Goal: Task Accomplishment & Management: Complete application form

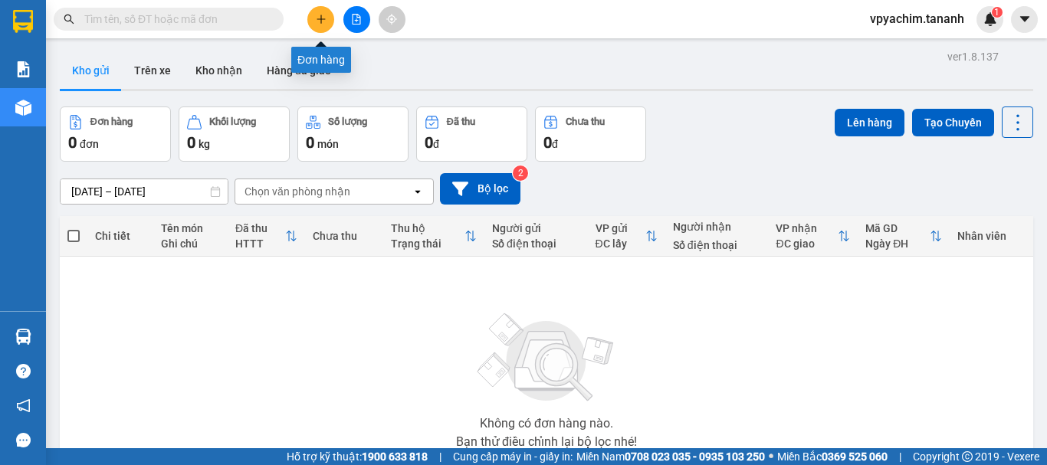
click at [326, 15] on icon "plus" at bounding box center [321, 19] width 11 height 11
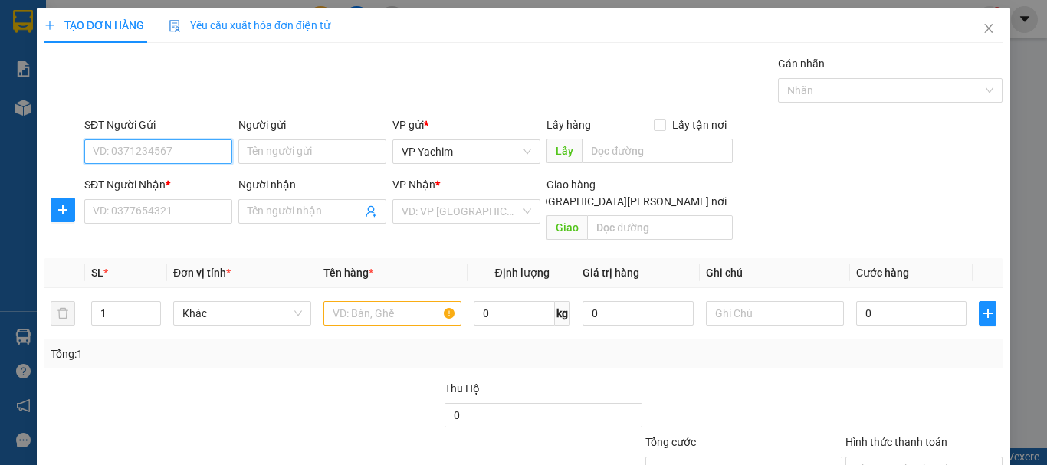
click at [189, 143] on input "SĐT Người Gửi" at bounding box center [158, 152] width 148 height 25
type input "0"
type input "0333483223"
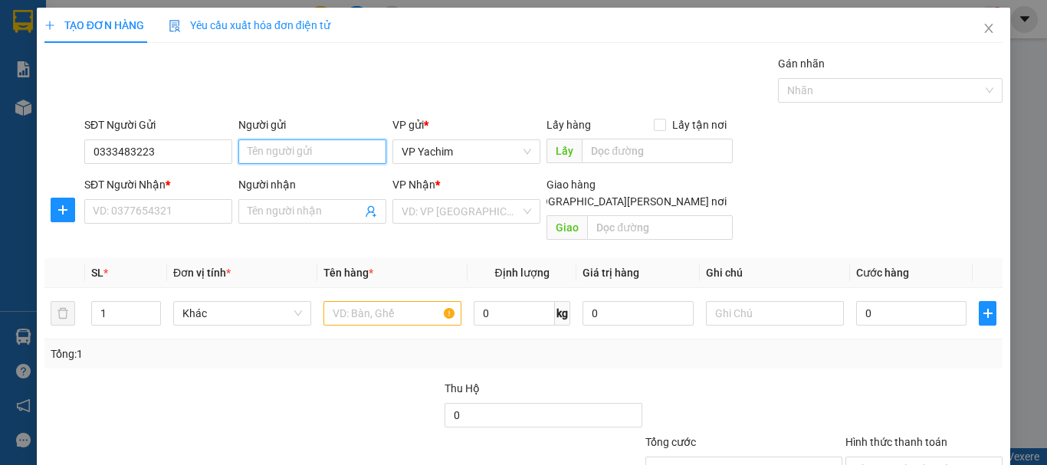
click at [272, 146] on input "Người gửi" at bounding box center [312, 152] width 148 height 25
type input "THI"
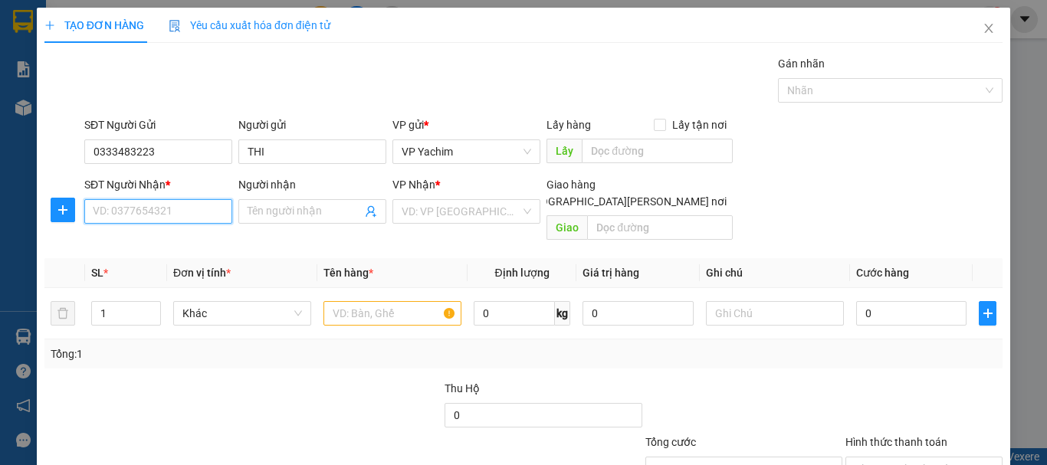
click at [114, 202] on input "SĐT Người Nhận *" at bounding box center [158, 211] width 148 height 25
type input "0905996138"
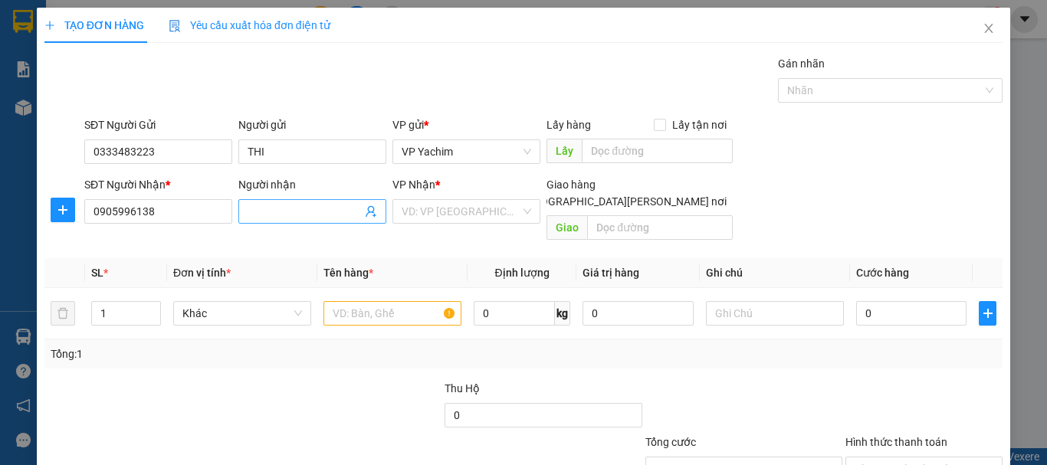
click at [278, 219] on input "Người nhận" at bounding box center [305, 211] width 114 height 17
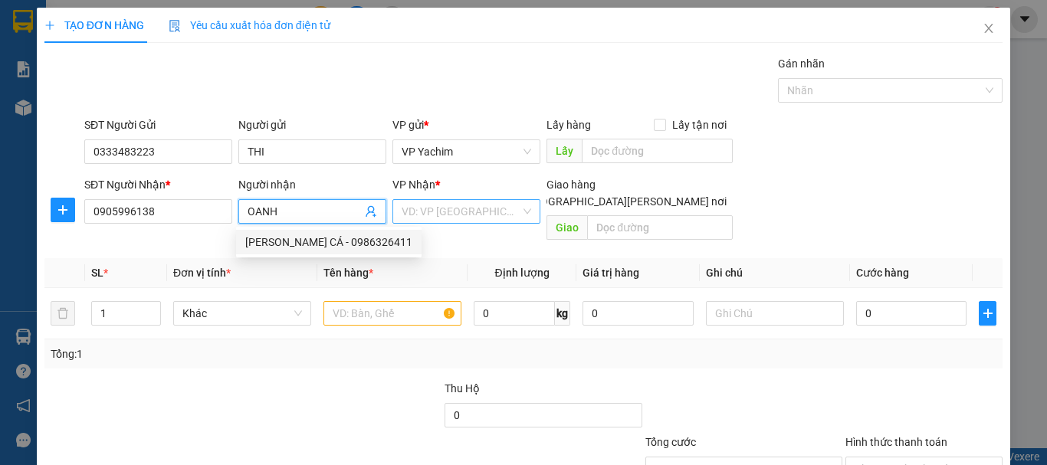
type input "OANH"
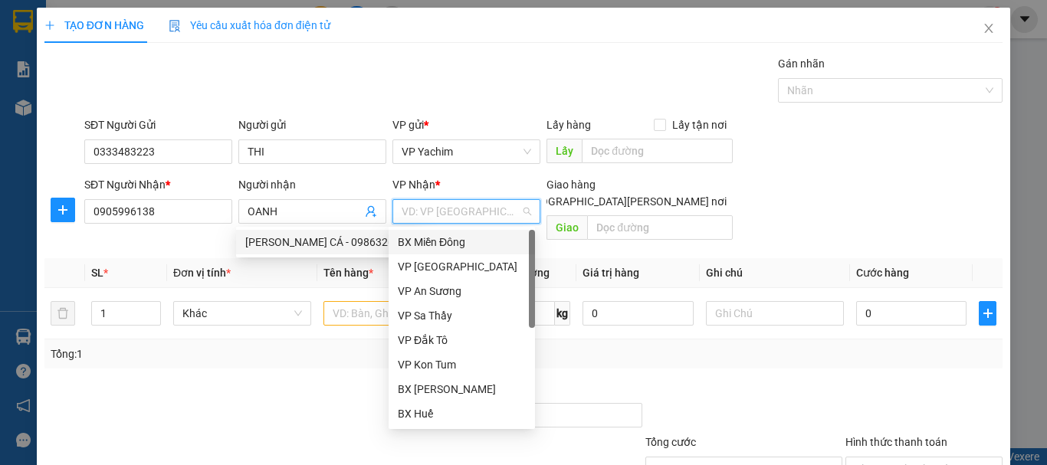
click at [426, 219] on input "search" at bounding box center [461, 211] width 119 height 23
click at [466, 246] on div "BX Miền Đông" at bounding box center [462, 242] width 128 height 17
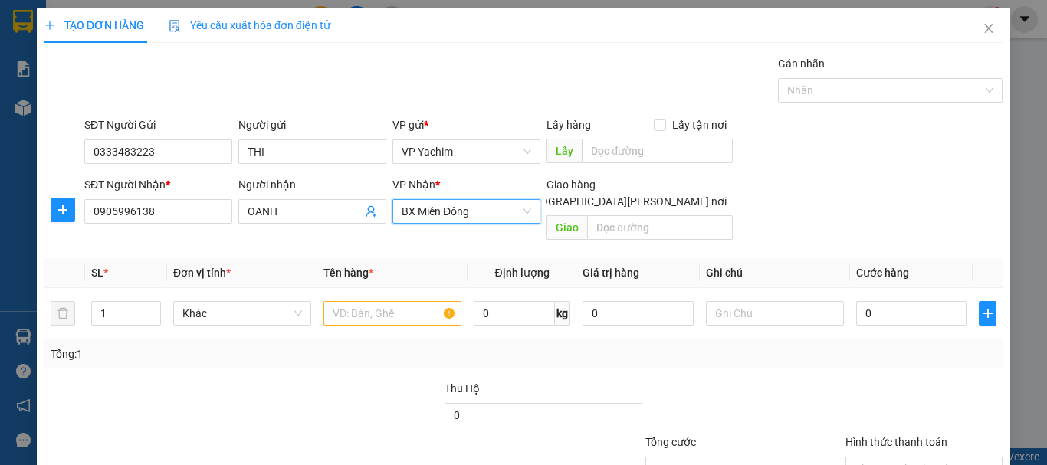
click at [450, 206] on span "BX Miền Đông" at bounding box center [467, 211] width 130 height 23
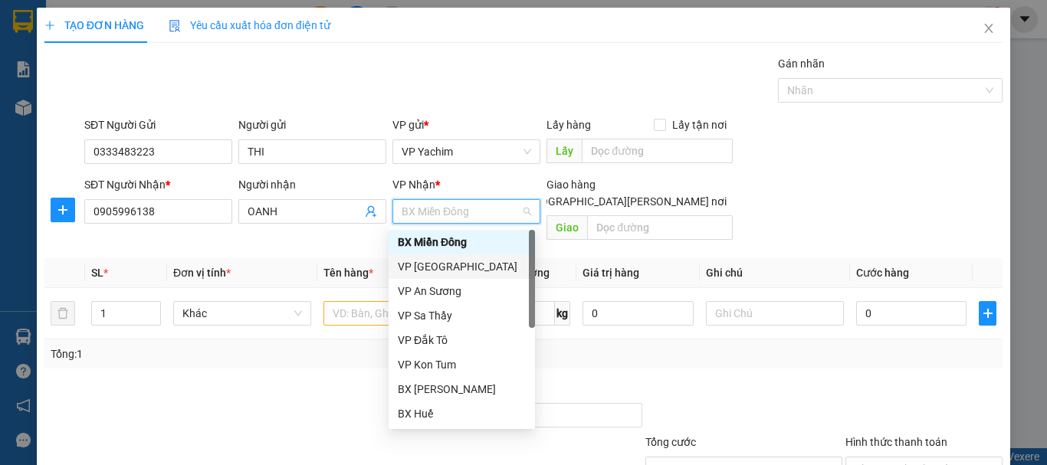
click at [443, 265] on div "VP [GEOGRAPHIC_DATA]" at bounding box center [462, 266] width 128 height 17
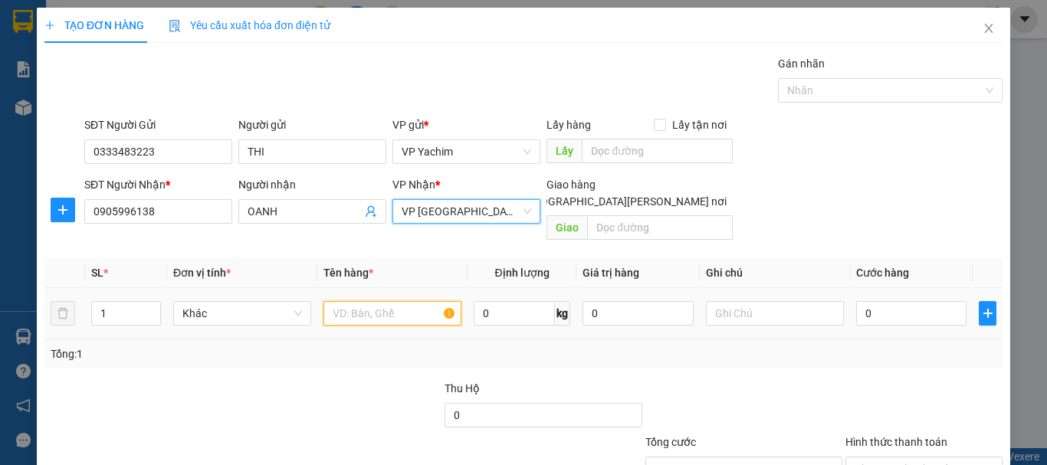
click at [376, 301] on input "text" at bounding box center [393, 313] width 138 height 25
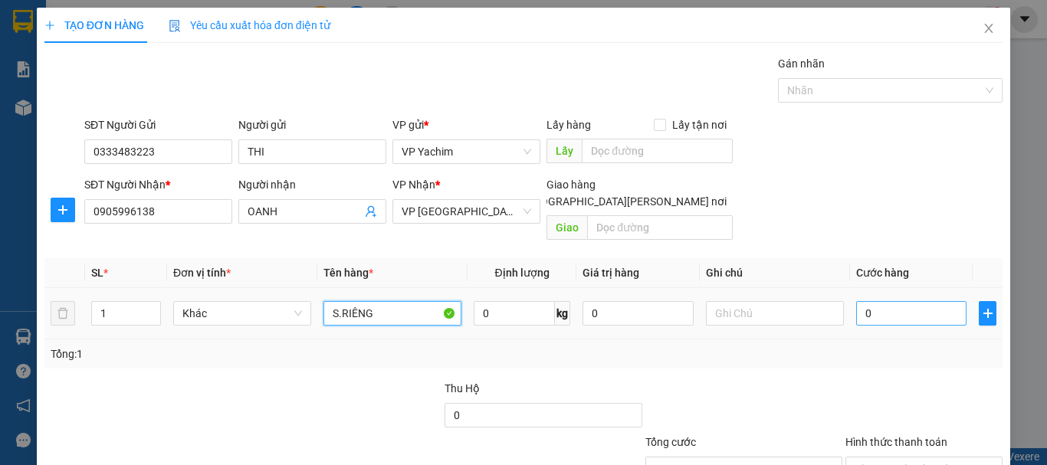
type input "S.RIÊNG"
click at [856, 304] on input "0" at bounding box center [911, 313] width 110 height 25
click at [856, 301] on input "0" at bounding box center [911, 313] width 110 height 25
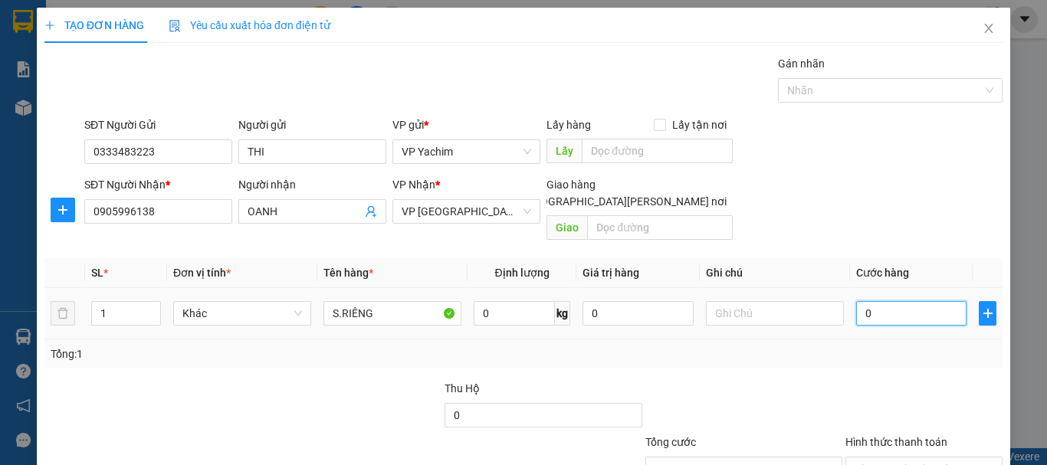
type input "60"
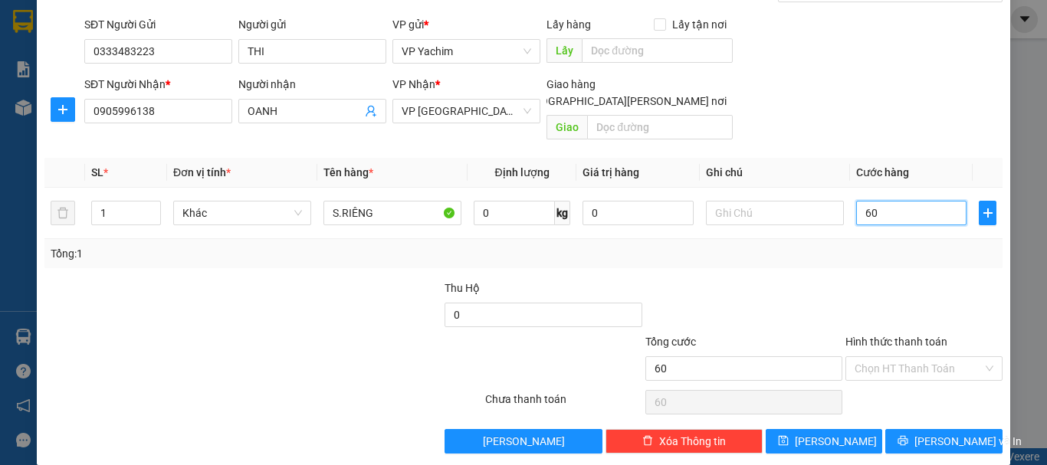
scroll to position [102, 0]
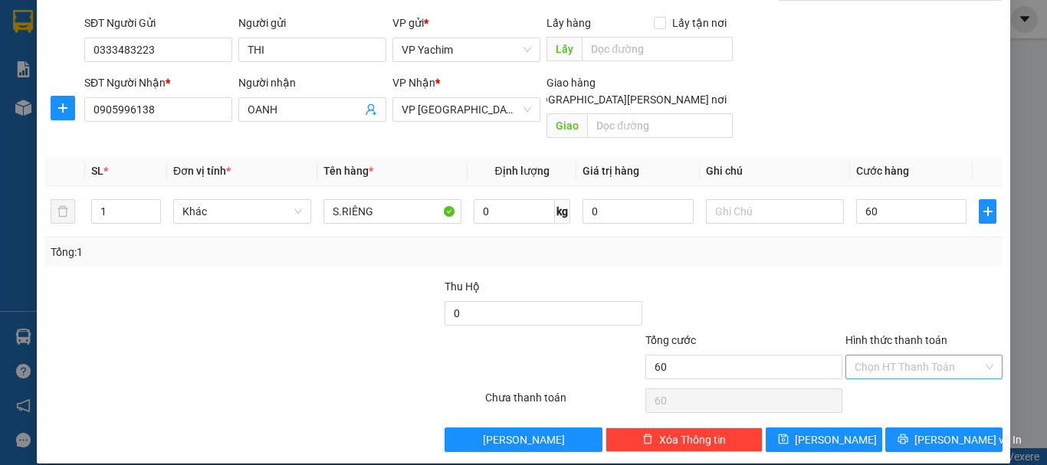
click at [876, 339] on div "Hình thức thanh toán Chọn HT Thanh Toán" at bounding box center [924, 359] width 157 height 54
type input "60.000"
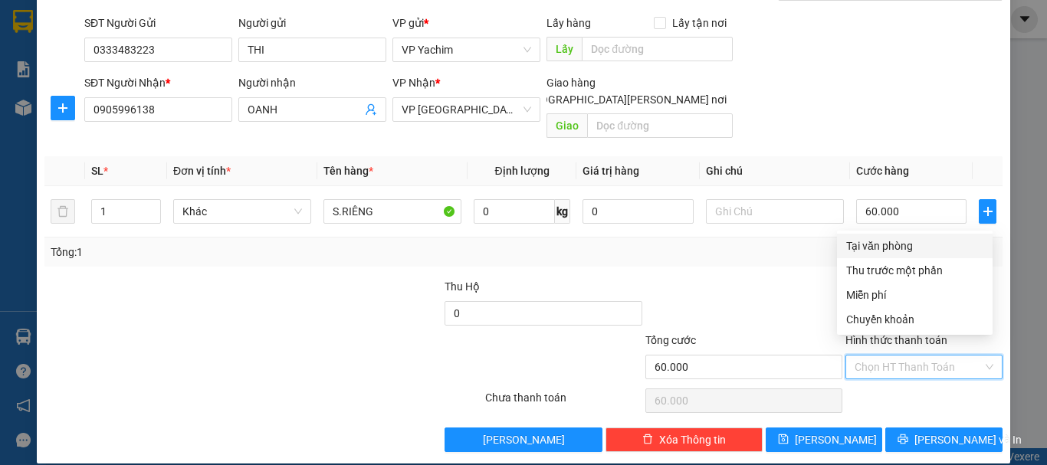
click at [874, 356] on input "Hình thức thanh toán" at bounding box center [919, 367] width 128 height 23
click at [868, 246] on div "Tại văn phòng" at bounding box center [914, 246] width 137 height 17
type input "0"
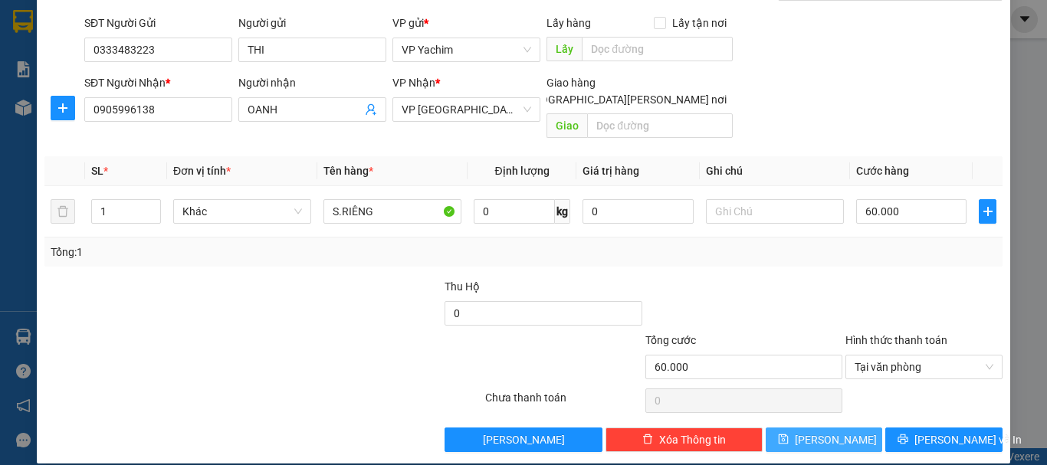
click at [826, 432] on span "[PERSON_NAME]" at bounding box center [836, 440] width 82 height 17
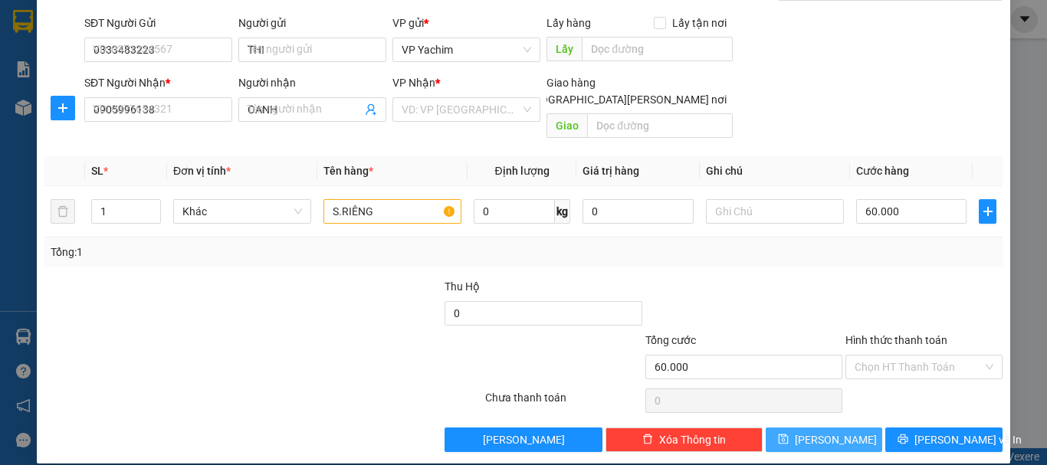
type input "0"
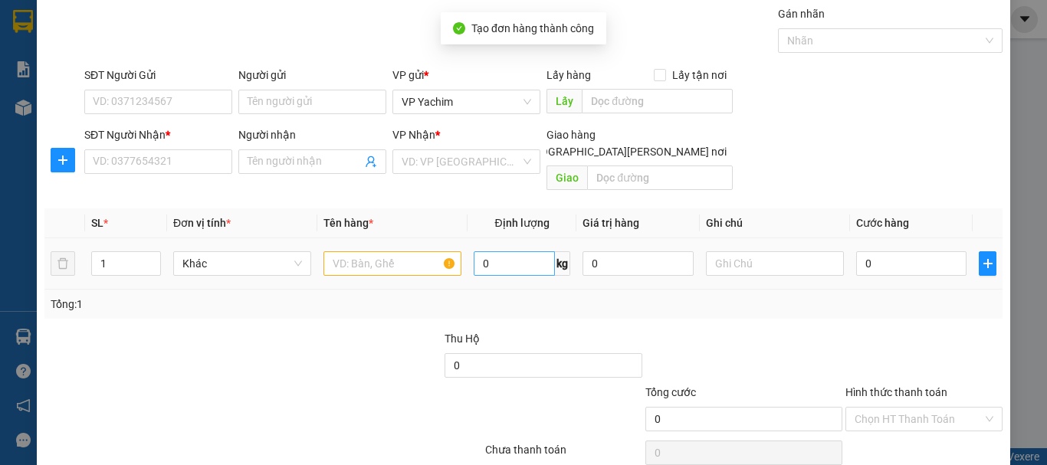
scroll to position [0, 0]
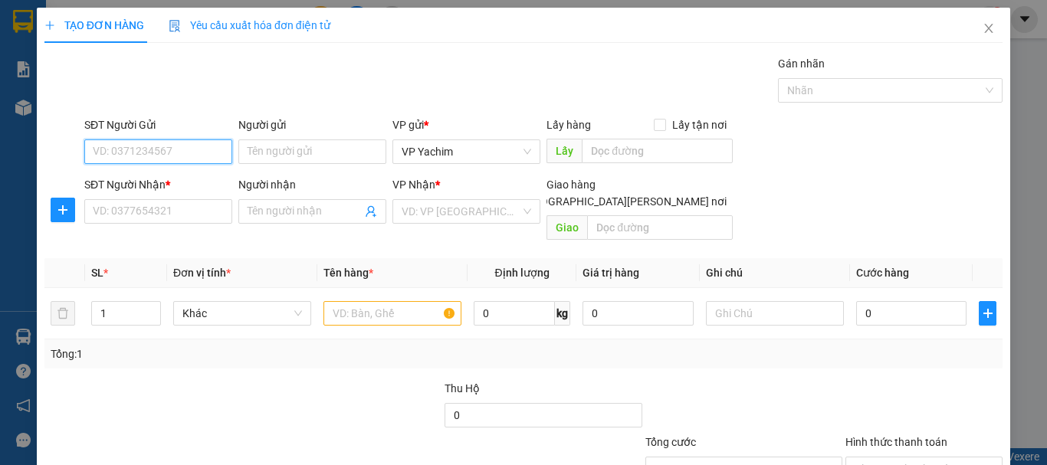
click at [155, 145] on input "SĐT Người Gửi" at bounding box center [158, 152] width 148 height 25
type input "0984956638"
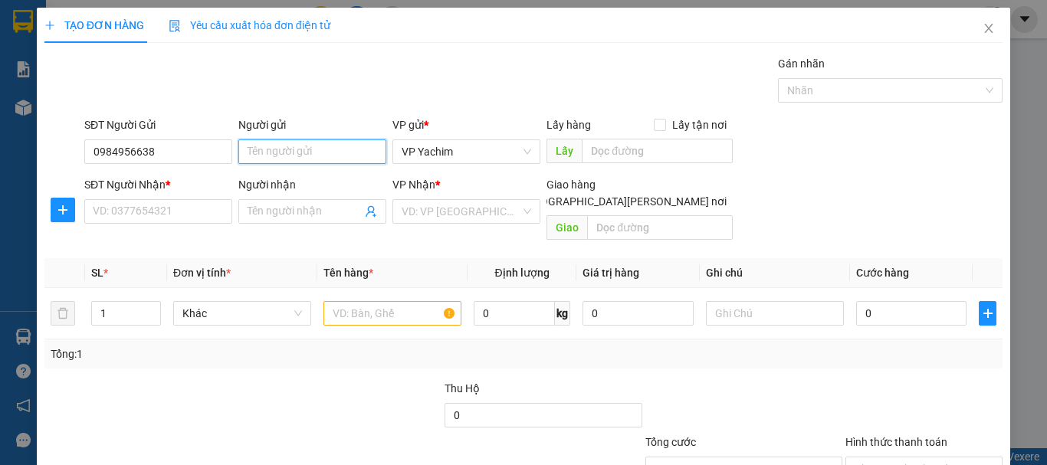
click at [271, 150] on input "Người gửi" at bounding box center [312, 152] width 148 height 25
type input "CHƯƠNG"
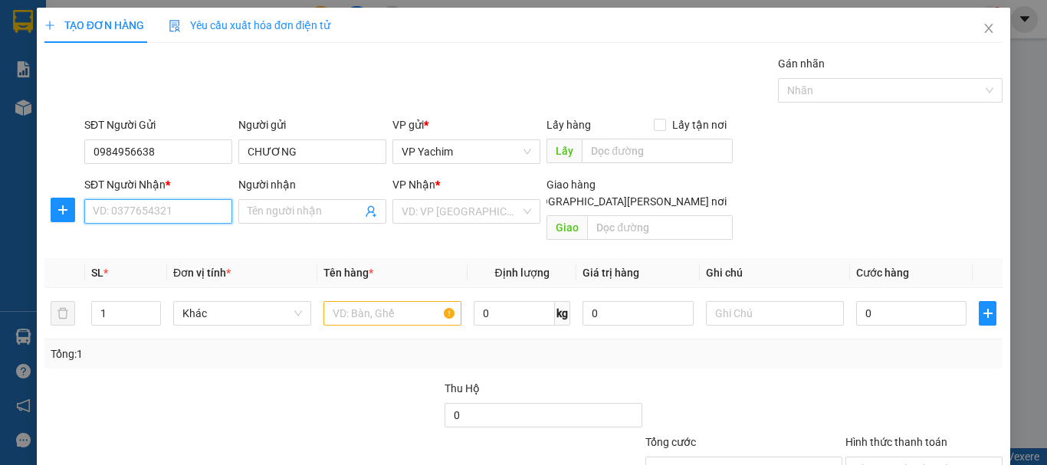
click at [176, 202] on input "SĐT Người Nhận *" at bounding box center [158, 211] width 148 height 25
type input "0972799837"
click at [301, 225] on div "Người nhận Tên người nhận" at bounding box center [312, 203] width 148 height 54
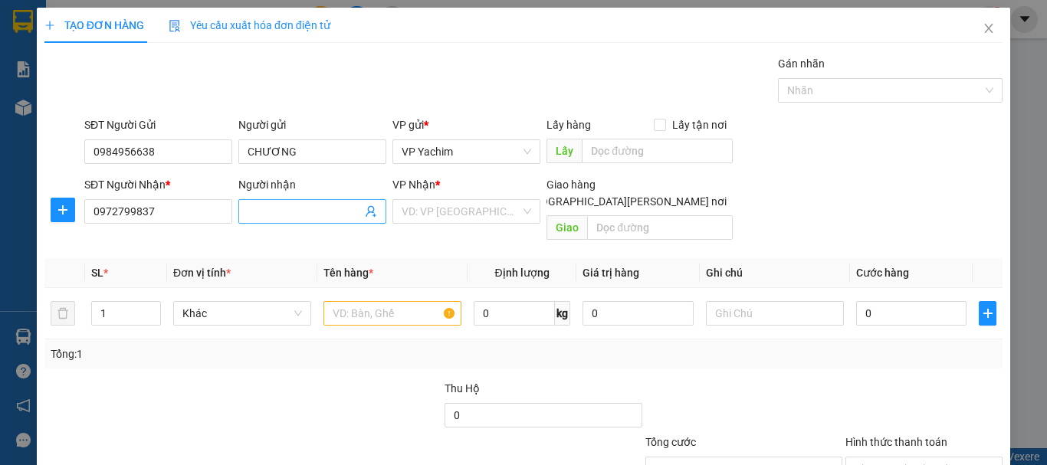
click at [282, 217] on input "Người nhận" at bounding box center [305, 211] width 114 height 17
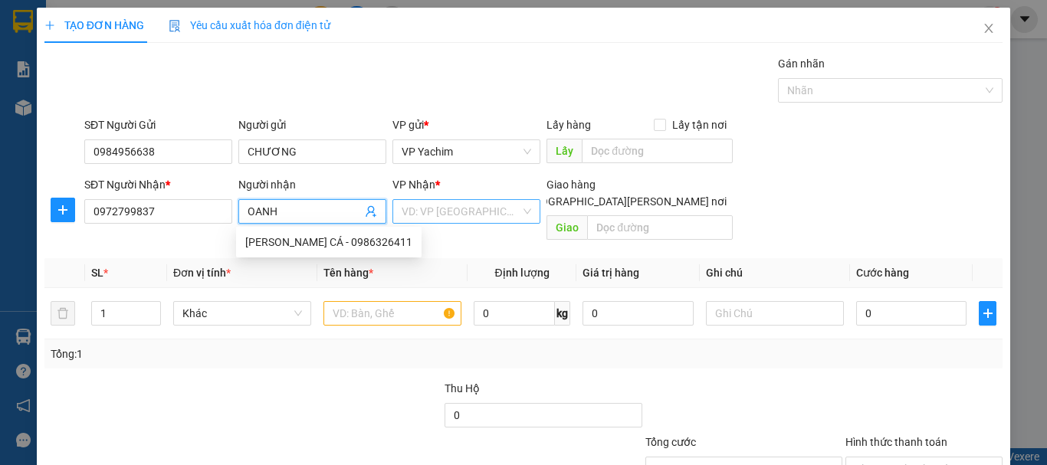
type input "OANH"
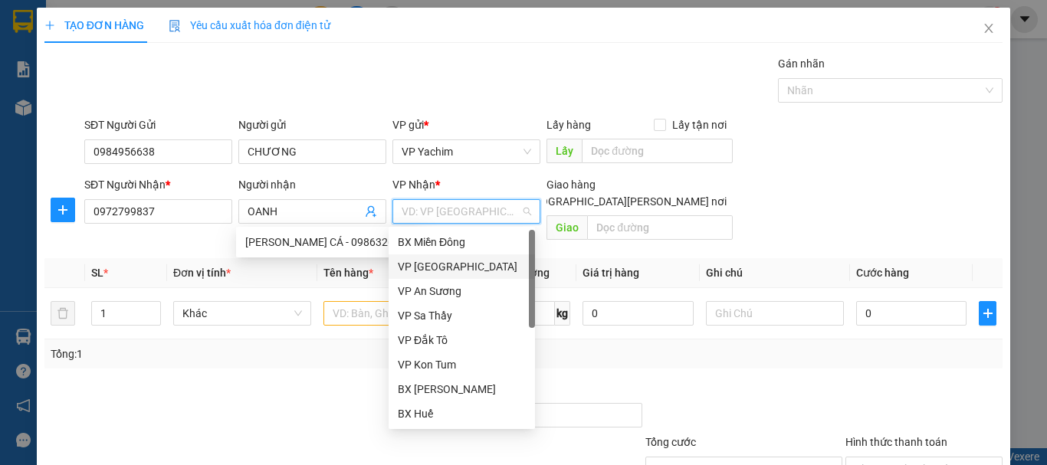
click at [439, 206] on input "search" at bounding box center [461, 211] width 119 height 23
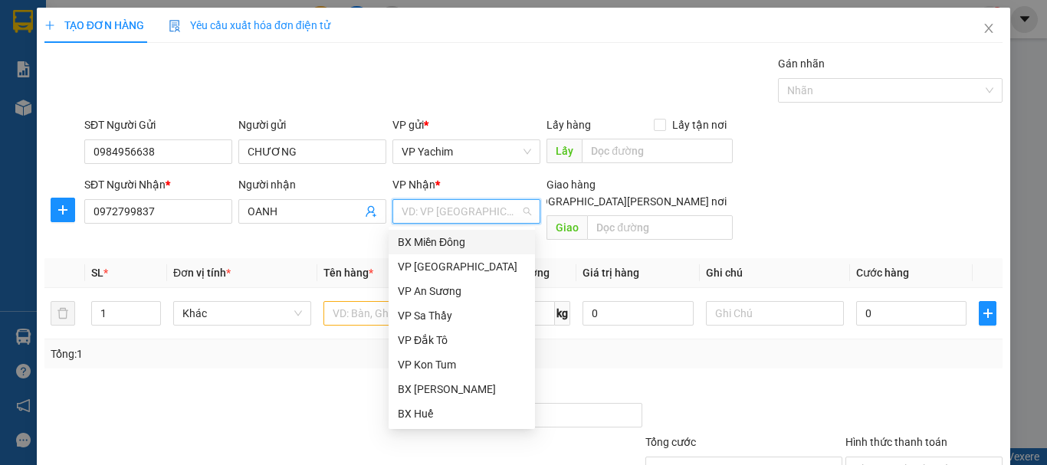
click at [425, 238] on div "BX Miền Đông" at bounding box center [462, 242] width 128 height 17
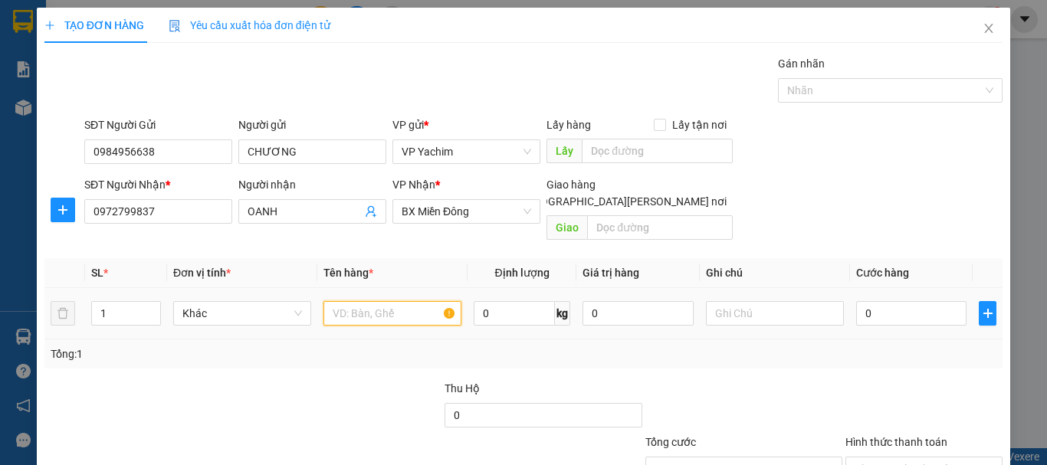
drag, startPoint x: 347, startPoint y: 298, endPoint x: 350, endPoint y: 290, distance: 8.7
click at [349, 301] on input "text" at bounding box center [393, 313] width 138 height 25
type input "TRÁI CÂY"
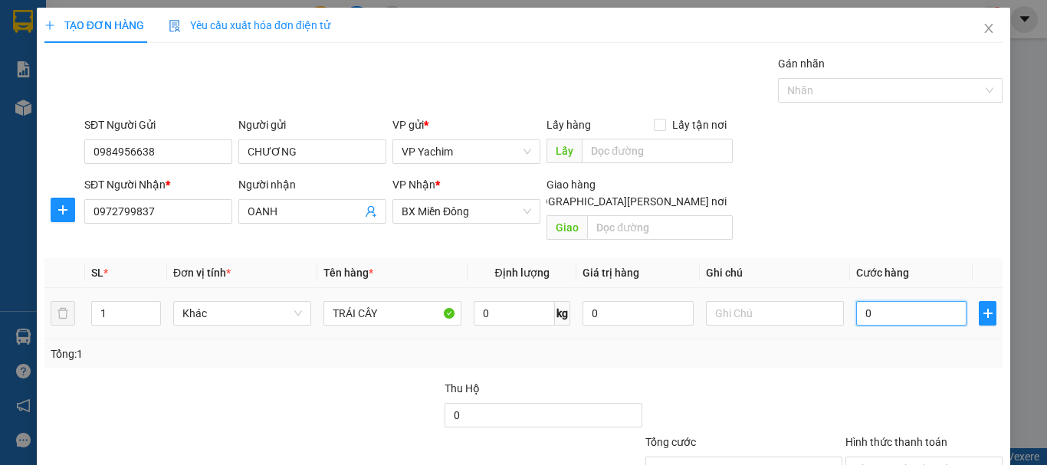
click at [856, 301] on input "0" at bounding box center [911, 313] width 110 height 25
type input "70"
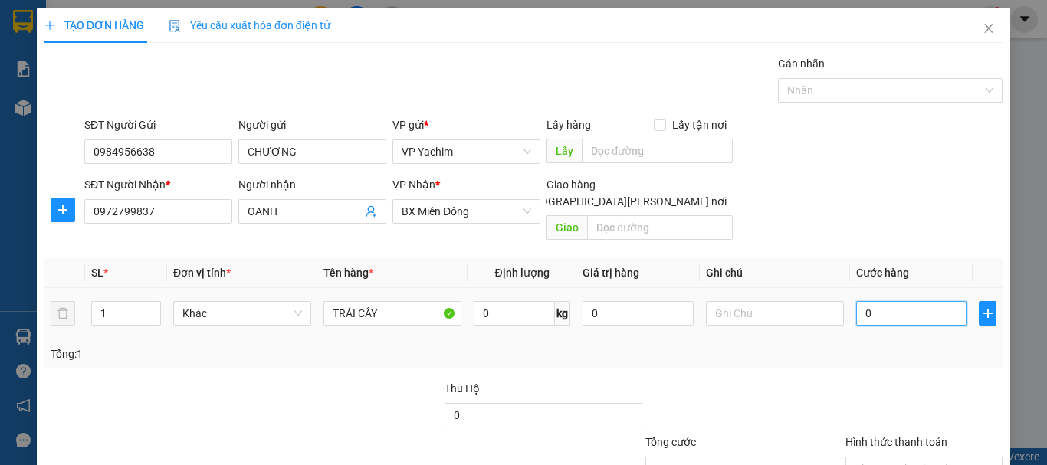
type input "70"
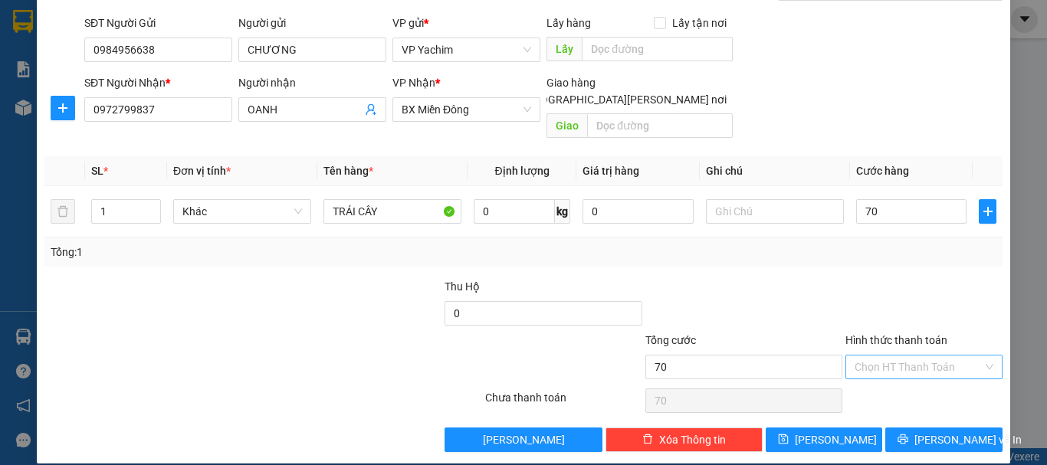
click at [889, 356] on input "Hình thức thanh toán" at bounding box center [919, 367] width 128 height 23
type input "70.000"
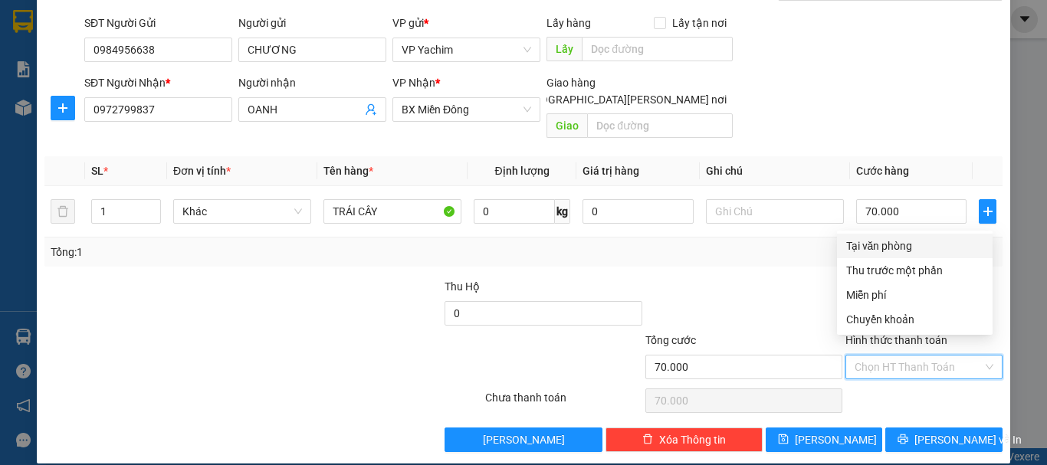
click at [842, 249] on div "Tại văn phòng" at bounding box center [915, 246] width 156 height 25
type input "0"
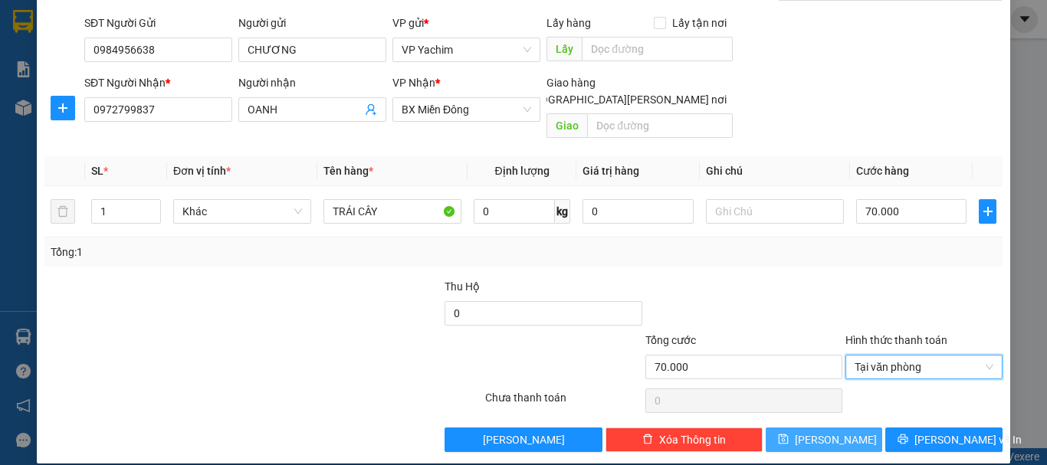
click at [837, 428] on button "[PERSON_NAME]" at bounding box center [824, 440] width 117 height 25
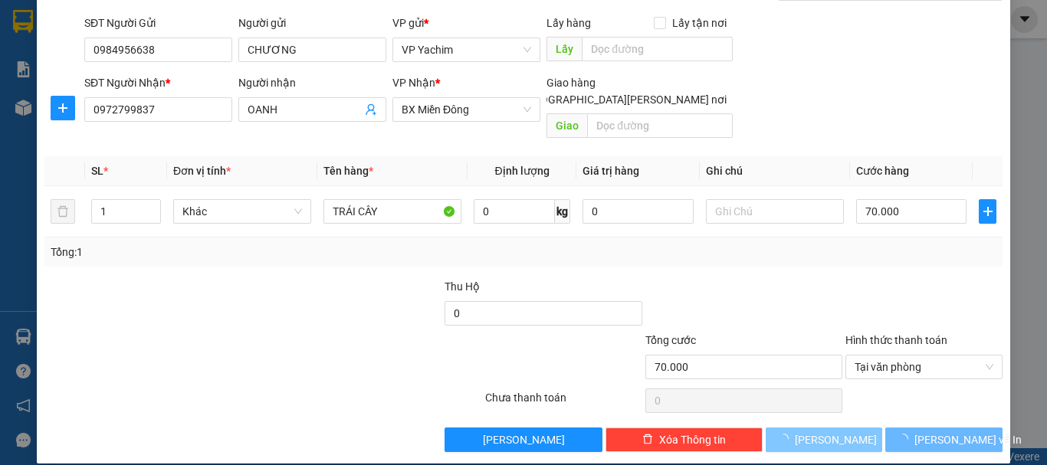
type input "0"
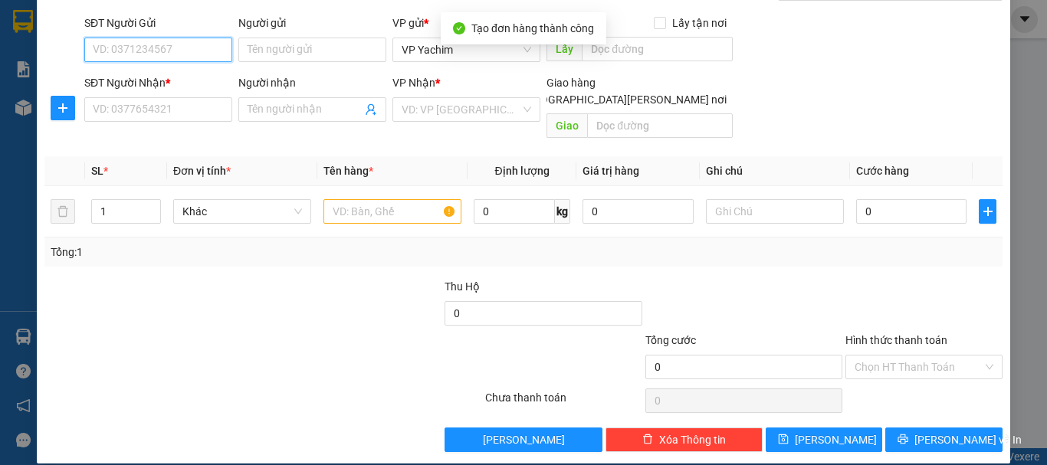
click at [196, 43] on input "SĐT Người Gửi" at bounding box center [158, 50] width 148 height 25
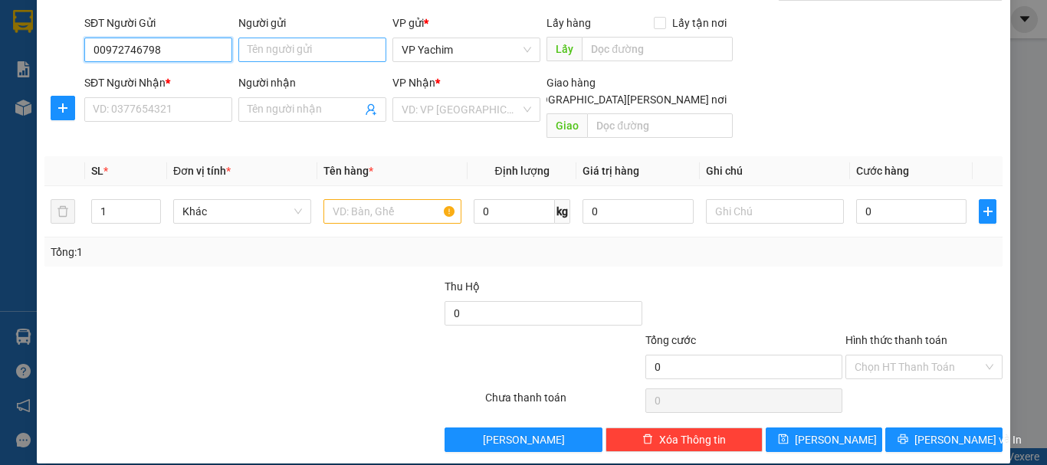
type input "00972746798"
click at [301, 45] on input "Người gửi" at bounding box center [312, 50] width 148 height 25
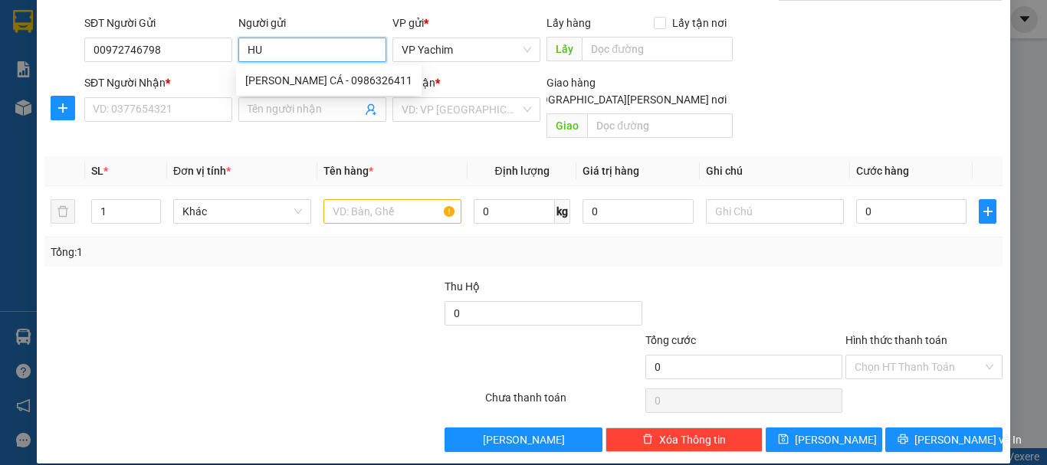
type input "H"
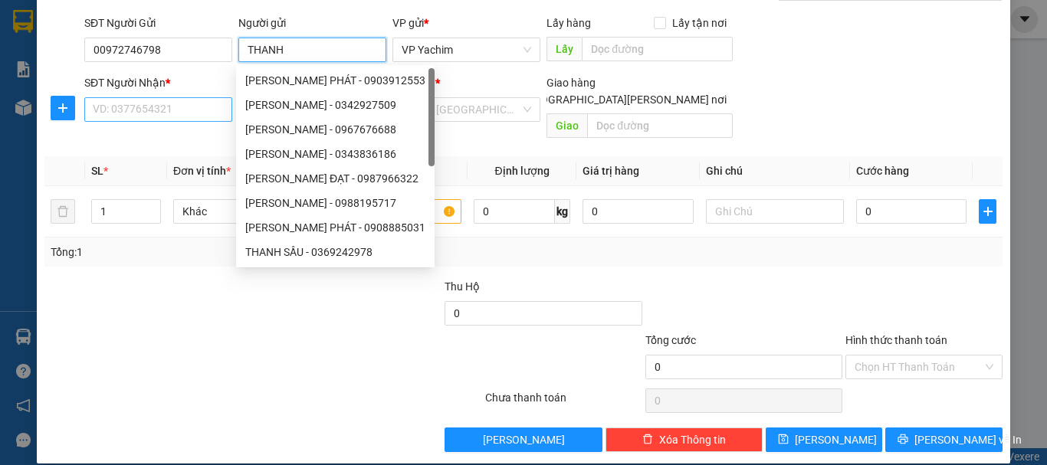
type input "THANH"
click at [186, 106] on input "SĐT Người Nhận *" at bounding box center [158, 109] width 148 height 25
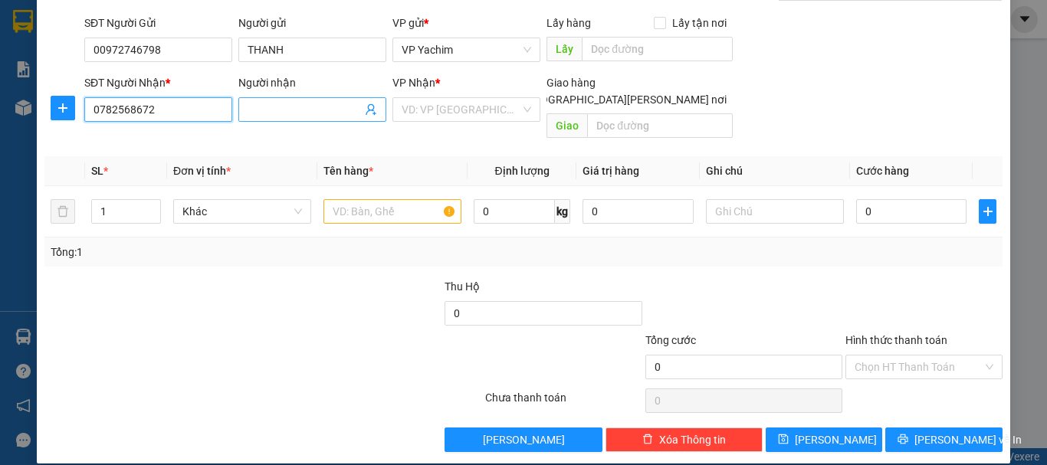
type input "0782568672"
drag, startPoint x: 291, startPoint y: 114, endPoint x: 281, endPoint y: 109, distance: 10.7
click at [289, 114] on input "Người nhận" at bounding box center [305, 109] width 114 height 17
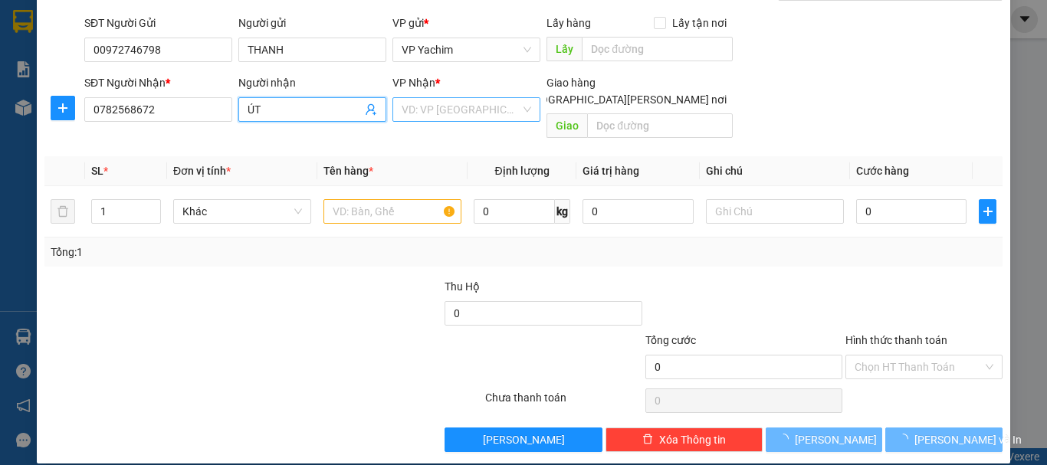
type input "ÚT"
click at [468, 109] on input "search" at bounding box center [461, 109] width 119 height 23
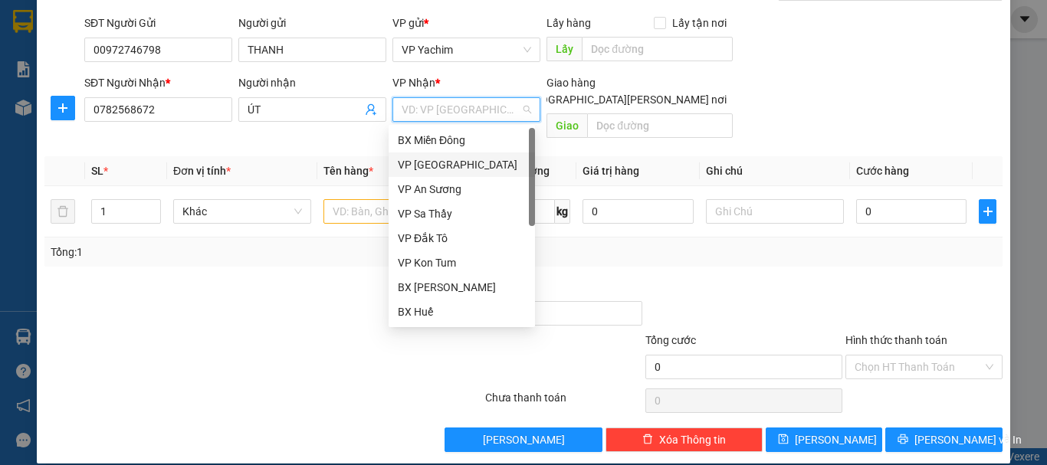
click at [429, 157] on div "VP [GEOGRAPHIC_DATA]" at bounding box center [462, 164] width 128 height 17
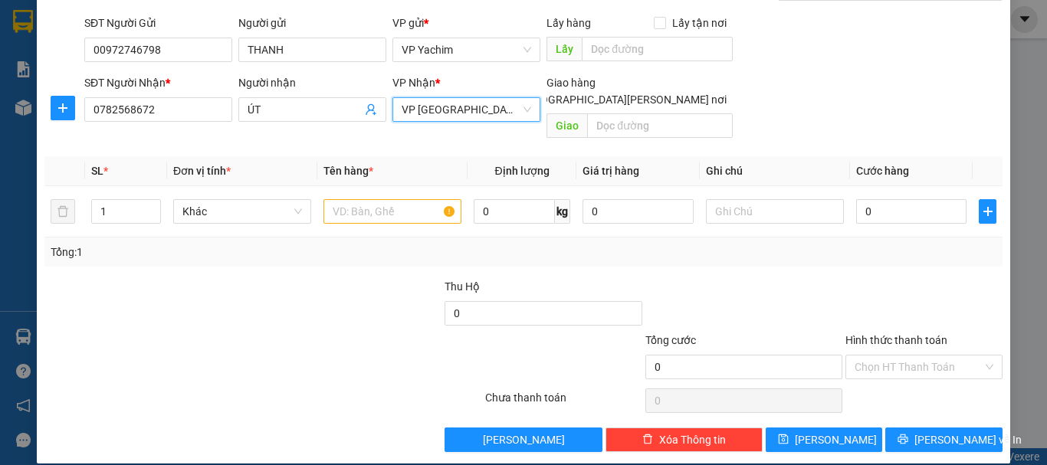
click at [317, 156] on th "Tên hàng *" at bounding box center [392, 171] width 150 height 30
click at [356, 205] on input "text" at bounding box center [393, 211] width 138 height 25
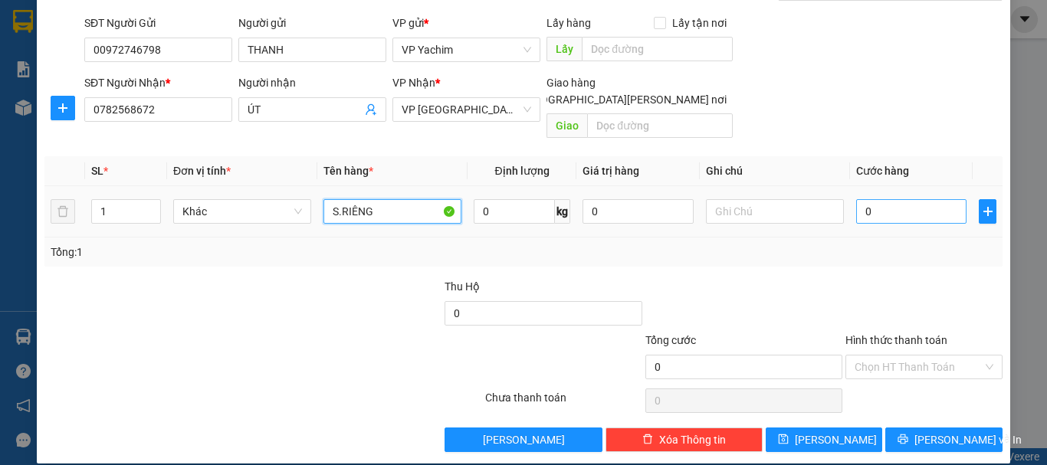
type input "S.RIÊNG"
click at [856, 199] on input "0" at bounding box center [911, 211] width 110 height 25
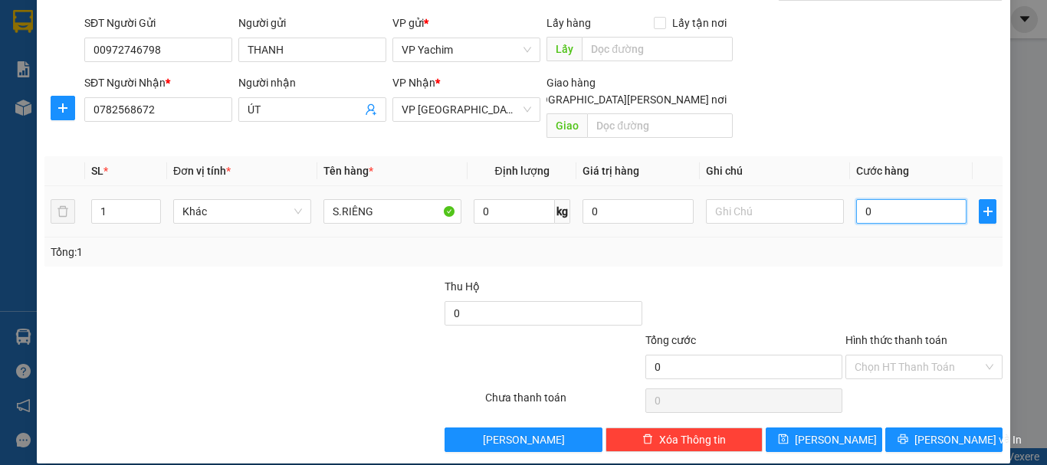
type input "80"
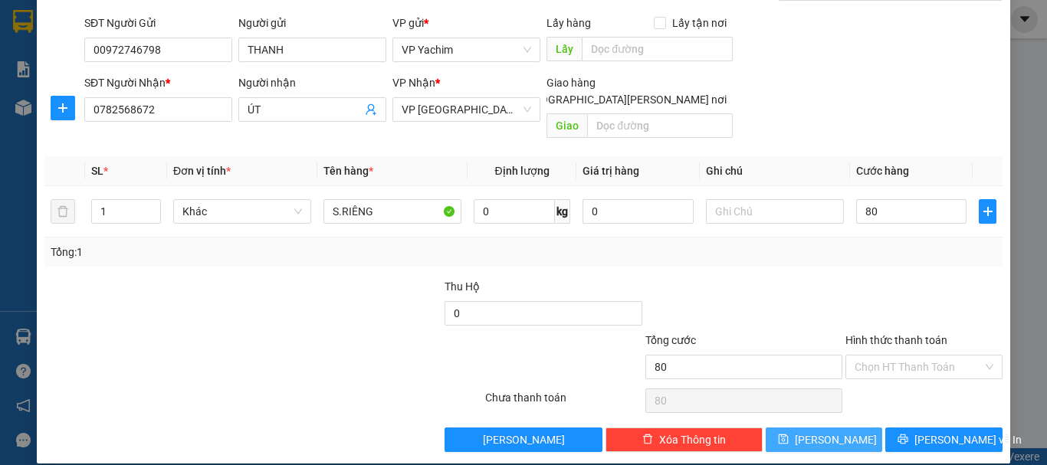
click at [809, 428] on button "[PERSON_NAME]" at bounding box center [824, 440] width 117 height 25
type input "80.000"
type input "0"
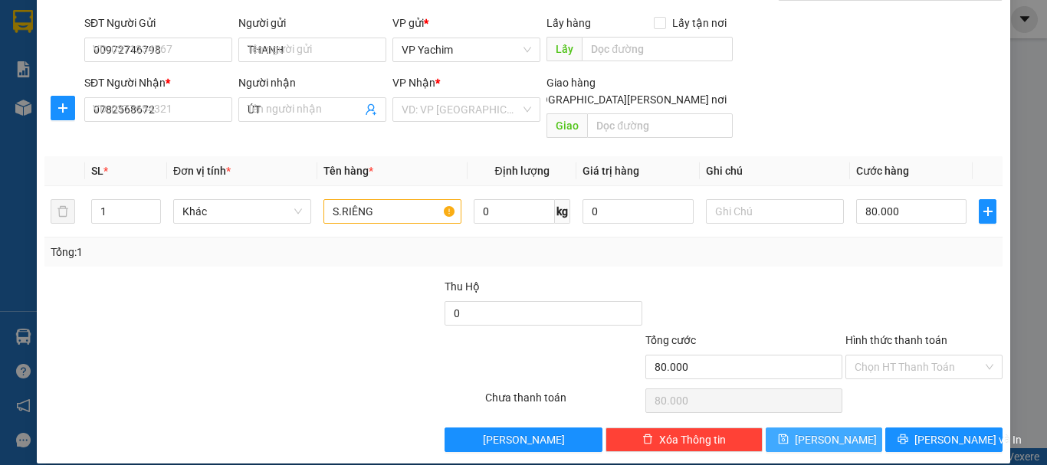
type input "0"
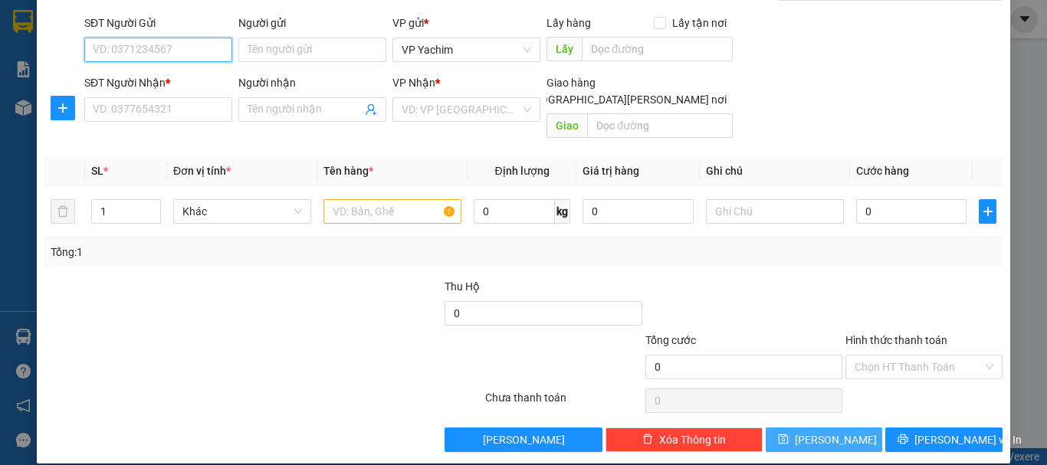
click at [120, 58] on input "SĐT Người Gửi" at bounding box center [158, 50] width 148 height 25
type input "0326581597"
click at [346, 36] on div "Người gửi" at bounding box center [312, 26] width 148 height 23
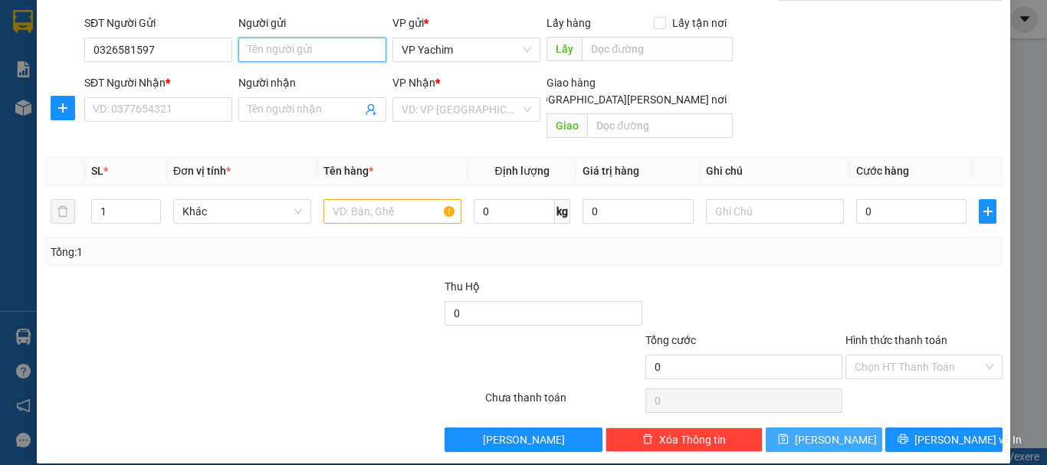
click at [346, 47] on input "Người gửi" at bounding box center [312, 50] width 148 height 25
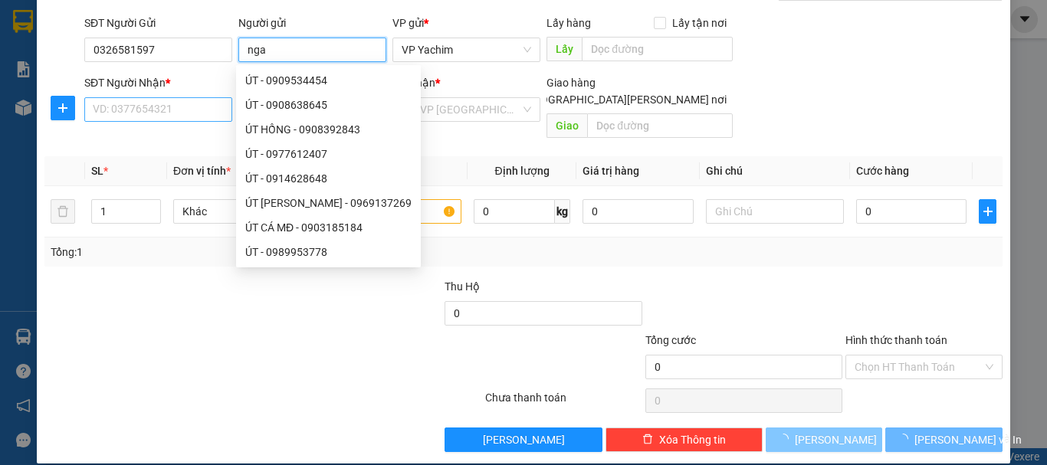
type input "nga"
click at [178, 116] on input "SĐT Người Nhận *" at bounding box center [158, 109] width 148 height 25
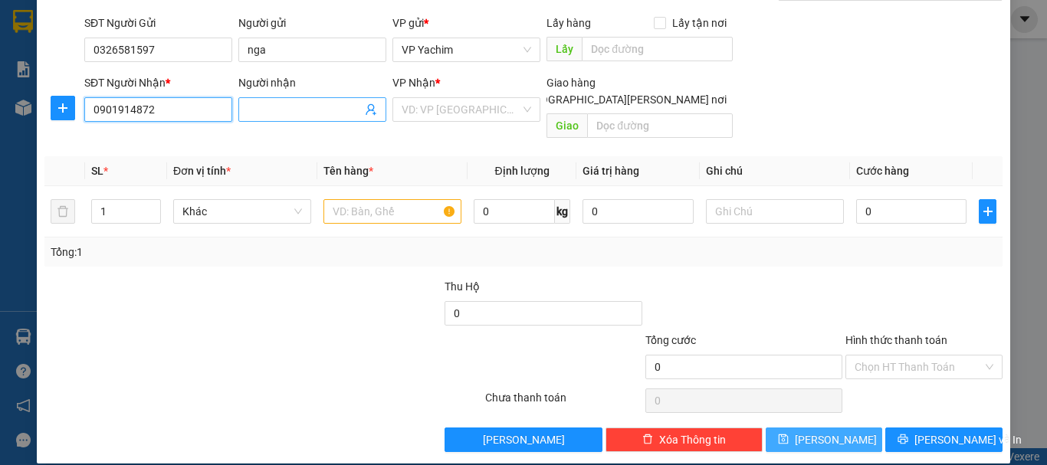
type input "0901914872"
click at [252, 105] on input "Người nhận" at bounding box center [305, 109] width 114 height 17
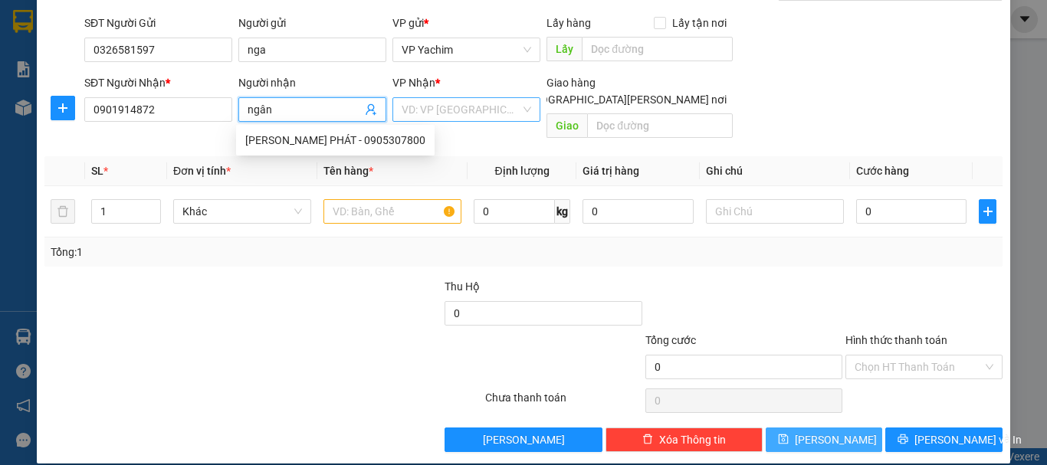
type input "ngân"
click at [478, 110] on input "search" at bounding box center [461, 109] width 119 height 23
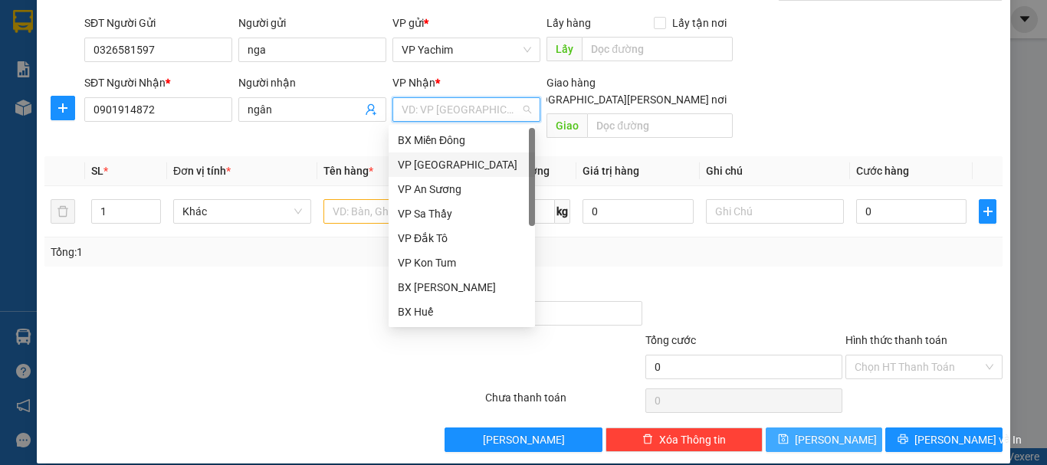
click at [444, 169] on div "VP [GEOGRAPHIC_DATA]" at bounding box center [462, 164] width 128 height 17
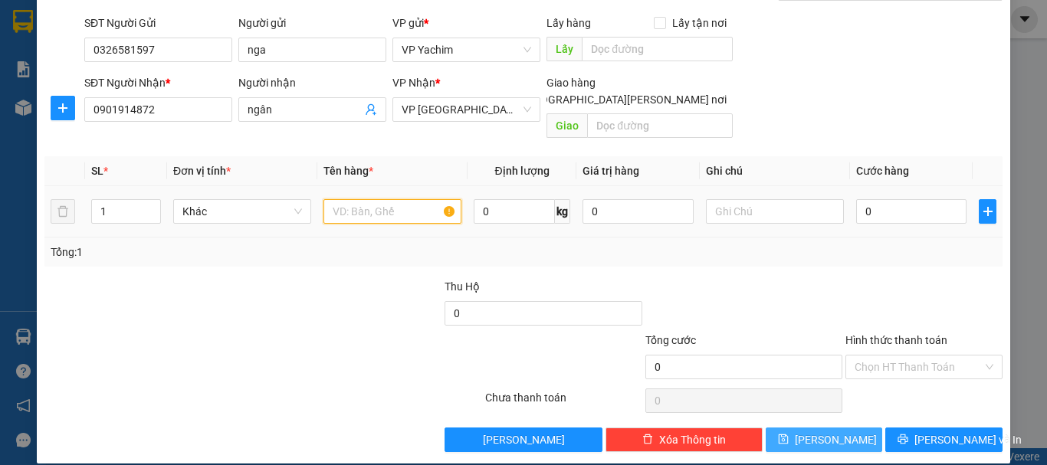
click at [357, 203] on input "text" at bounding box center [393, 211] width 138 height 25
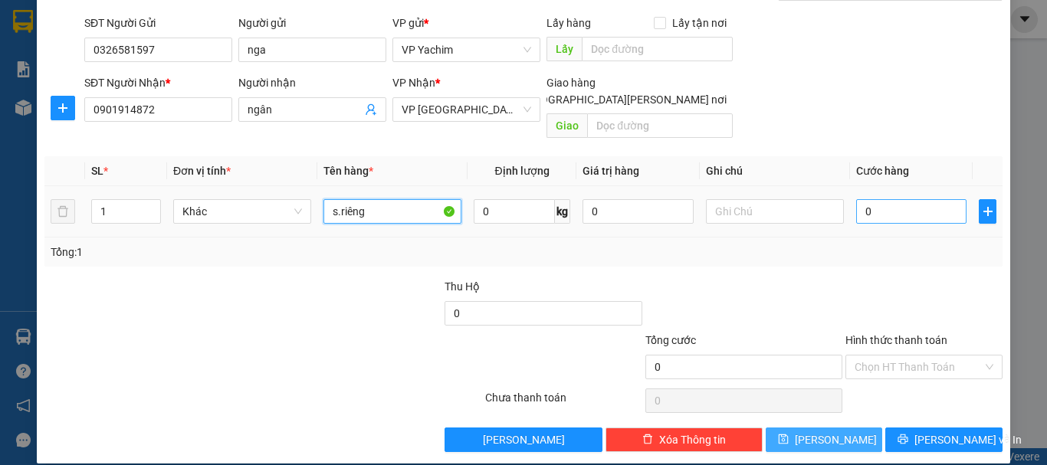
type input "s.riêng"
click at [856, 199] on input "0" at bounding box center [911, 211] width 110 height 25
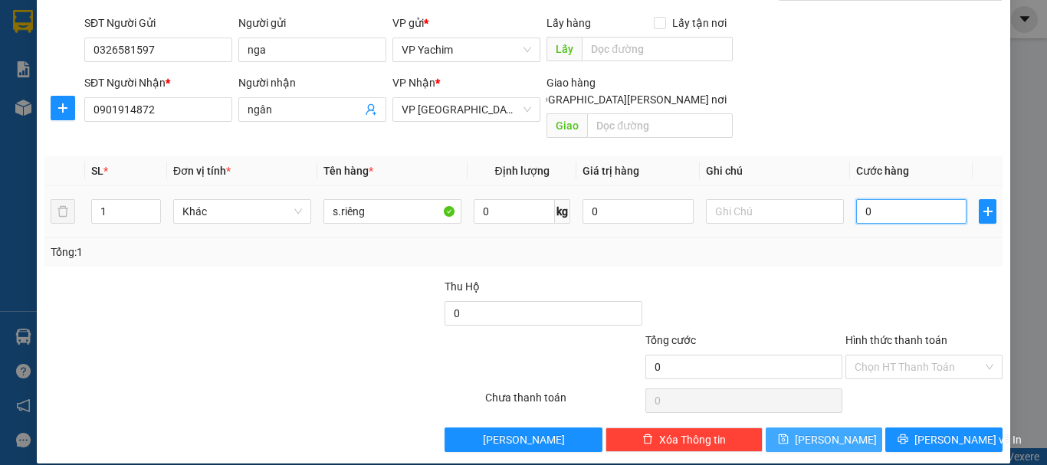
click at [856, 199] on input "0" at bounding box center [911, 211] width 110 height 25
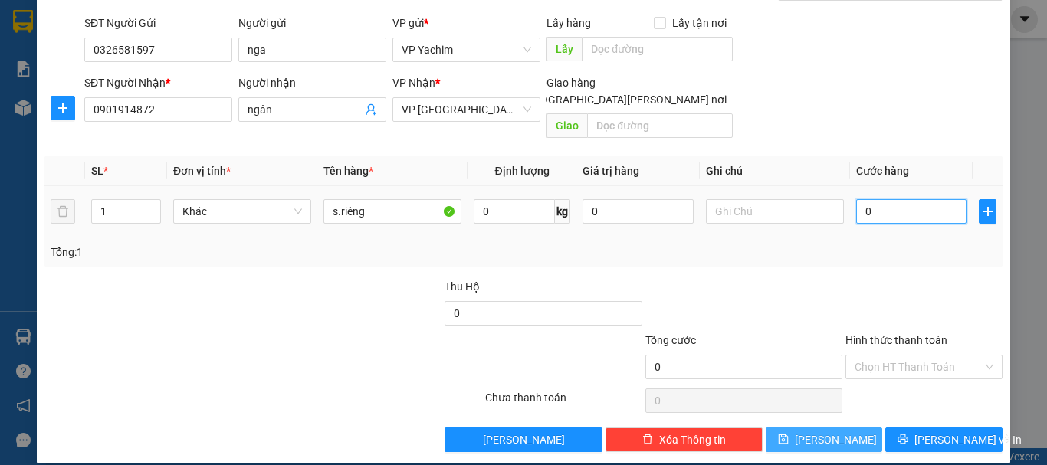
type input "70"
click at [895, 356] on input "Hình thức thanh toán" at bounding box center [919, 367] width 128 height 23
type input "70.000"
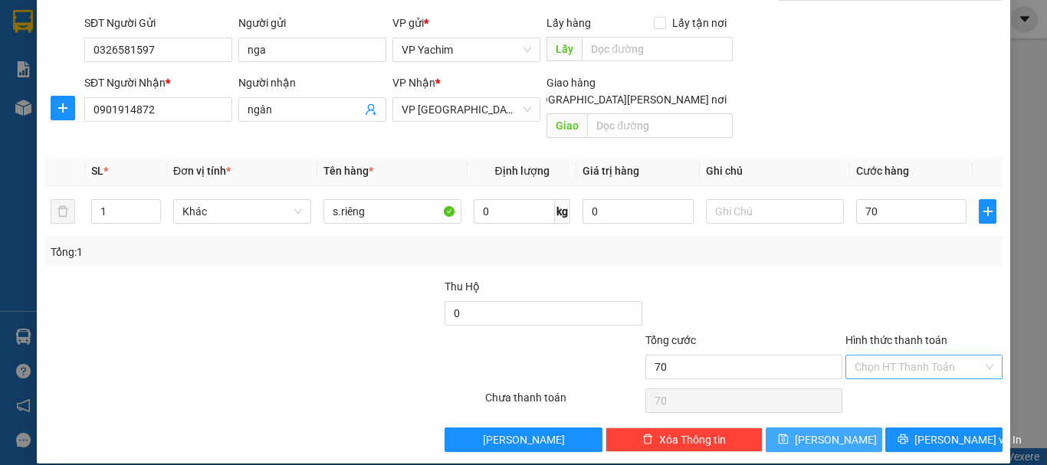
type input "70.000"
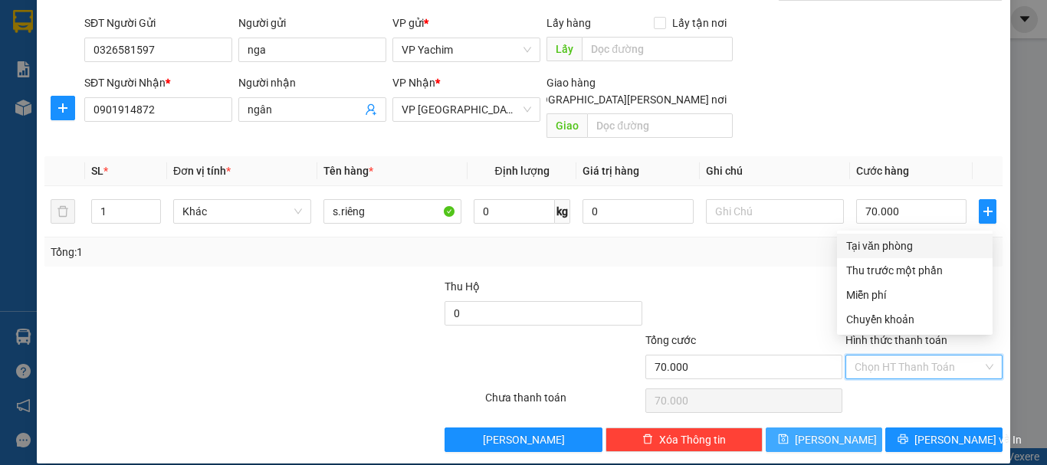
click at [897, 356] on input "Hình thức thanh toán" at bounding box center [919, 367] width 128 height 23
click at [893, 251] on div "Tại văn phòng" at bounding box center [914, 246] width 137 height 17
type input "0"
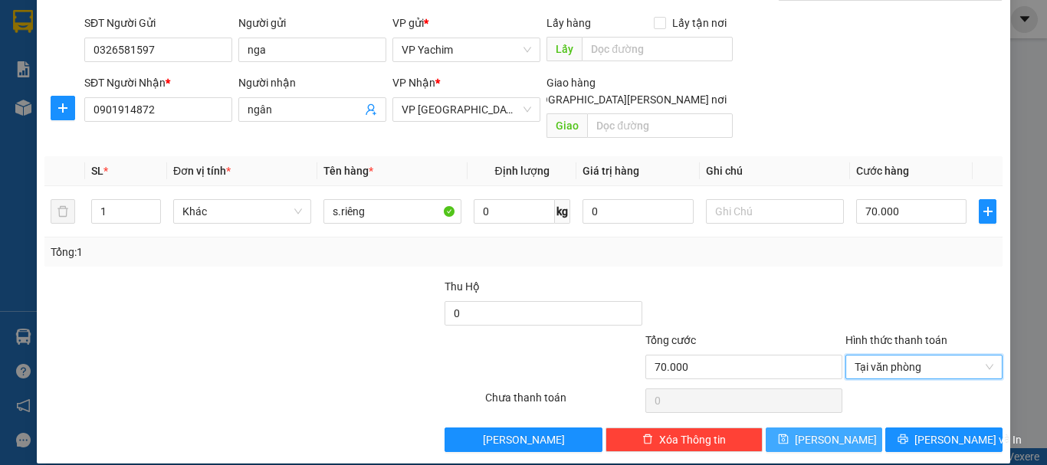
click at [843, 428] on button "[PERSON_NAME]" at bounding box center [824, 440] width 117 height 25
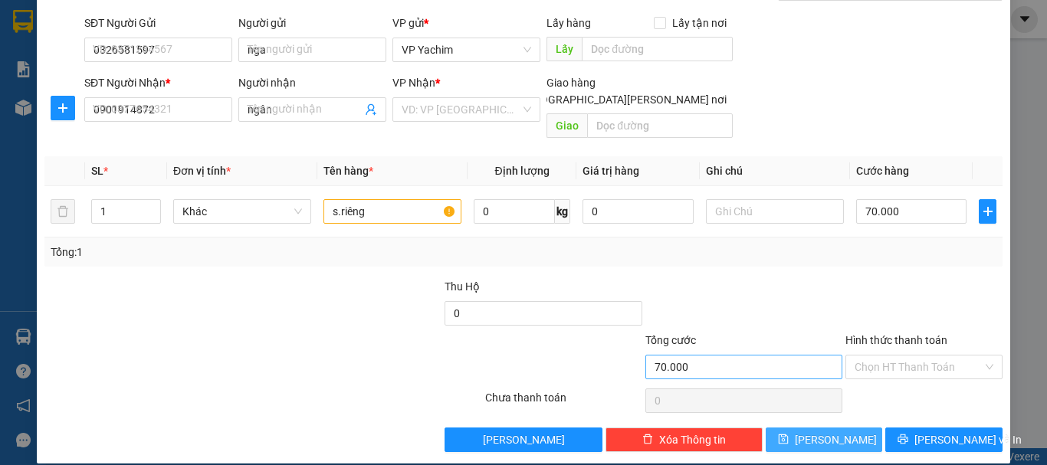
type input "0"
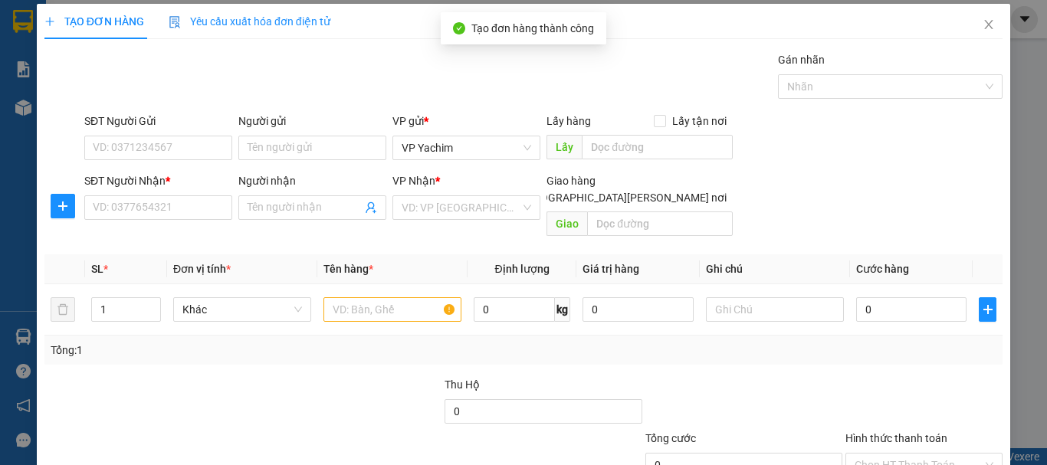
scroll to position [0, 0]
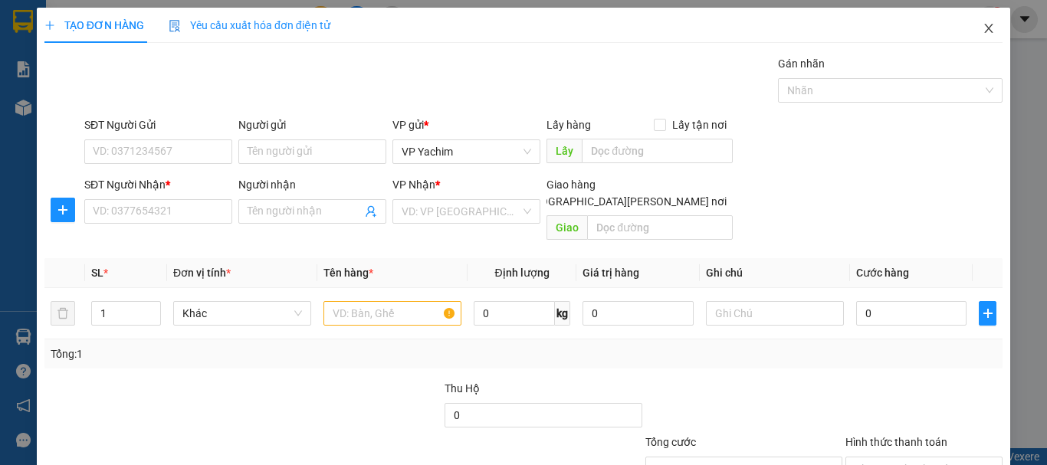
click at [983, 29] on icon "close" at bounding box center [989, 28] width 12 height 12
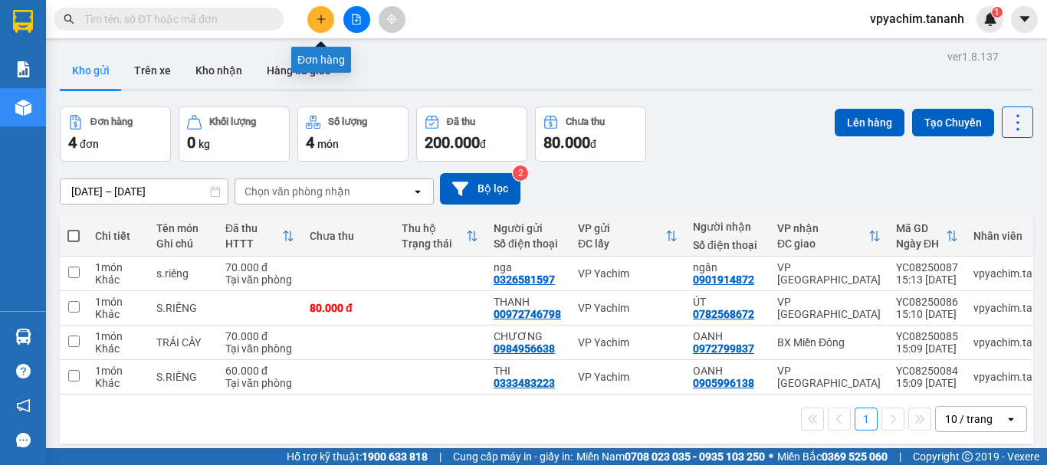
click at [322, 20] on icon "plus" at bounding box center [321, 19] width 11 height 11
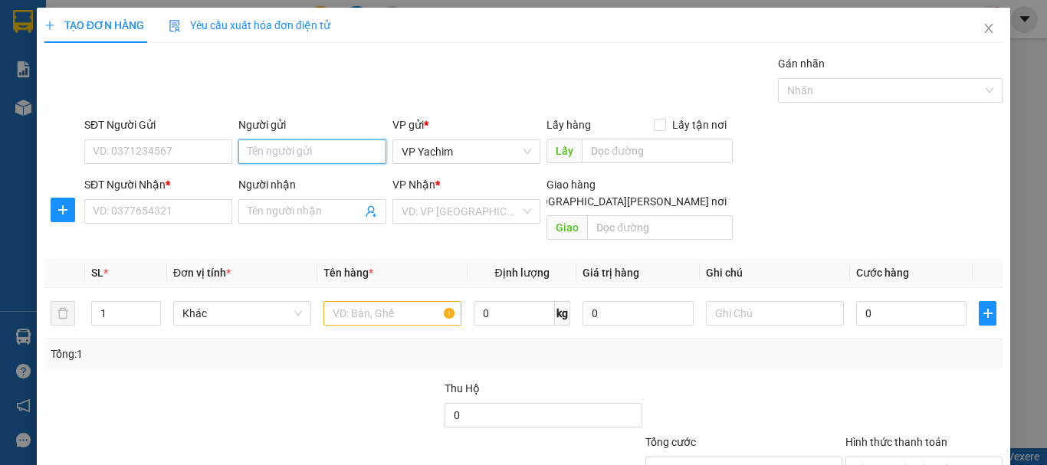
click at [342, 155] on input "Người gửi" at bounding box center [312, 152] width 148 height 25
type input "hoa"
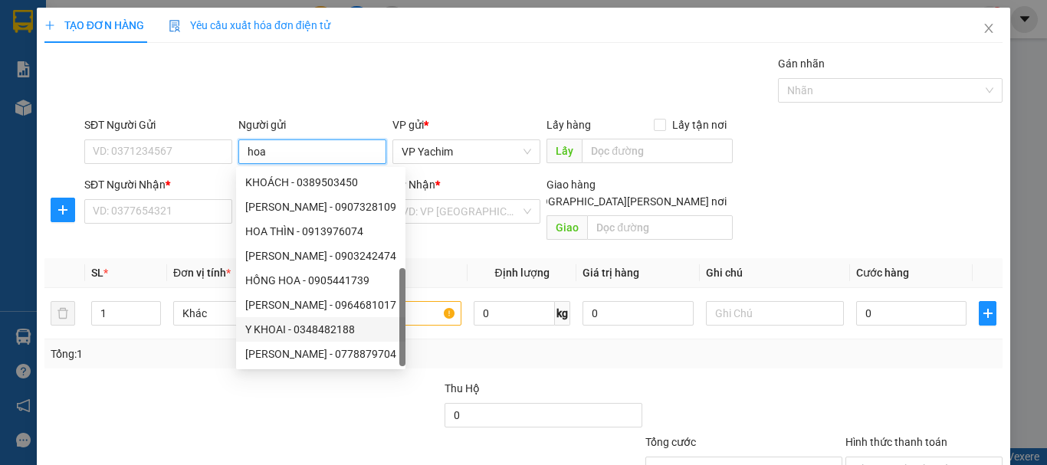
scroll to position [49, 0]
drag, startPoint x: 260, startPoint y: 185, endPoint x: 272, endPoint y: 150, distance: 37.3
click at [262, 174] on div "HOA THÌN - 0913976074" at bounding box center [320, 182] width 151 height 17
type input "0913976074"
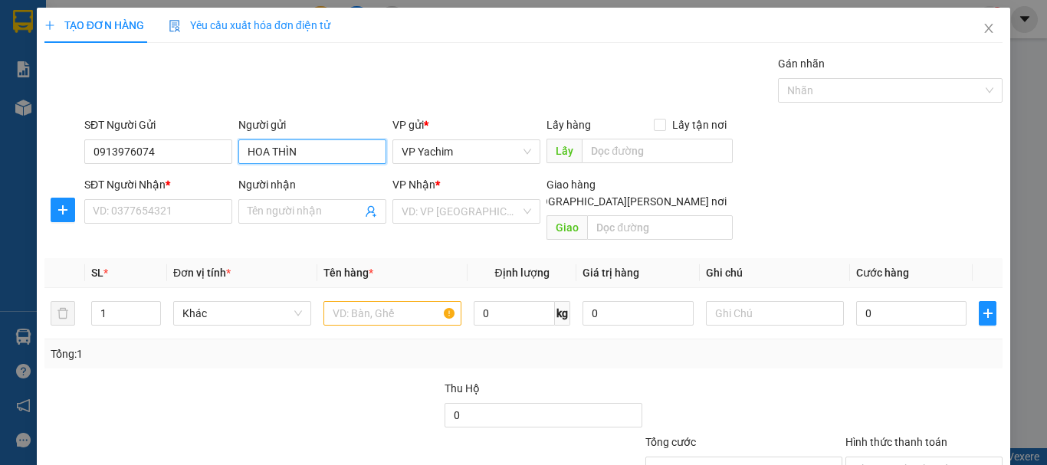
type input "HOA THÌN"
click at [320, 57] on div "Gán nhãn Nhãn" at bounding box center [543, 82] width 925 height 54
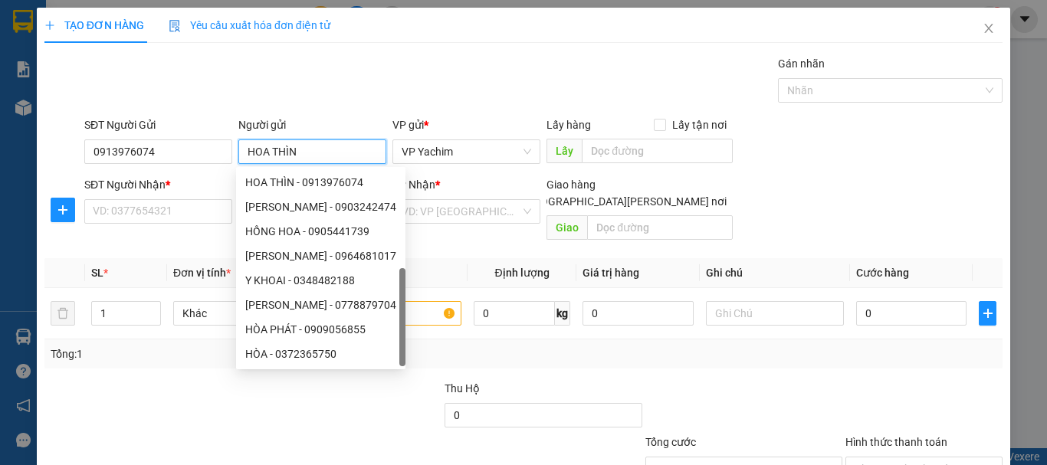
drag, startPoint x: 311, startPoint y: 150, endPoint x: 218, endPoint y: 173, distance: 95.4
click at [218, 173] on form "SĐT Người Gửi 0913976074 Người gửi HOA THÌN VP gửi * [PERSON_NAME] Lấy hàng Lấy…" at bounding box center [523, 182] width 958 height 130
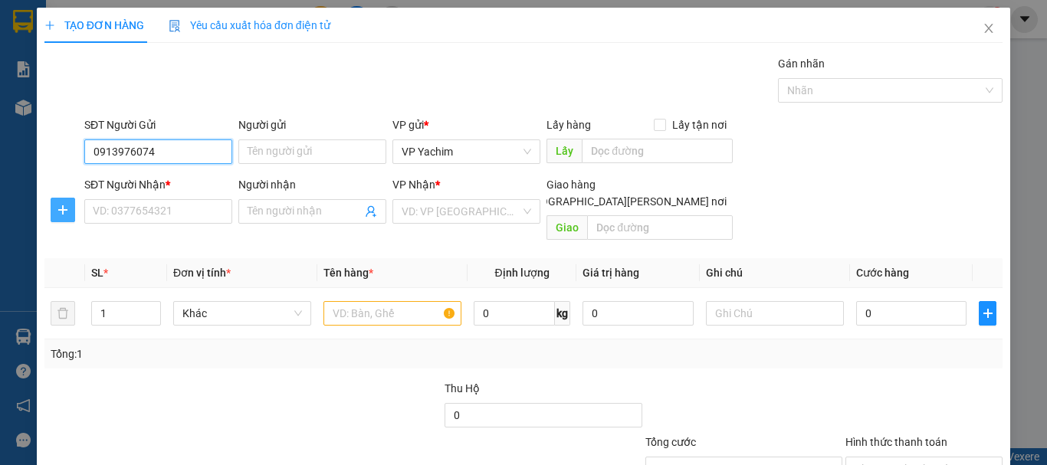
drag, startPoint x: 160, startPoint y: 150, endPoint x: 52, endPoint y: 199, distance: 118.4
click at [52, 199] on form "SĐT Người Gửi 0913976074 0913976074 Người gửi Tên người gửi VP gửi * [PERSON_NA…" at bounding box center [523, 182] width 958 height 130
type input "0362655507"
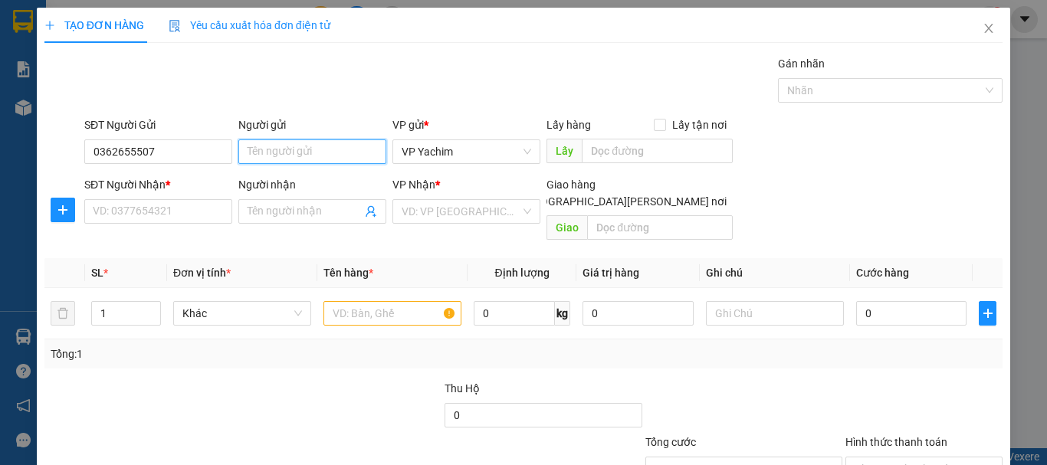
click at [255, 149] on input "Người gửi" at bounding box center [312, 152] width 148 height 25
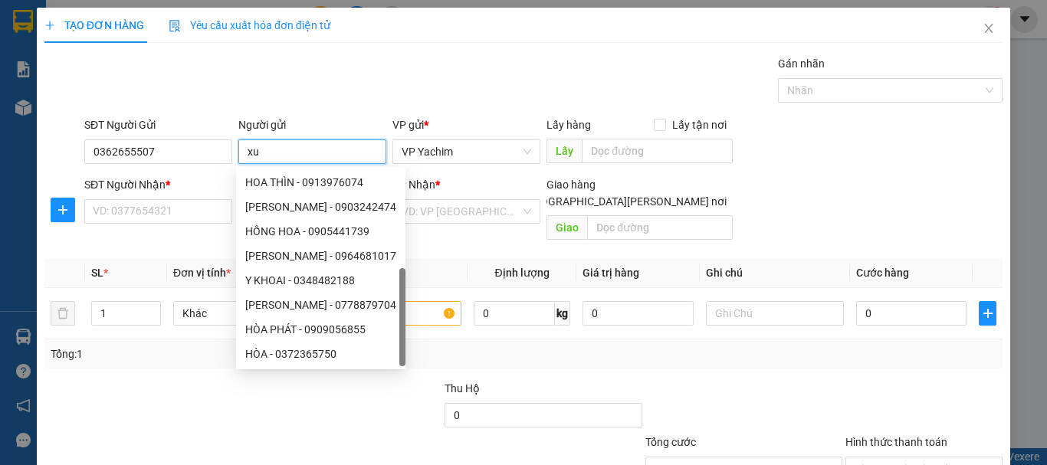
type input "x"
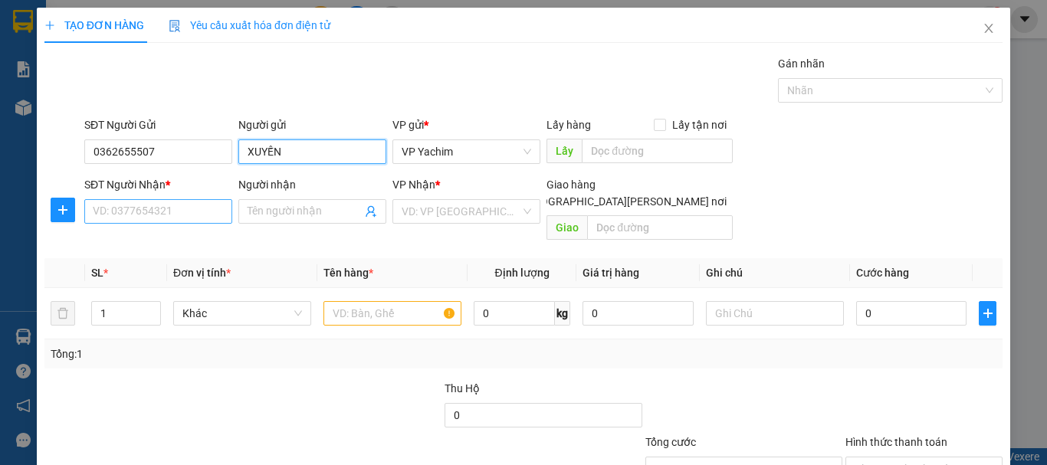
type input "XUYẾN"
click at [141, 205] on input "SĐT Người Nhận *" at bounding box center [158, 211] width 148 height 25
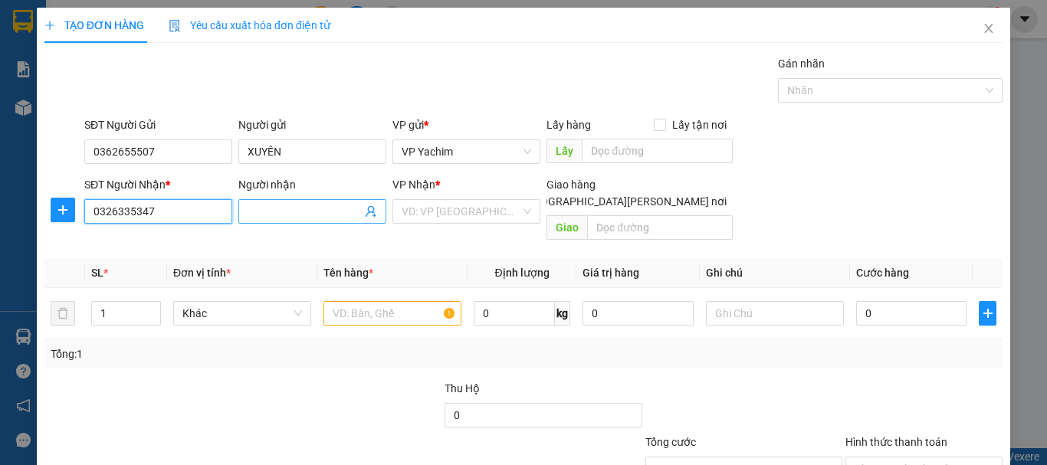
type input "0326335347"
click at [259, 210] on input "Người nhận" at bounding box center [305, 211] width 114 height 17
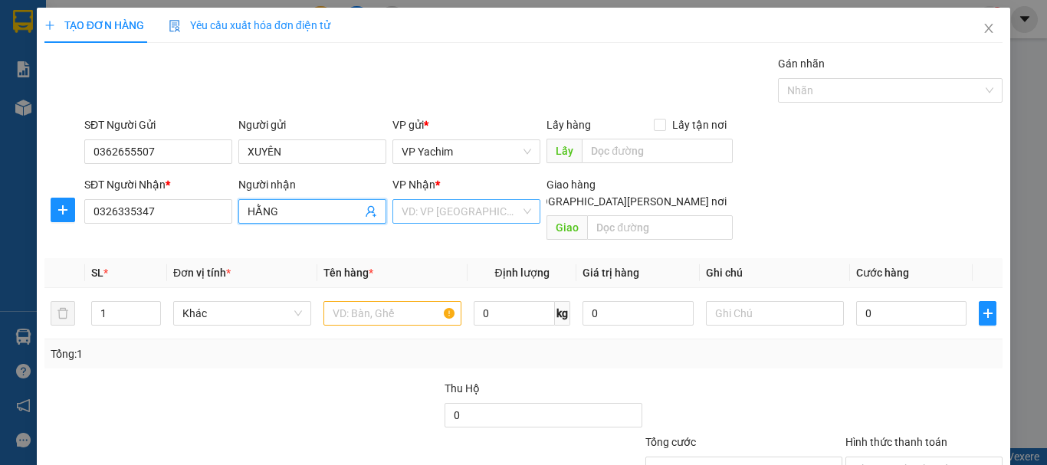
type input "HẰNG"
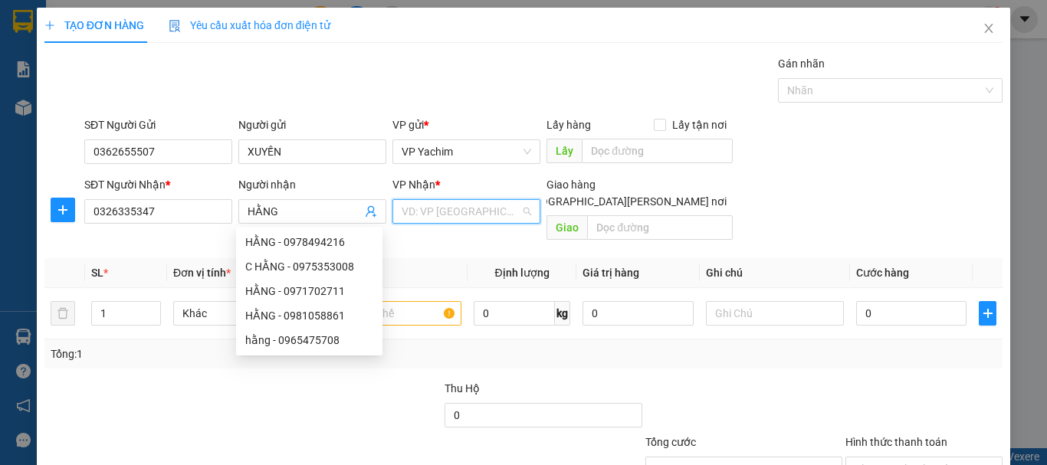
click at [468, 221] on input "search" at bounding box center [461, 211] width 119 height 23
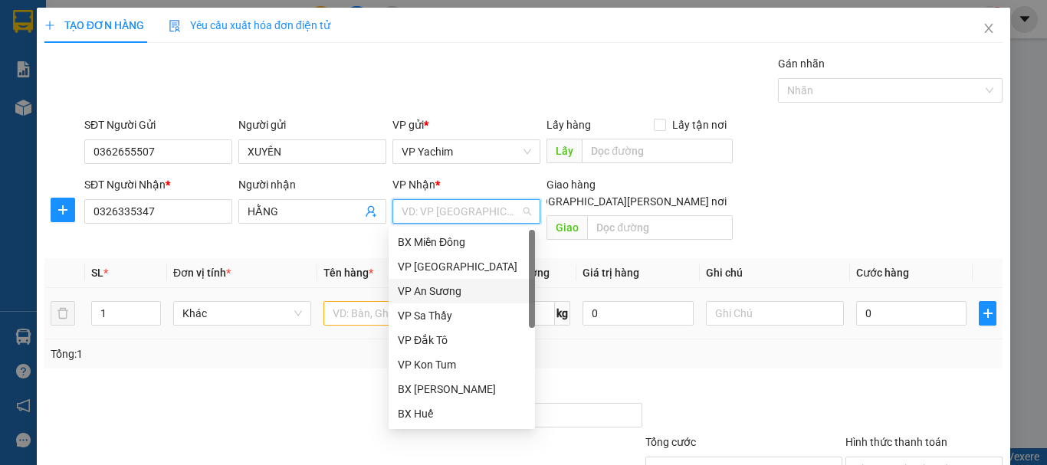
click at [439, 285] on div "VP An Sương" at bounding box center [462, 291] width 128 height 17
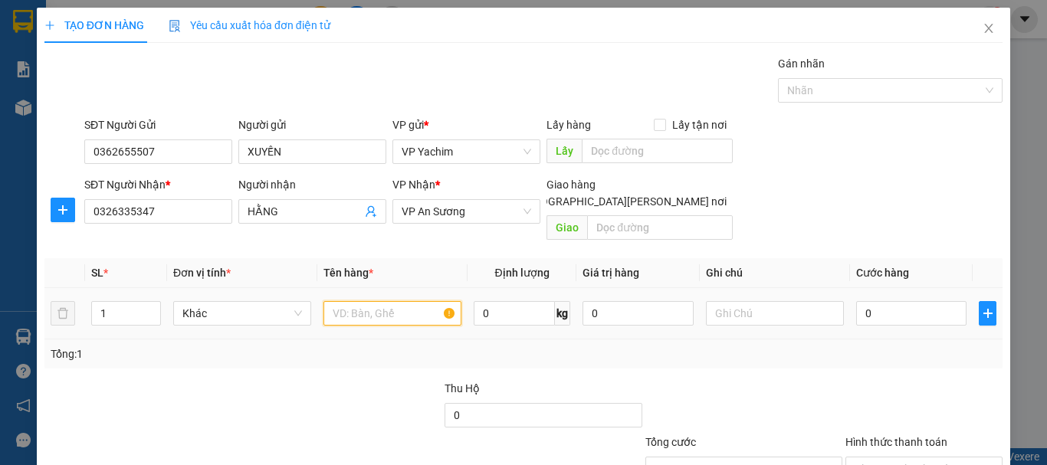
click at [350, 301] on input "text" at bounding box center [393, 313] width 138 height 25
type input "ĐỒ ĂN"
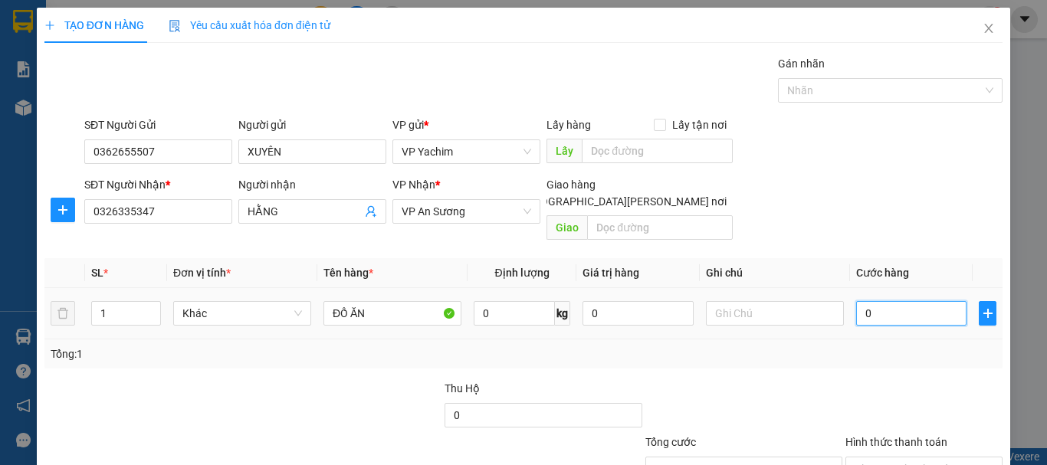
click at [856, 301] on input "0" at bounding box center [911, 313] width 110 height 25
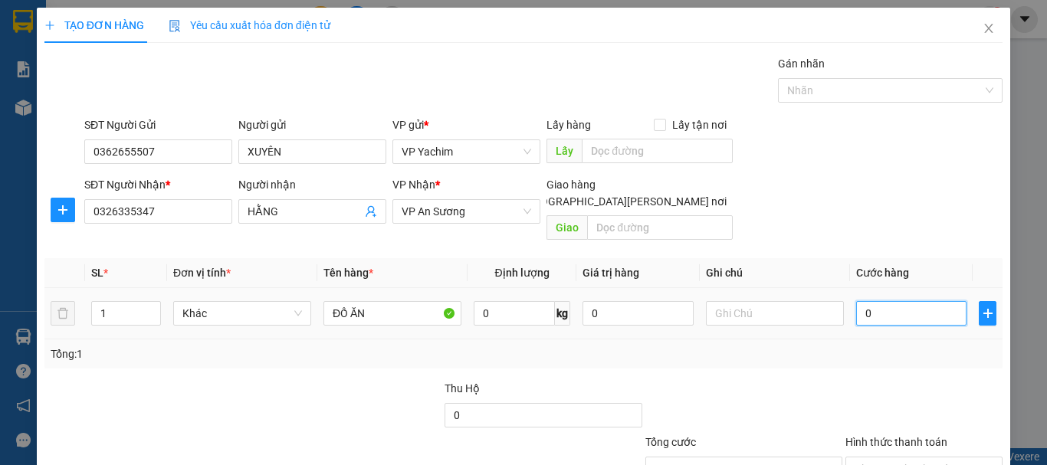
type input "50"
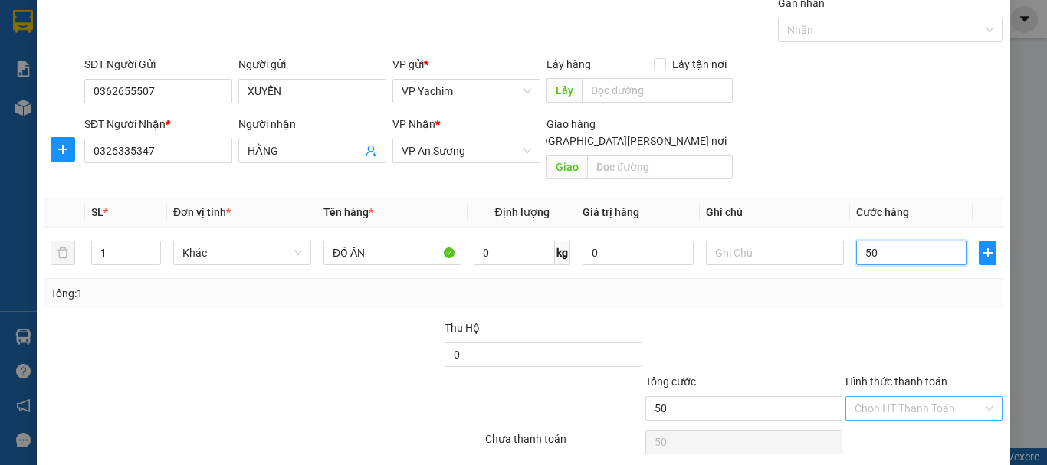
scroll to position [102, 0]
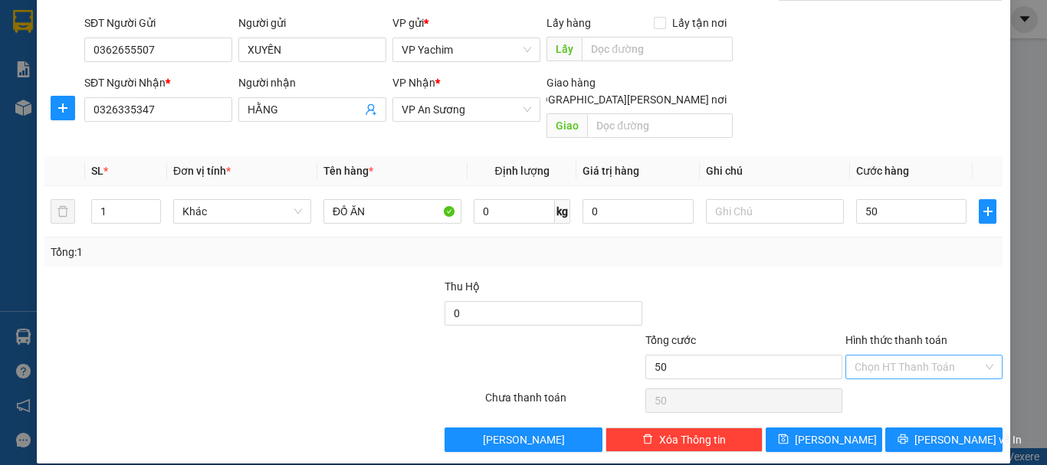
click at [917, 356] on input "Hình thức thanh toán" at bounding box center [919, 367] width 128 height 23
type input "50.000"
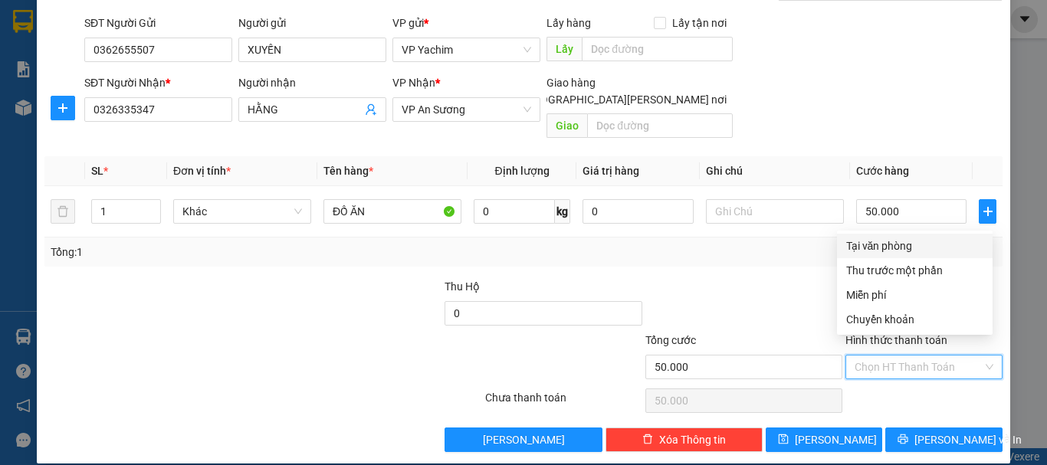
click at [873, 245] on div "Tại văn phòng" at bounding box center [914, 246] width 137 height 17
type input "0"
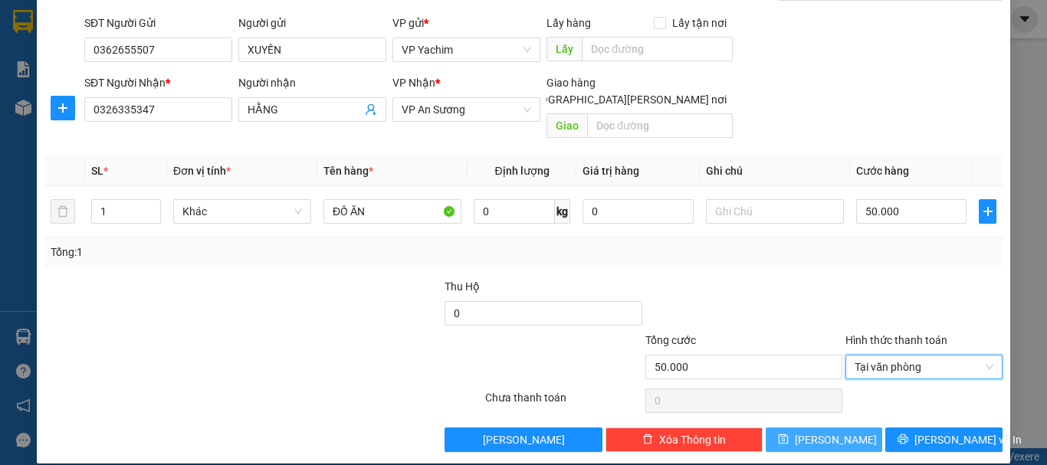
click at [849, 428] on button "[PERSON_NAME]" at bounding box center [824, 440] width 117 height 25
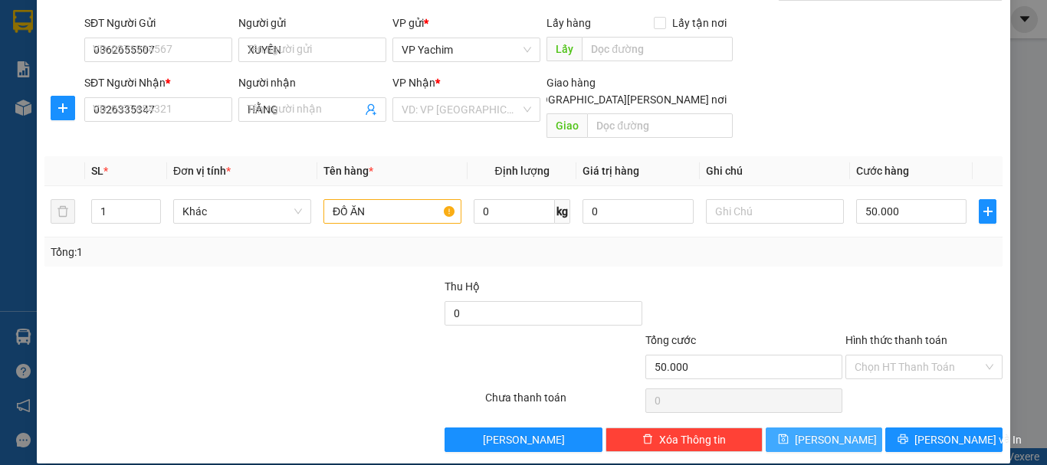
type input "0"
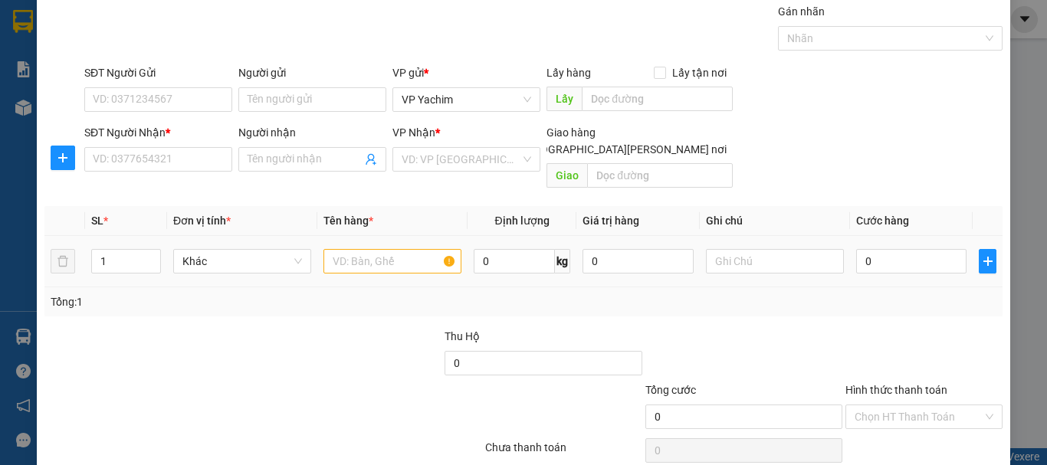
scroll to position [0, 0]
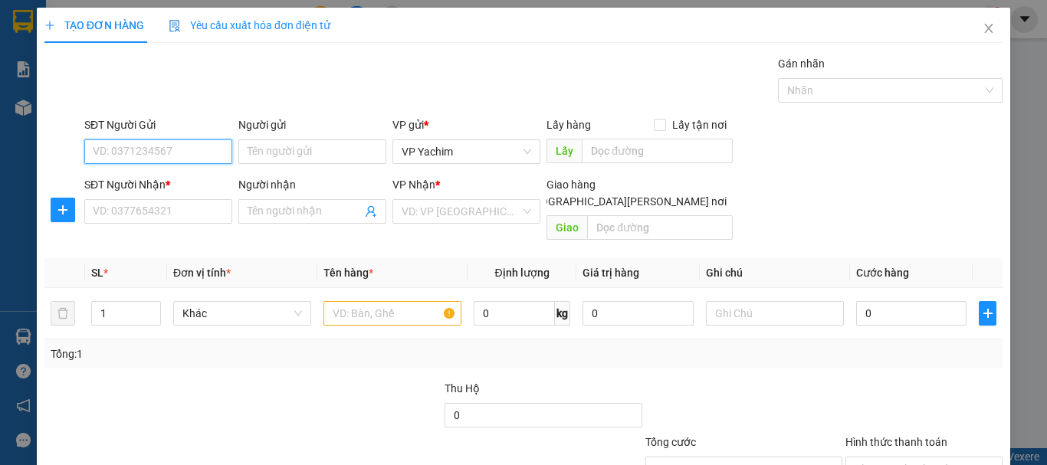
click at [170, 150] on input "SĐT Người Gửi" at bounding box center [158, 152] width 148 height 25
click at [169, 175] on div "0396191199 - LAN" at bounding box center [157, 182] width 128 height 17
type input "0396191199"
type input "LAN"
type input "0848973093"
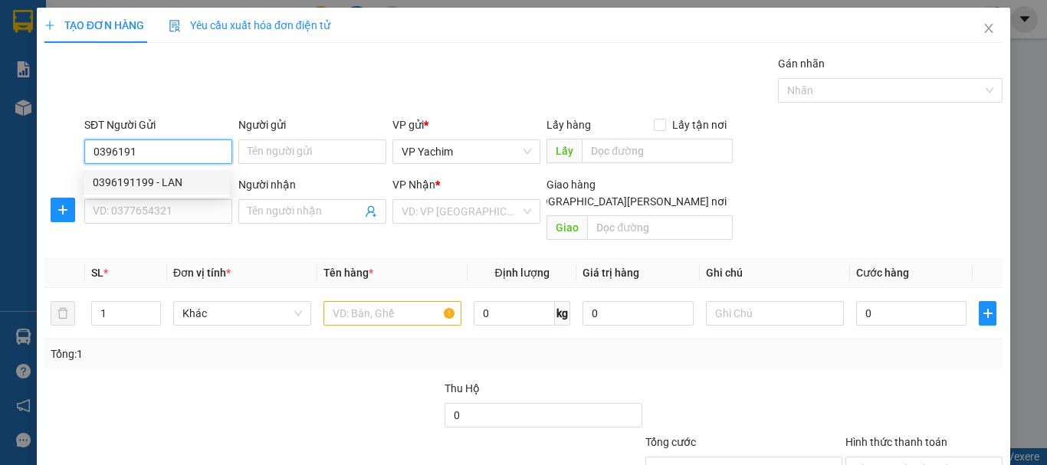
type input "SƯƠNG"
type input "N3 SÁT HẠCH"
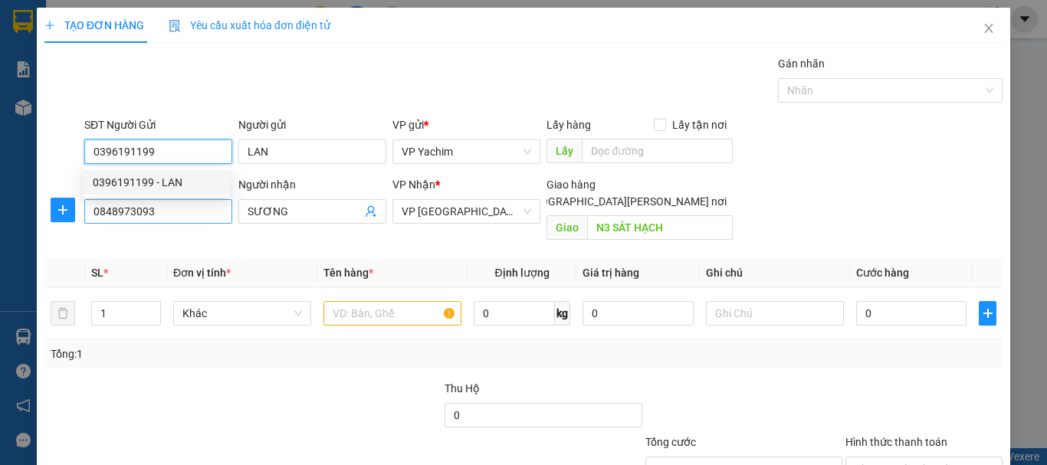
type input "250.000"
type input "0396191199"
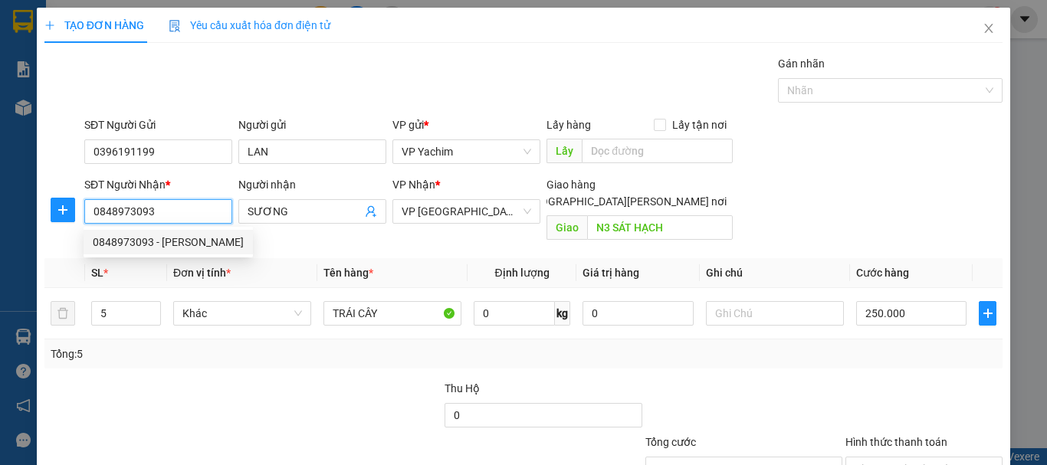
drag, startPoint x: 161, startPoint y: 207, endPoint x: 48, endPoint y: 253, distance: 121.7
click at [48, 253] on div "Transit Pickup Surcharge Ids Transit Deliver Surcharge Ids Transit Deliver Surc…" at bounding box center [523, 304] width 958 height 499
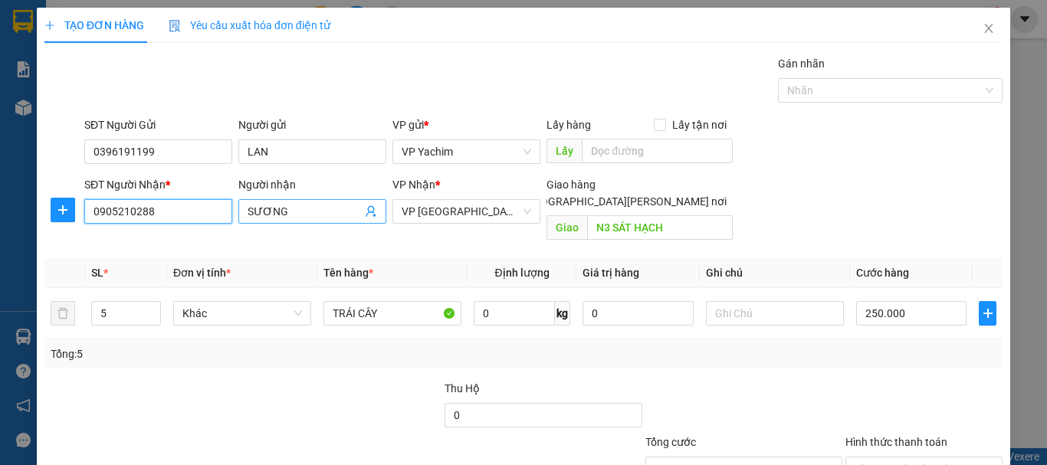
type input "0905210288"
drag, startPoint x: 297, startPoint y: 212, endPoint x: 232, endPoint y: 243, distance: 72.4
click at [235, 236] on div "Transit Pickup Surcharge Ids Transit Deliver Surcharge Ids Transit Deliver Surc…" at bounding box center [523, 304] width 958 height 499
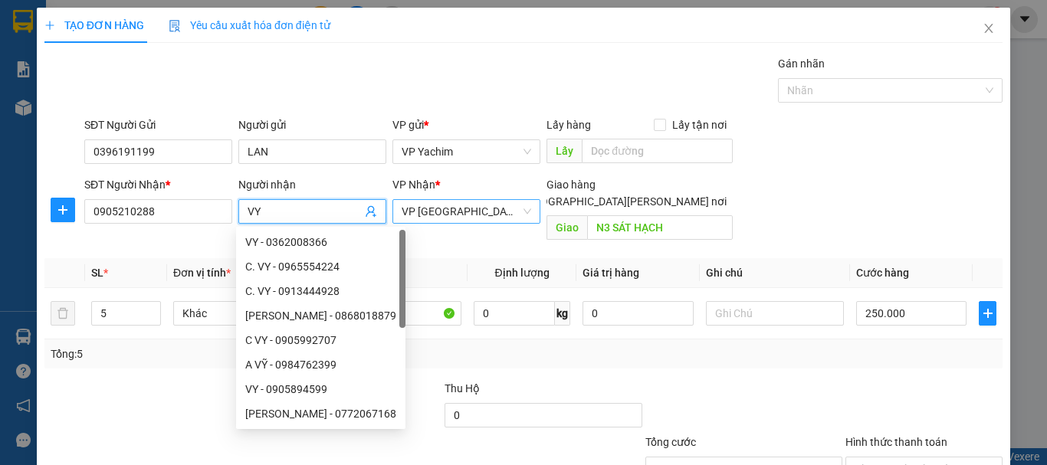
click at [464, 209] on span "VP [GEOGRAPHIC_DATA]" at bounding box center [467, 211] width 130 height 23
type input "VY"
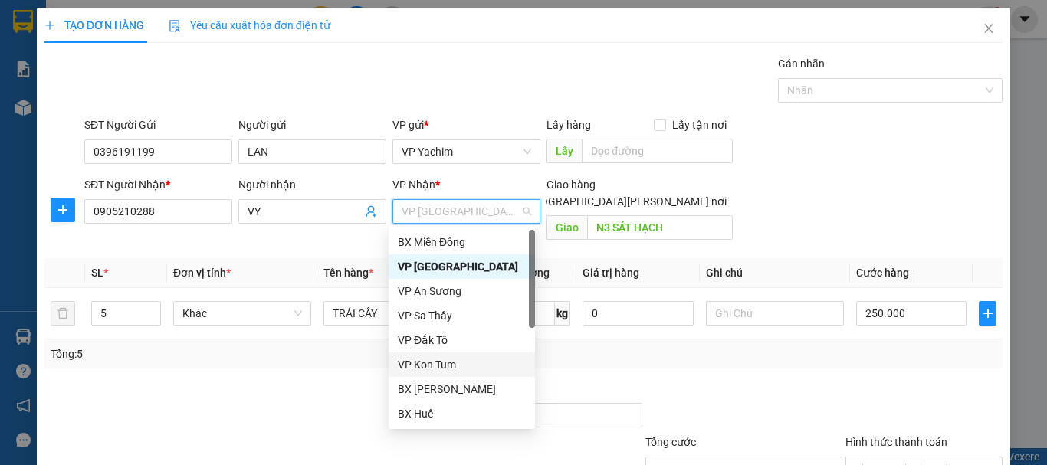
scroll to position [153, 0]
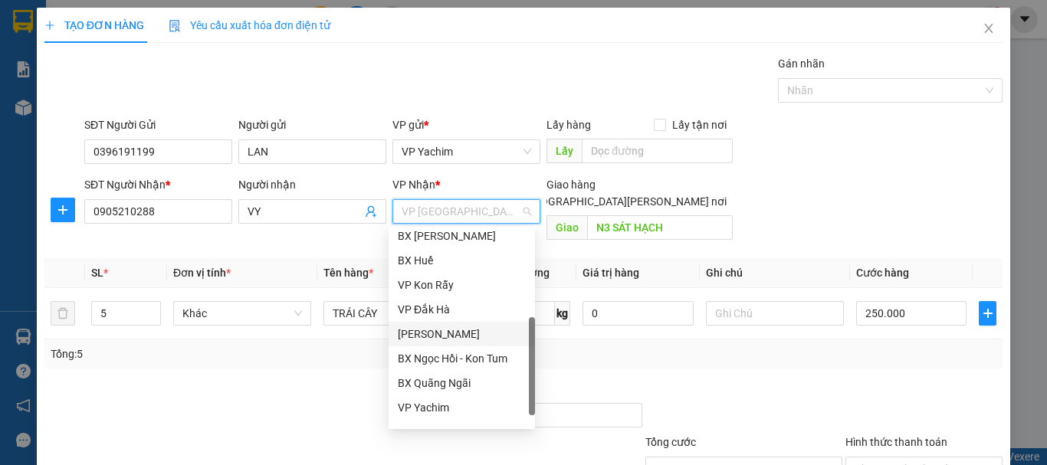
click at [435, 332] on div "[PERSON_NAME]" at bounding box center [462, 334] width 128 height 17
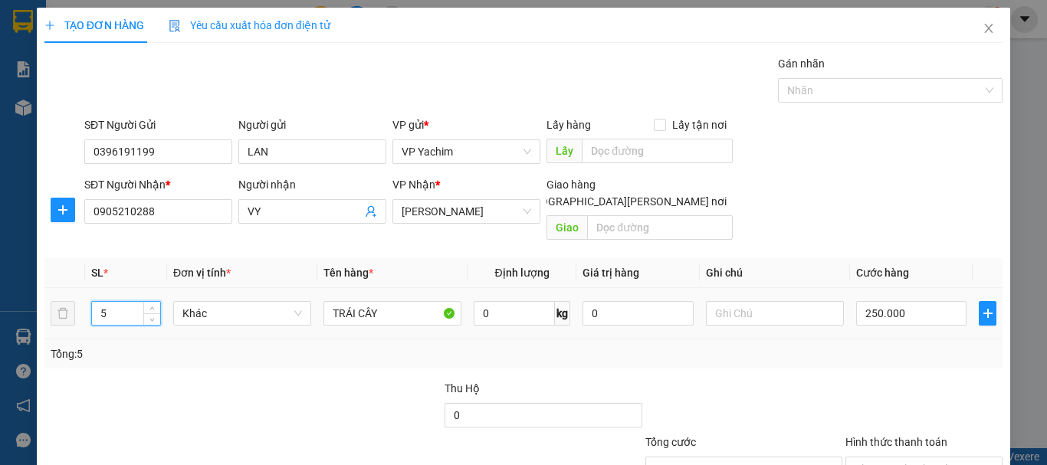
click at [140, 304] on input "5" at bounding box center [126, 313] width 68 height 23
type input "2"
drag, startPoint x: 384, startPoint y: 296, endPoint x: 334, endPoint y: 312, distance: 53.1
click at [334, 312] on td "TRÁI CÂY" at bounding box center [392, 313] width 150 height 51
type input "T"
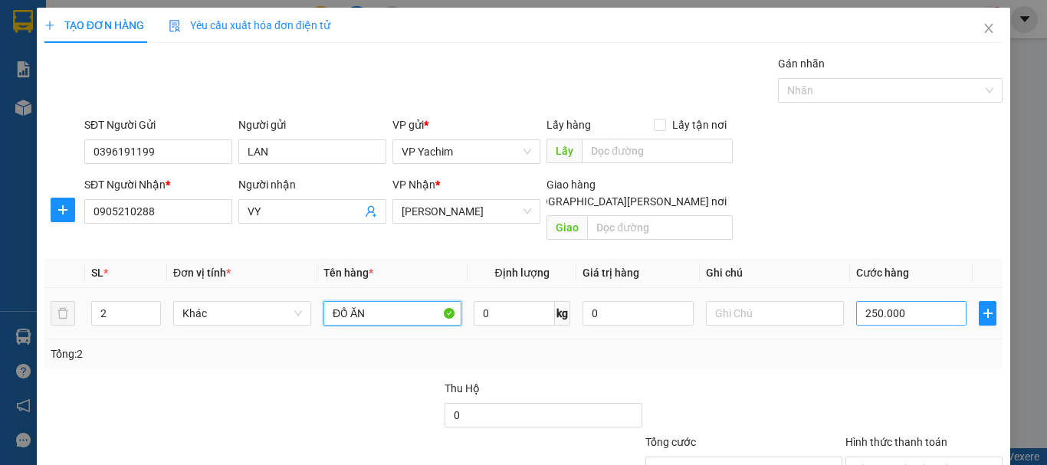
type input "ĐỒ ĂN"
click at [898, 301] on input "250.000" at bounding box center [911, 313] width 110 height 25
type input "0"
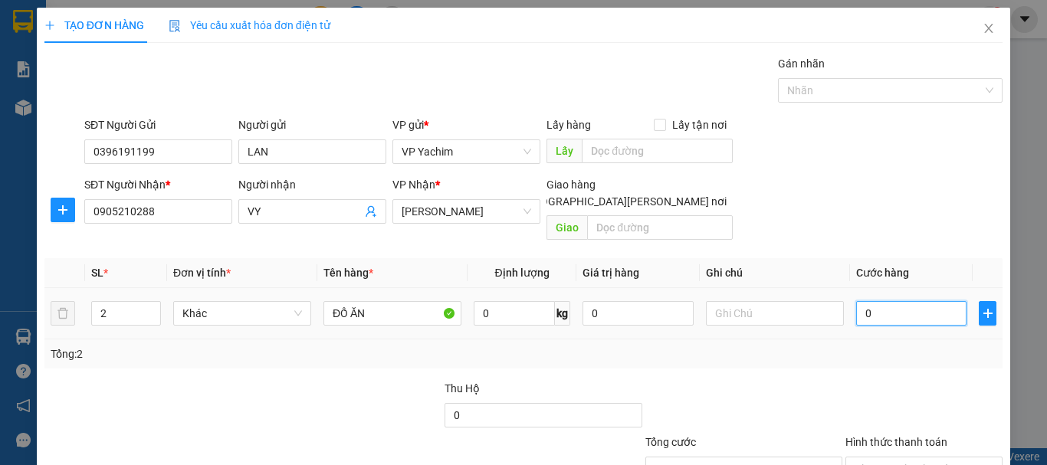
type input "1"
type input "001"
type input "15"
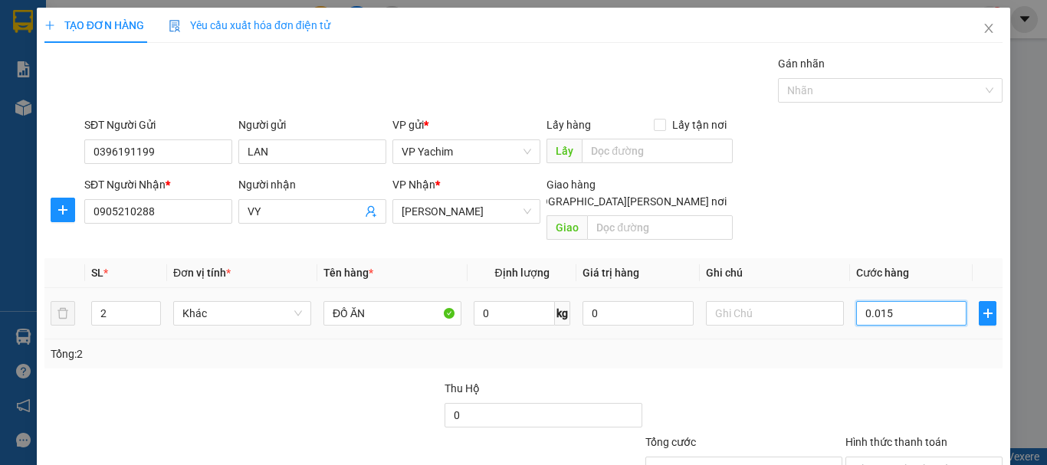
type input "00.150"
type input "150"
type input "00.015"
type input "15"
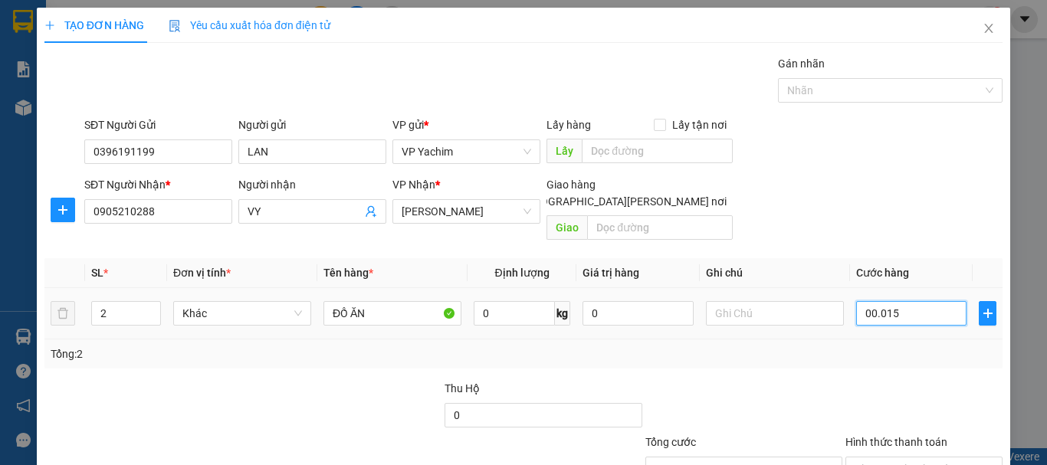
type input "15"
type input "0.001"
type input "1"
type input "000"
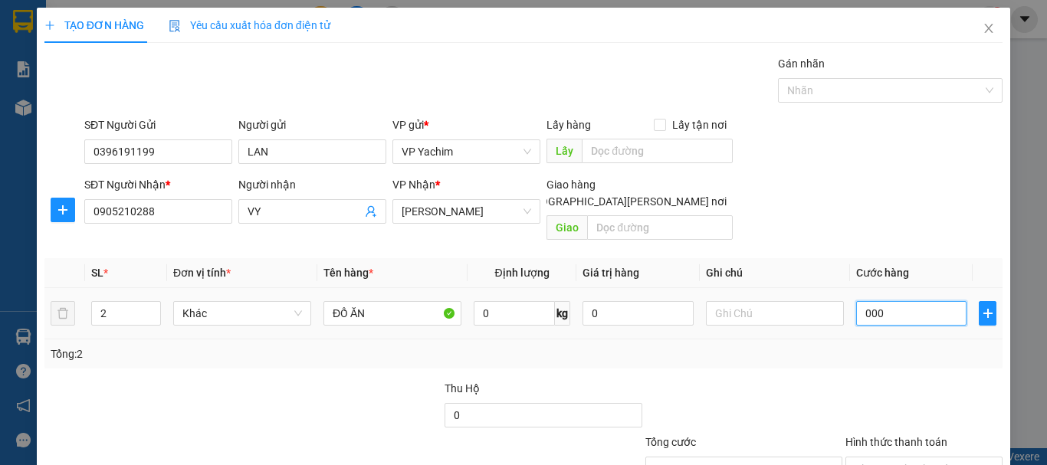
type input "0"
type input "10"
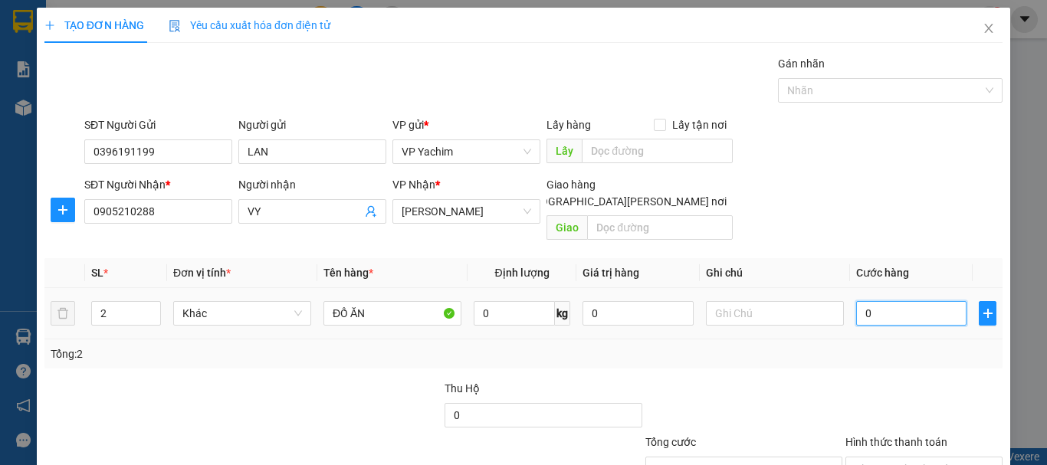
type input "10"
type input "150"
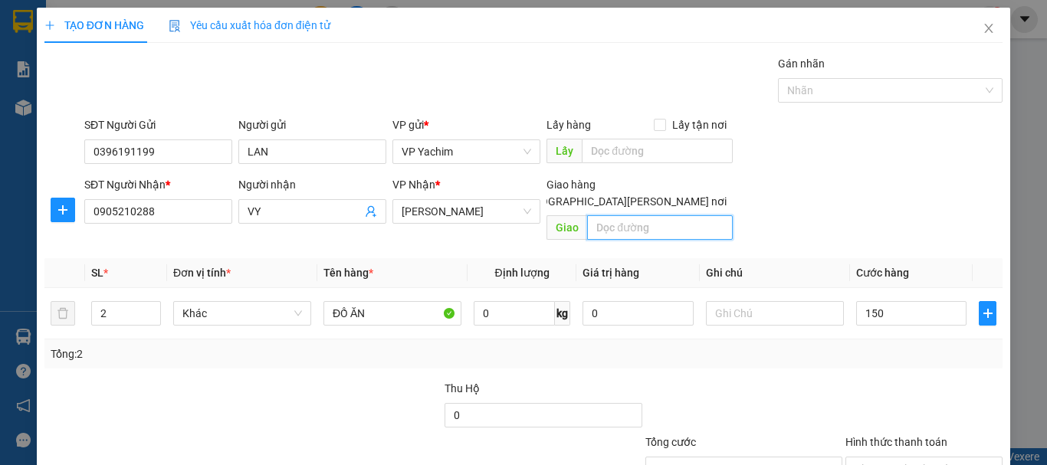
click at [610, 215] on input "text" at bounding box center [660, 227] width 146 height 25
type input "150.000"
click at [516, 196] on input "[GEOGRAPHIC_DATA][PERSON_NAME] nơi" at bounding box center [510, 201] width 11 height 11
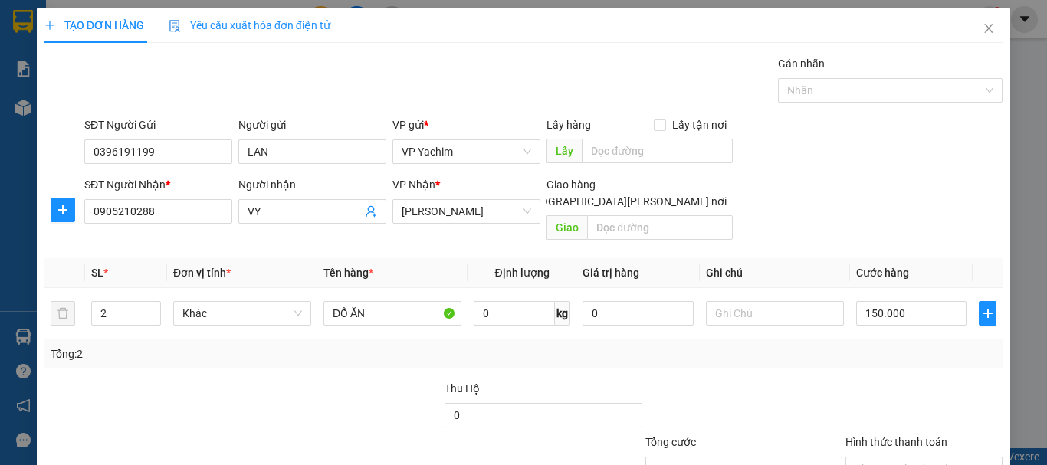
checkbox input "true"
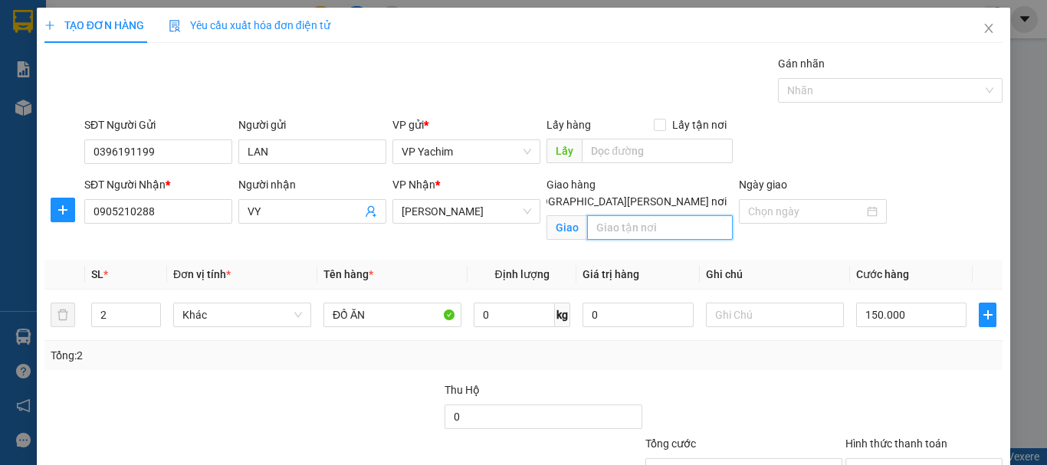
click at [629, 215] on input "text" at bounding box center [660, 227] width 146 height 25
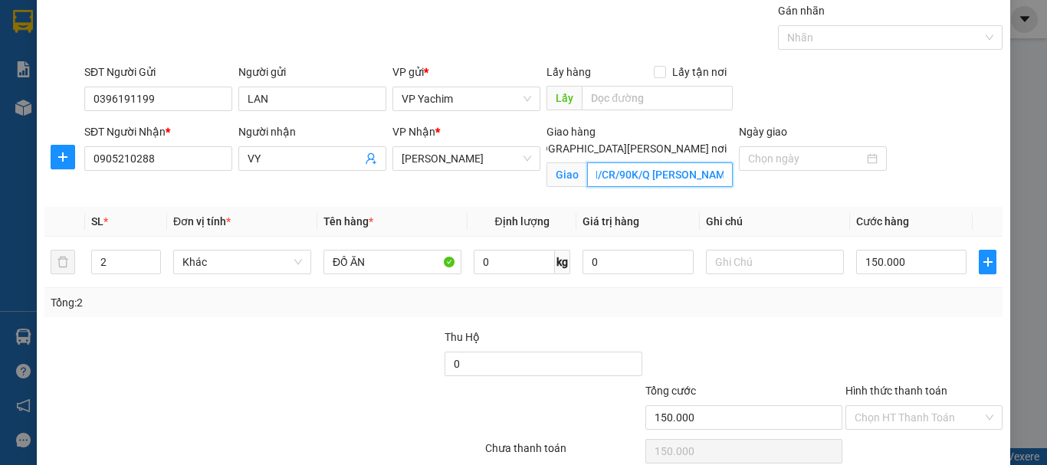
scroll to position [120, 0]
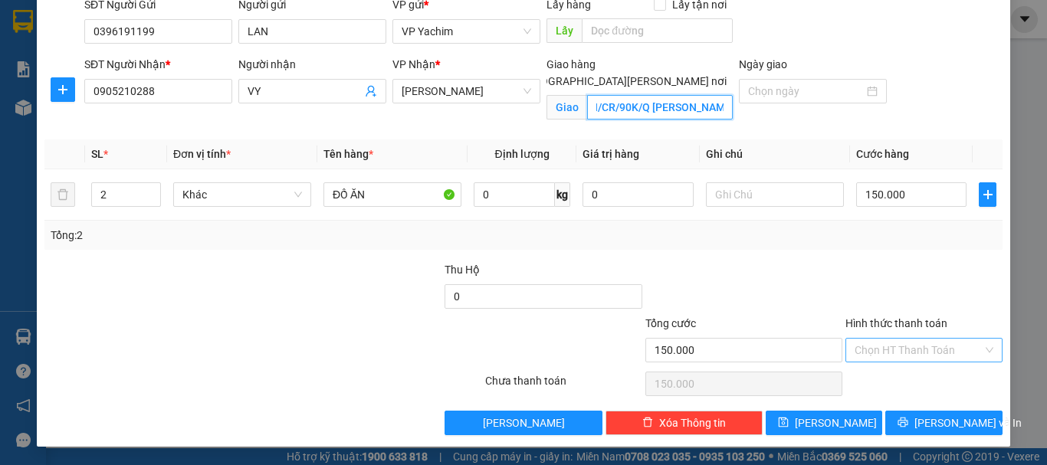
type input "GTN/CR/90K/Q [PERSON_NAME] CŨ )"
click at [928, 355] on input "Hình thức thanh toán" at bounding box center [919, 350] width 128 height 23
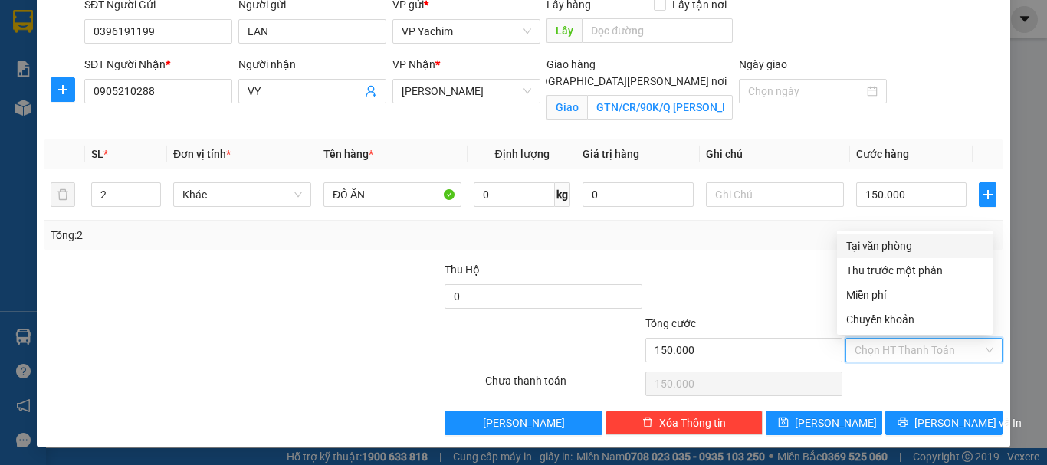
click at [877, 245] on div "Tại văn phòng" at bounding box center [914, 246] width 137 height 17
type input "0"
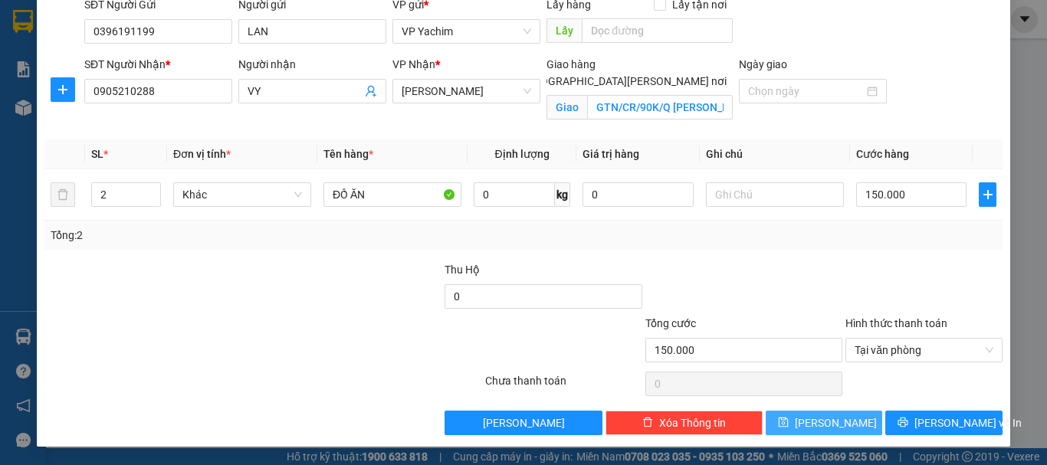
click at [827, 416] on span "[PERSON_NAME]" at bounding box center [836, 423] width 82 height 17
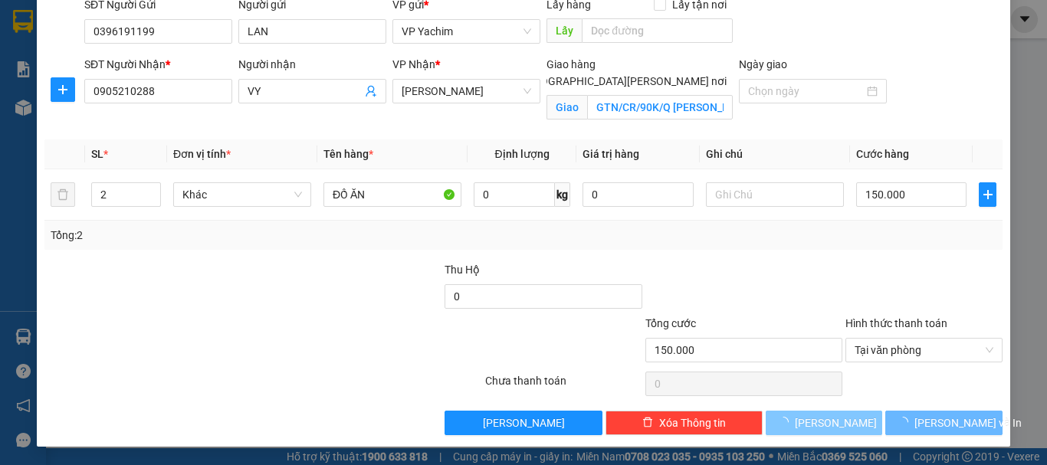
checkbox input "false"
type input "0"
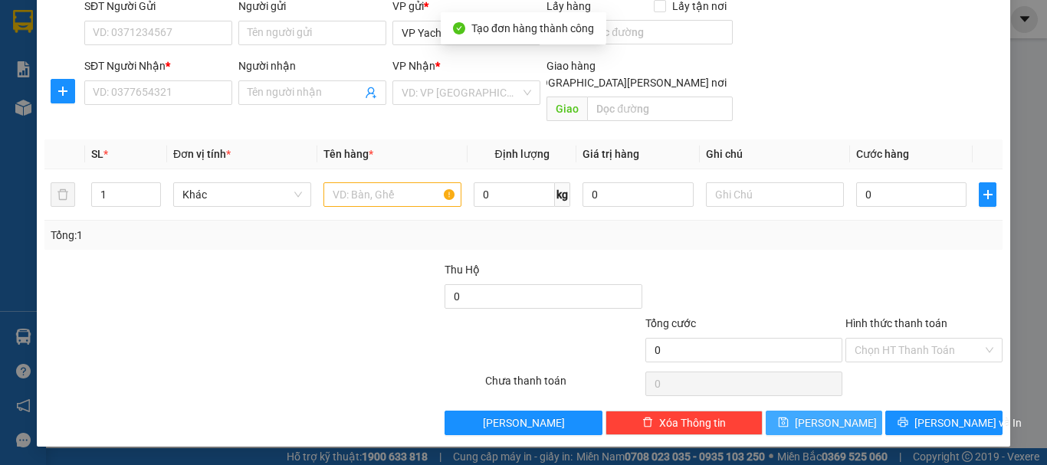
scroll to position [102, 0]
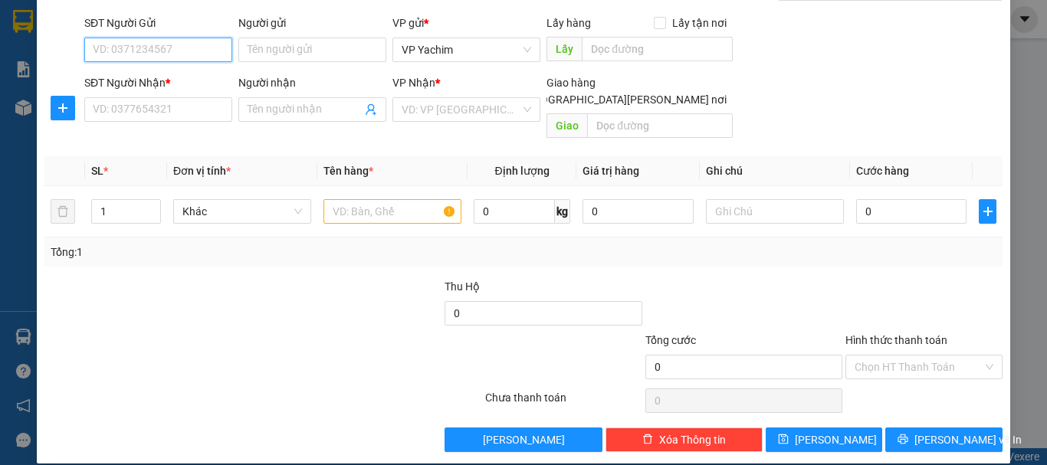
click at [132, 44] on input "SĐT Người Gửi" at bounding box center [158, 50] width 148 height 25
type input "9"
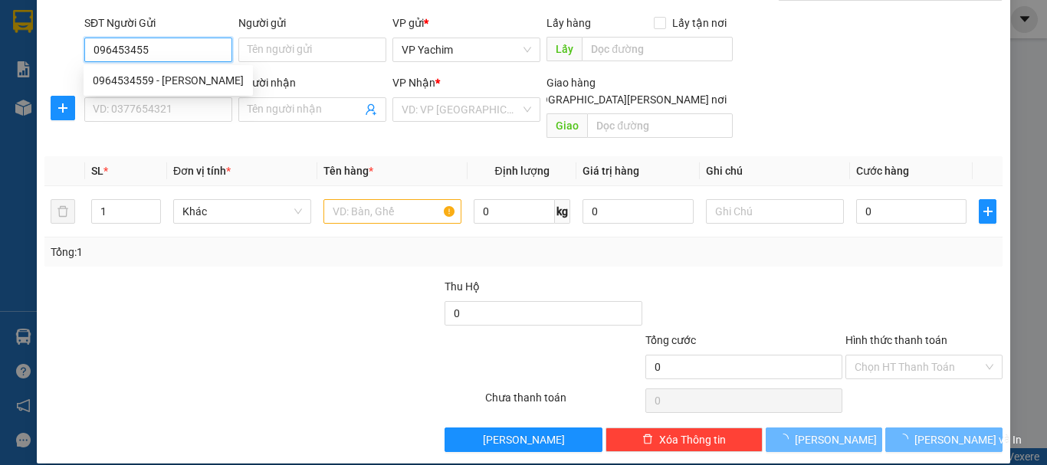
type input "0964534559"
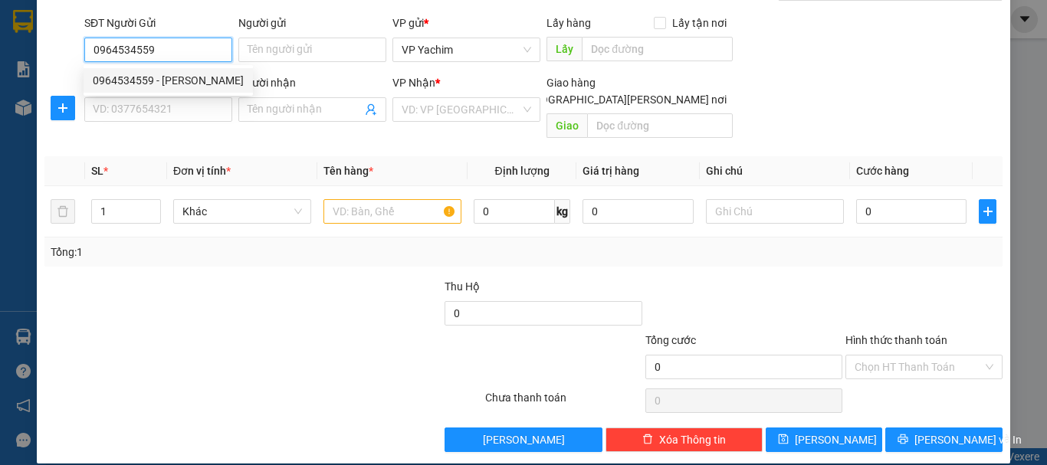
click at [136, 80] on div "0964534559 - [PERSON_NAME]" at bounding box center [168, 80] width 151 height 17
type input "HUYỀN"
type input "0985402558"
type input "CHÚ 5"
type input "50.000"
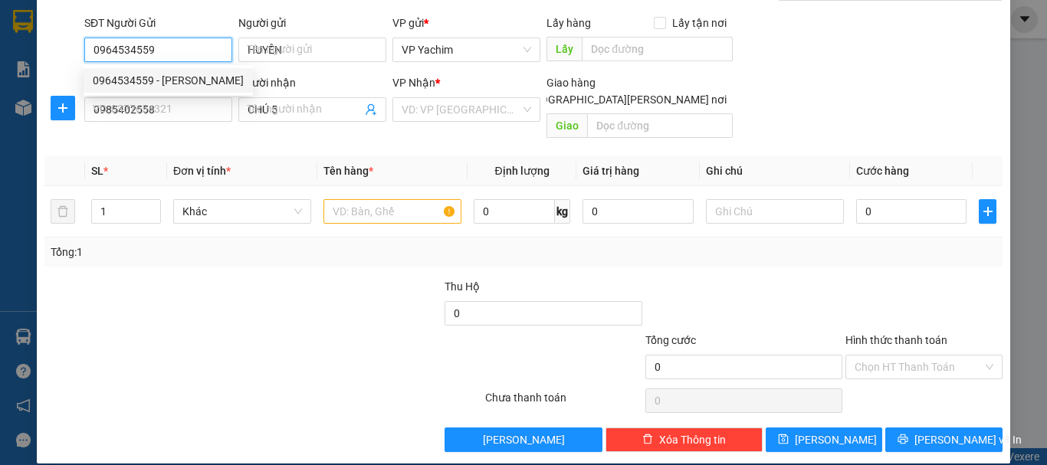
type input "50.000"
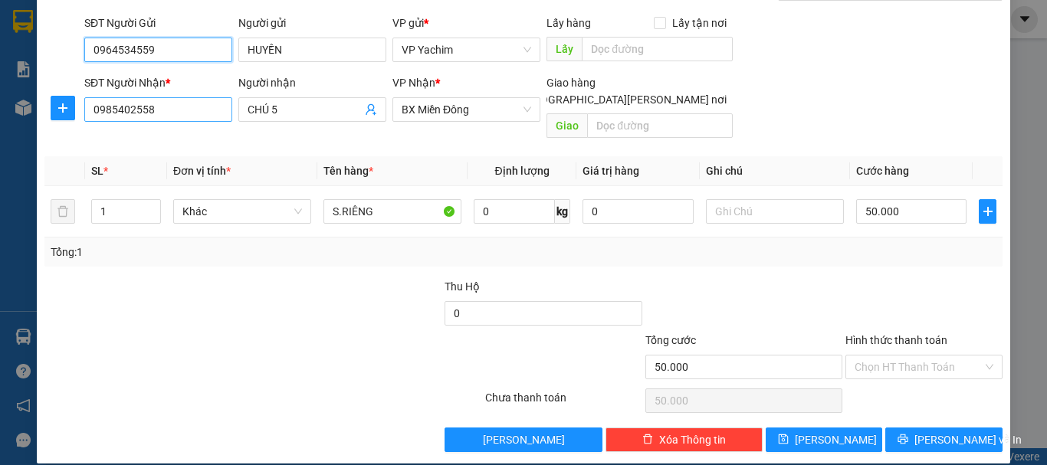
type input "0964534559"
click at [179, 117] on input "0985402558" at bounding box center [158, 109] width 148 height 25
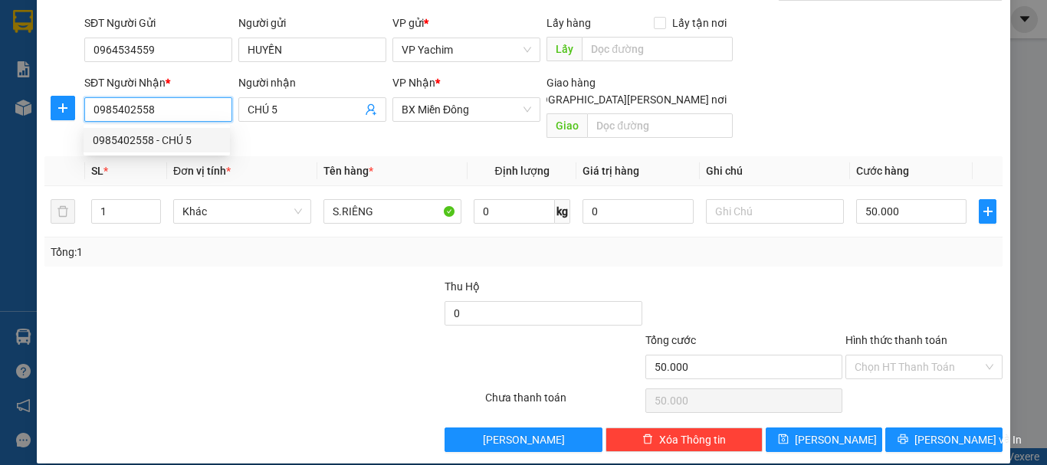
drag, startPoint x: 176, startPoint y: 111, endPoint x: 84, endPoint y: 136, distance: 94.7
click at [84, 136] on body "Kết quả [PERSON_NAME] ( 0 ) Bộ lọc No Data vpyachim.tananh 1 [PERSON_NAME] [PER…" at bounding box center [523, 232] width 1047 height 465
type input "0899227258"
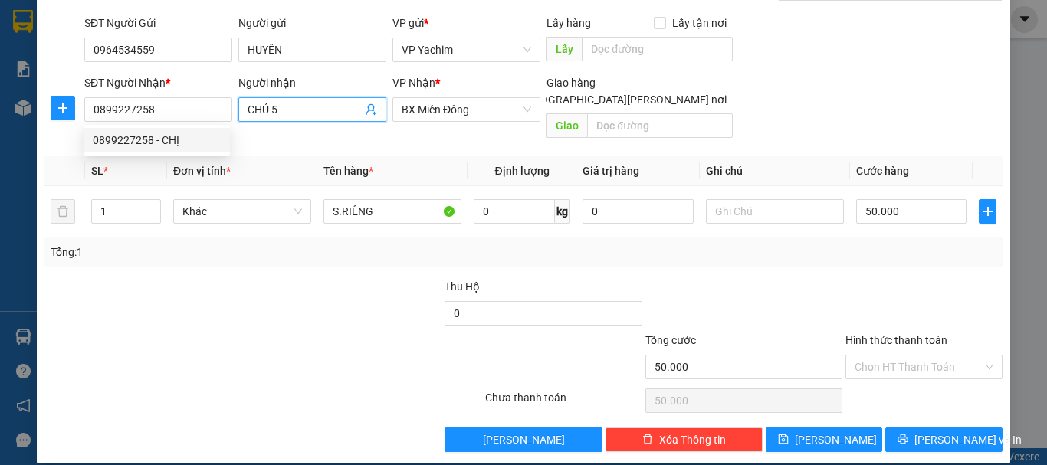
drag, startPoint x: 294, startPoint y: 107, endPoint x: 286, endPoint y: 108, distance: 7.8
click at [288, 108] on input "CHÚ 5" at bounding box center [305, 109] width 114 height 17
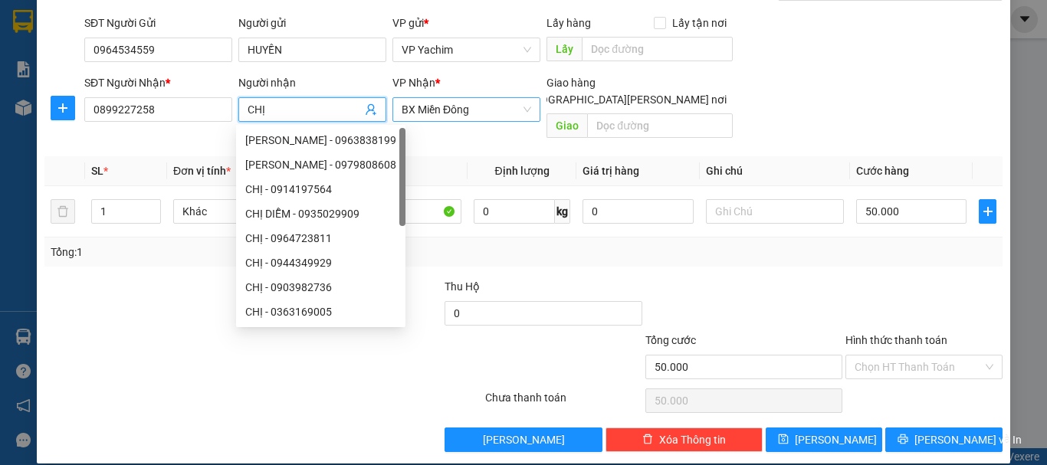
click at [467, 108] on span "BX Miền Đông" at bounding box center [467, 109] width 130 height 23
type input "CHỊ"
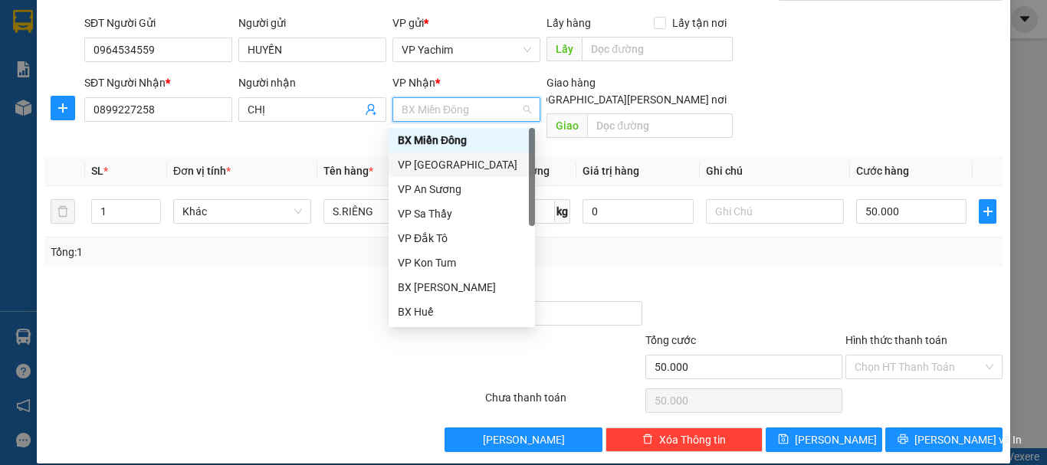
click at [472, 163] on div "VP [GEOGRAPHIC_DATA]" at bounding box center [462, 164] width 128 height 17
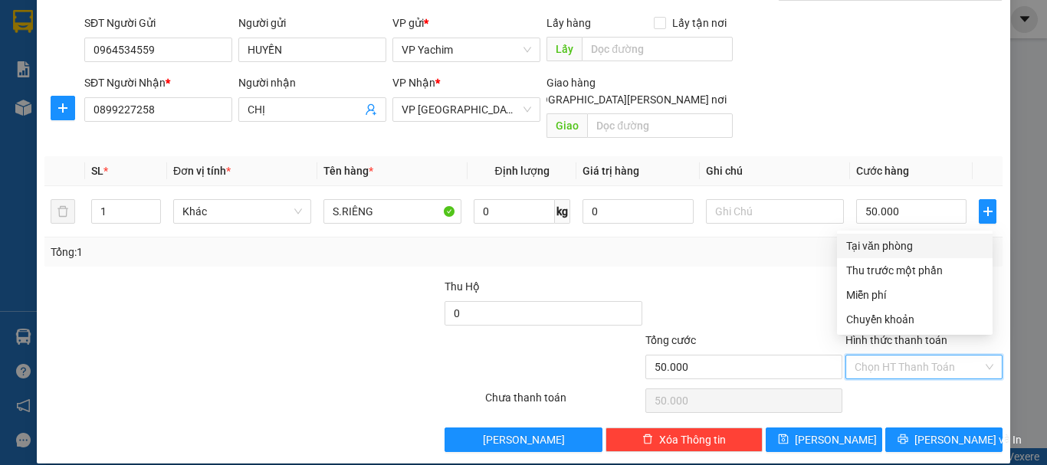
click at [902, 356] on input "Hình thức thanh toán" at bounding box center [919, 367] width 128 height 23
click at [876, 246] on div "Tại văn phòng" at bounding box center [914, 246] width 137 height 17
type input "0"
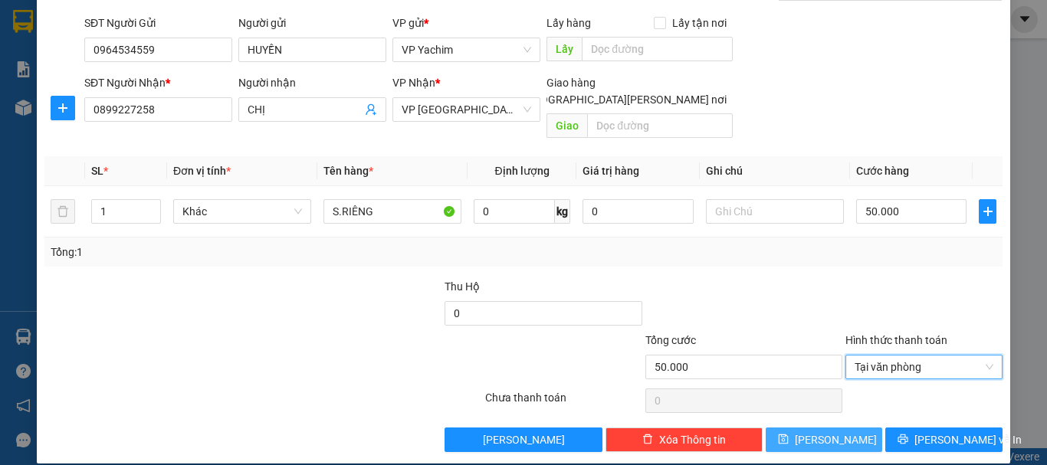
click at [826, 432] on span "[PERSON_NAME]" at bounding box center [836, 440] width 82 height 17
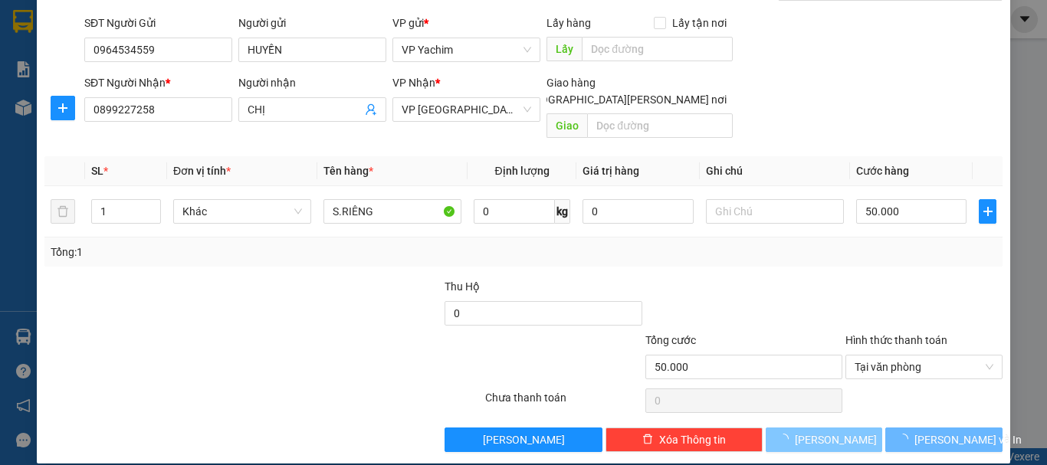
type input "0"
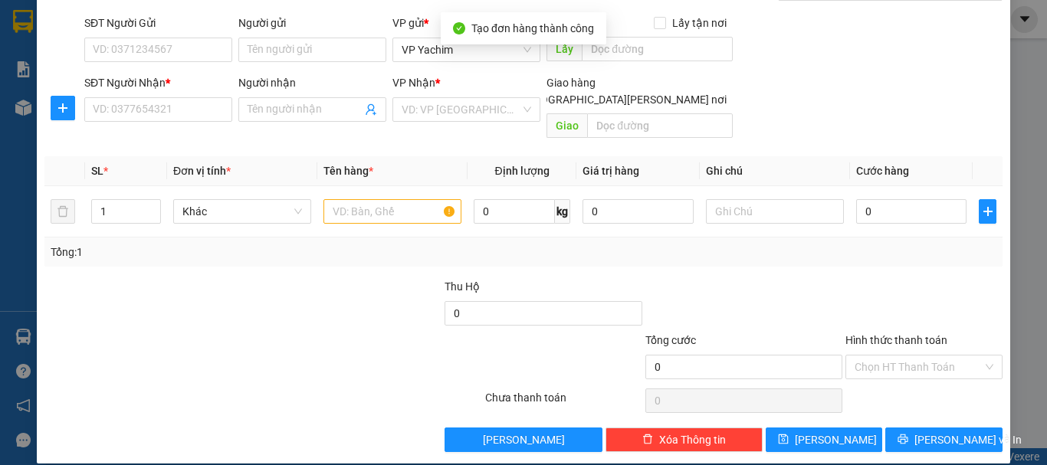
click at [174, 35] on div "SĐT Người Gửi" at bounding box center [158, 26] width 148 height 23
click at [177, 48] on input "SĐT Người Gửi" at bounding box center [158, 50] width 148 height 25
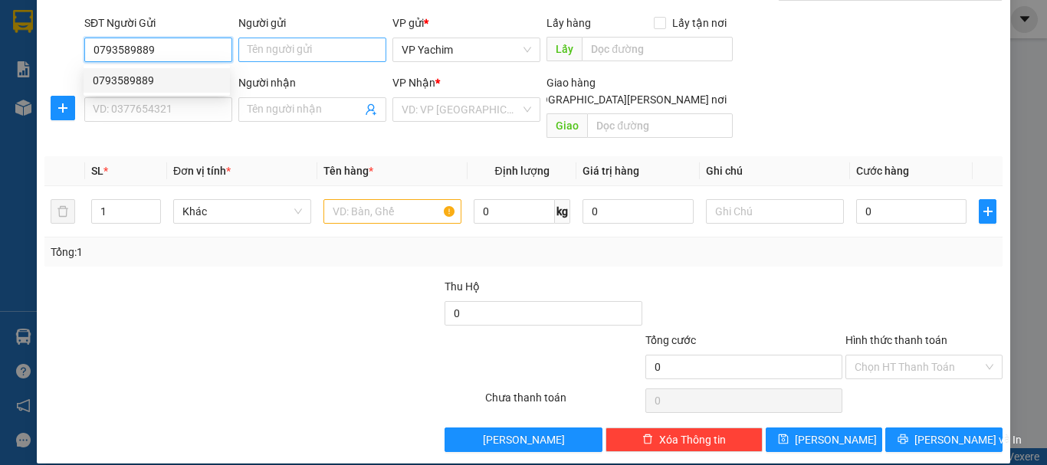
type input "0793589889"
click at [289, 51] on input "Người gửi" at bounding box center [312, 50] width 148 height 25
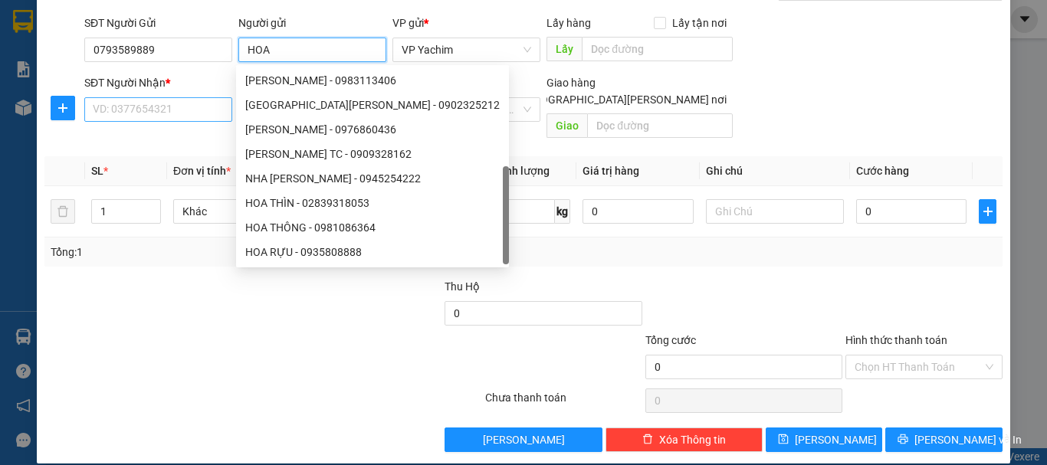
scroll to position [25, 0]
type input "HOA"
click at [131, 107] on input "SĐT Người Nhận *" at bounding box center [158, 109] width 148 height 25
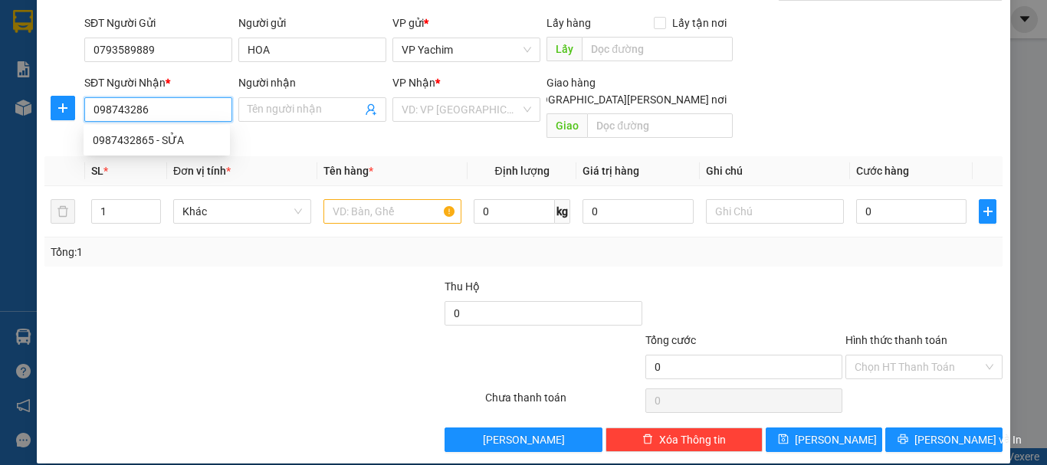
type input "0987432865"
click at [143, 135] on div "0987432865 - SỬA" at bounding box center [157, 140] width 128 height 17
type input "SỬA"
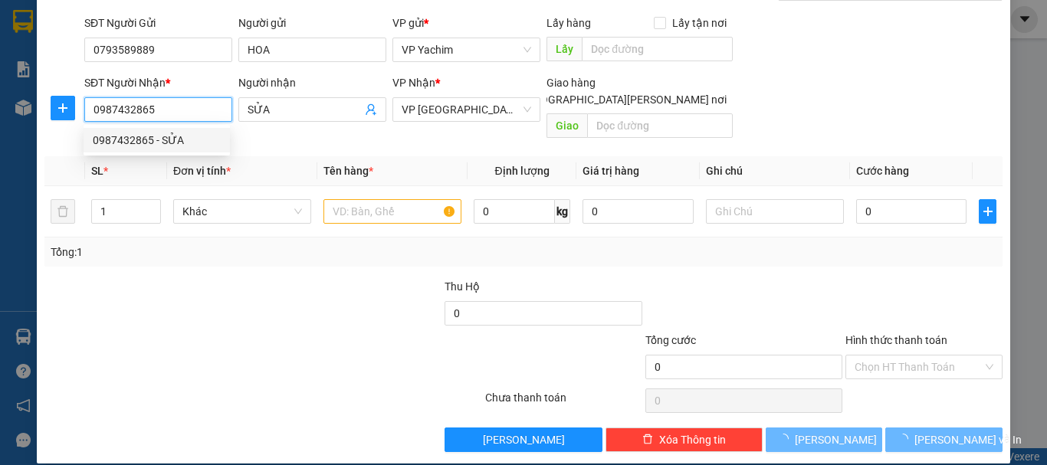
type input "100.000"
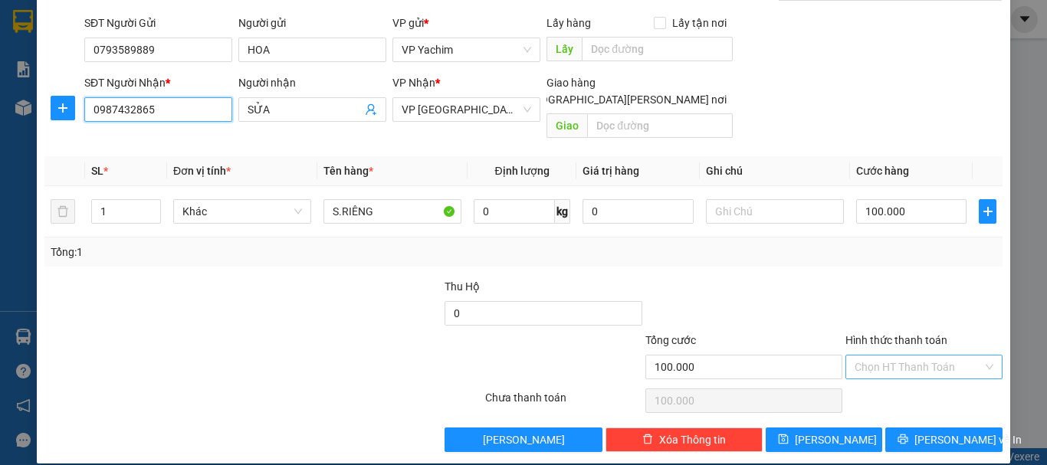
type input "0987432865"
click at [892, 356] on input "Hình thức thanh toán" at bounding box center [919, 367] width 128 height 23
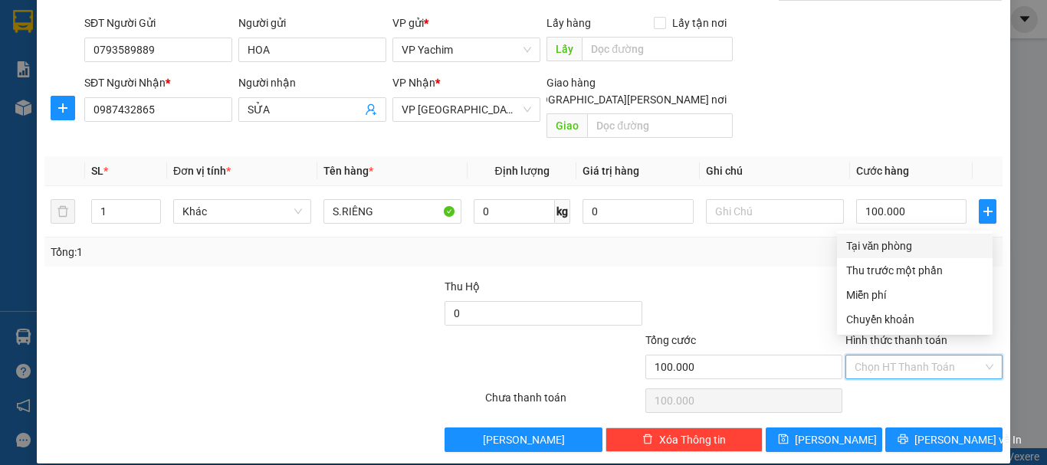
click at [882, 249] on div "Tại văn phòng" at bounding box center [914, 246] width 137 height 17
type input "0"
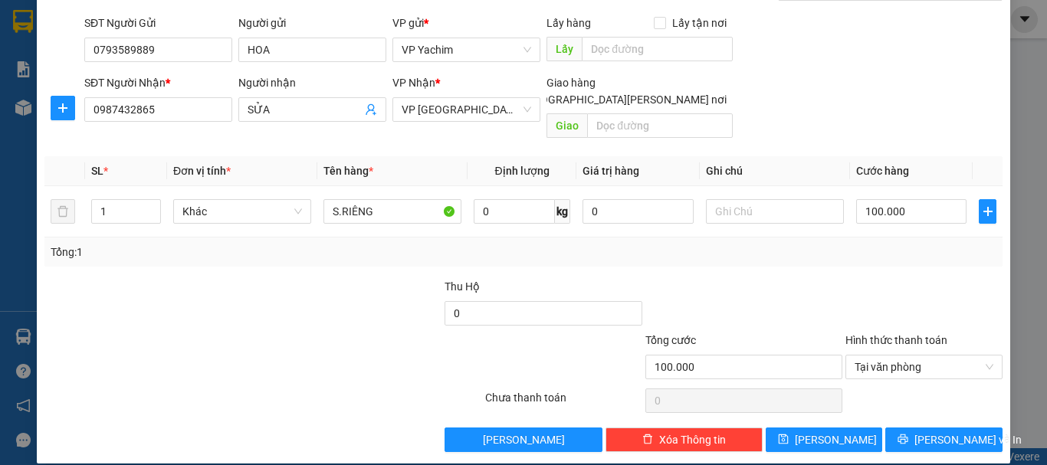
click at [817, 407] on div "Transit Pickup Surcharge Ids Transit Deliver Surcharge Ids Transit Deliver Surc…" at bounding box center [523, 202] width 958 height 499
click at [818, 432] on span "[PERSON_NAME]" at bounding box center [836, 440] width 82 height 17
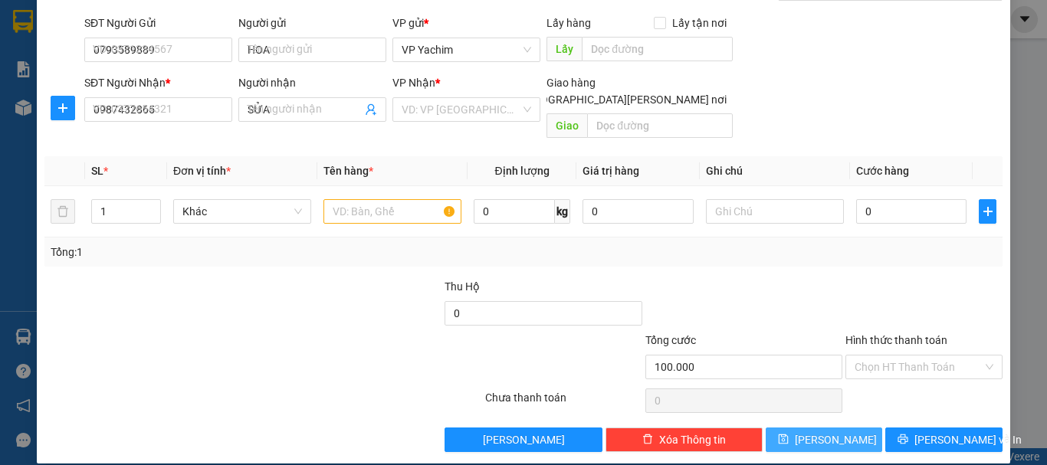
type input "0"
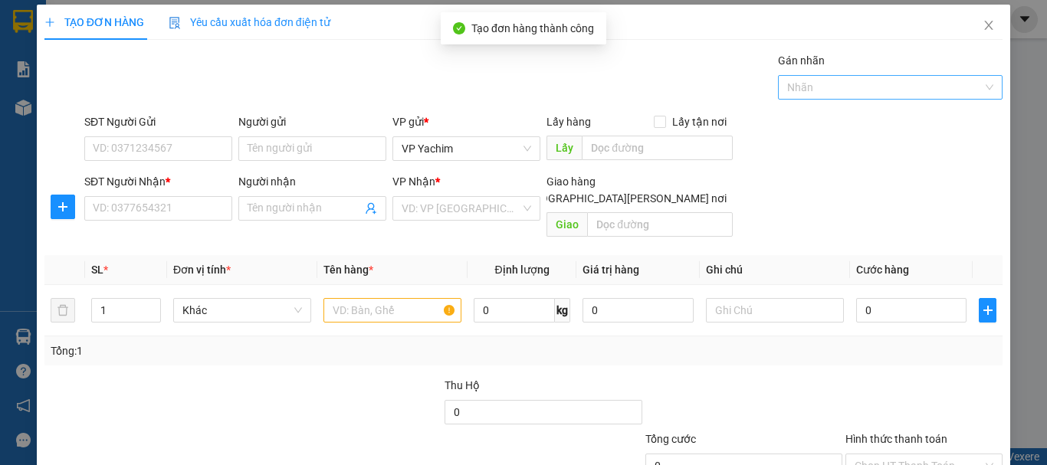
scroll to position [0, 0]
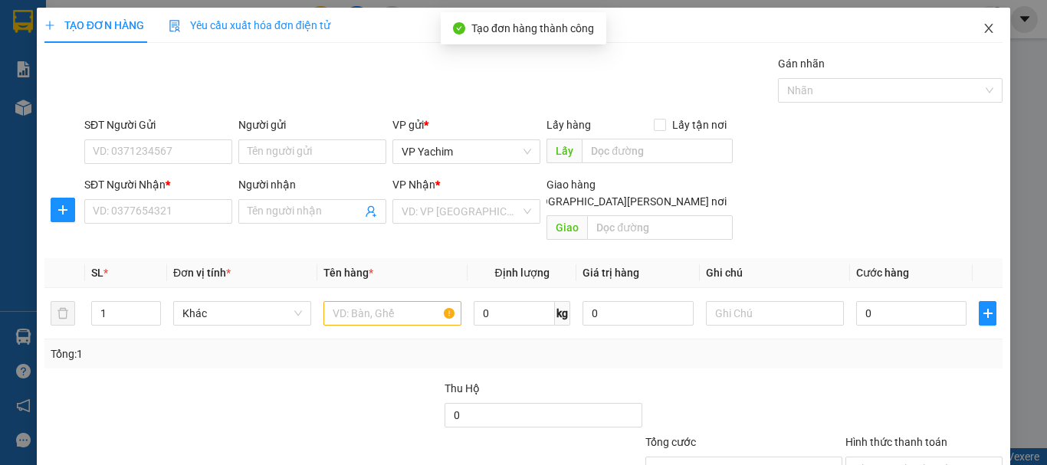
click at [985, 27] on span "Close" at bounding box center [989, 29] width 43 height 43
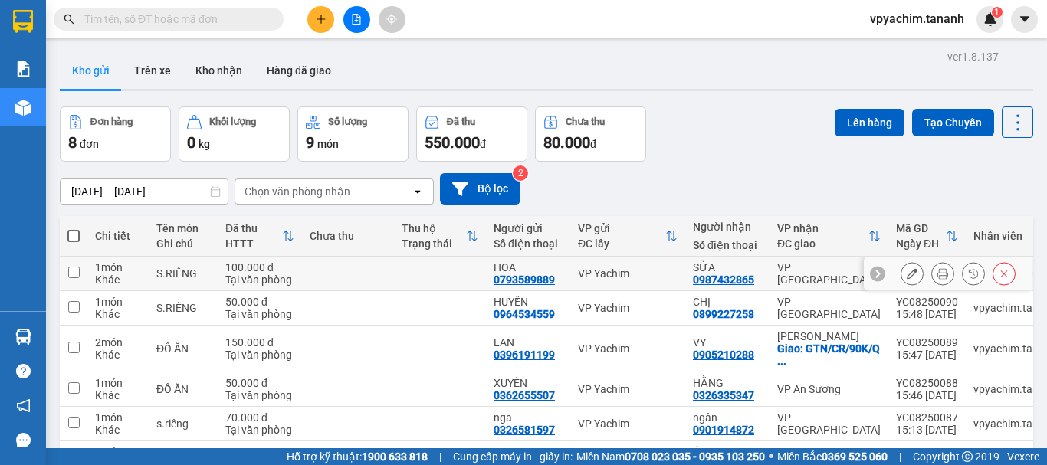
click at [77, 271] on input "checkbox" at bounding box center [74, 273] width 12 height 12
checkbox input "true"
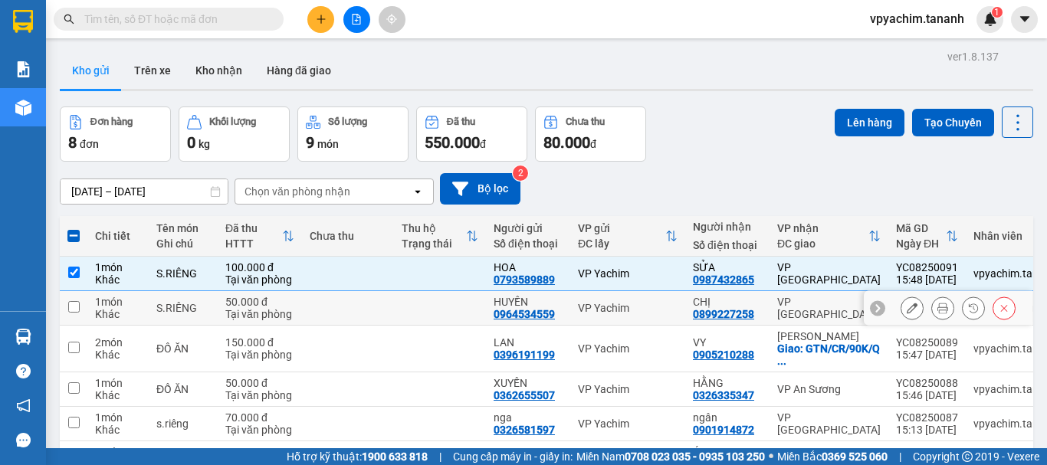
click at [75, 303] on input "checkbox" at bounding box center [74, 307] width 12 height 12
checkbox input "true"
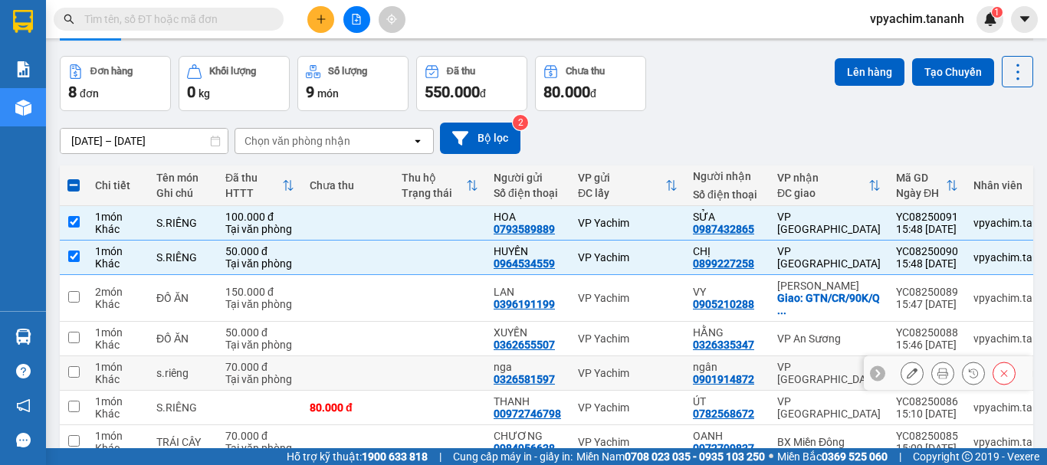
scroll to position [153, 0]
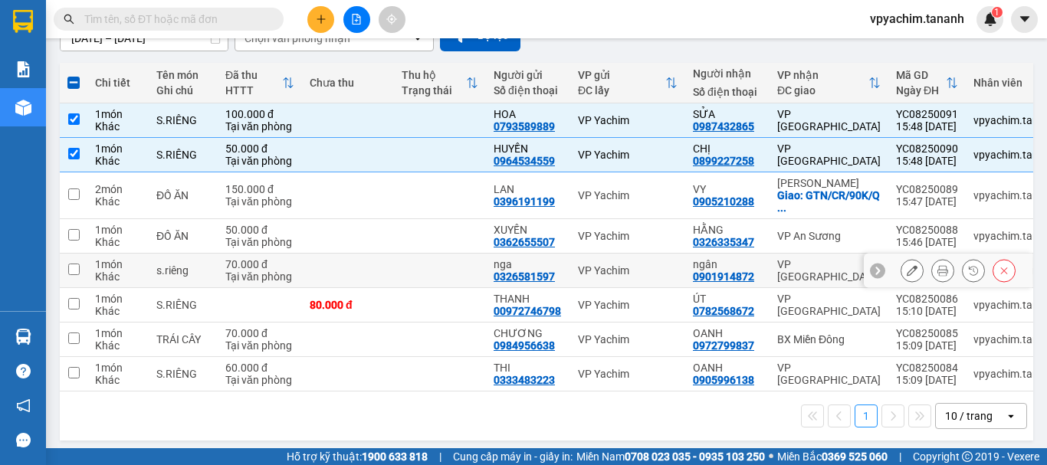
click at [66, 274] on td at bounding box center [74, 271] width 28 height 35
checkbox input "true"
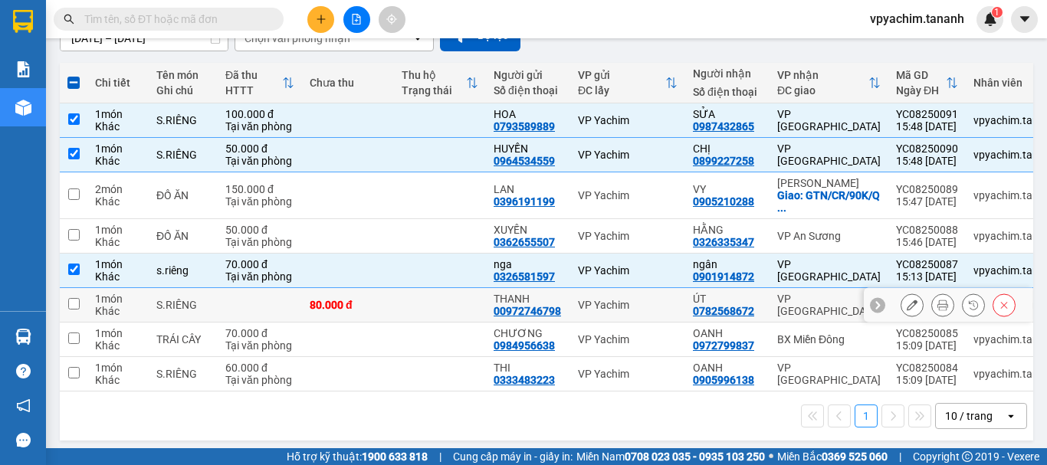
click at [77, 304] on input "checkbox" at bounding box center [74, 304] width 12 height 12
checkbox input "true"
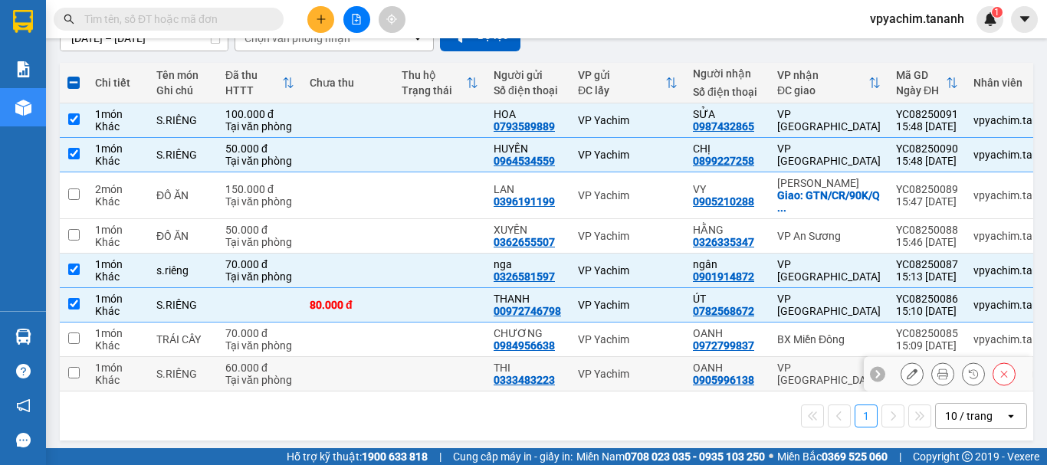
click at [75, 379] on td at bounding box center [74, 374] width 28 height 35
checkbox input "true"
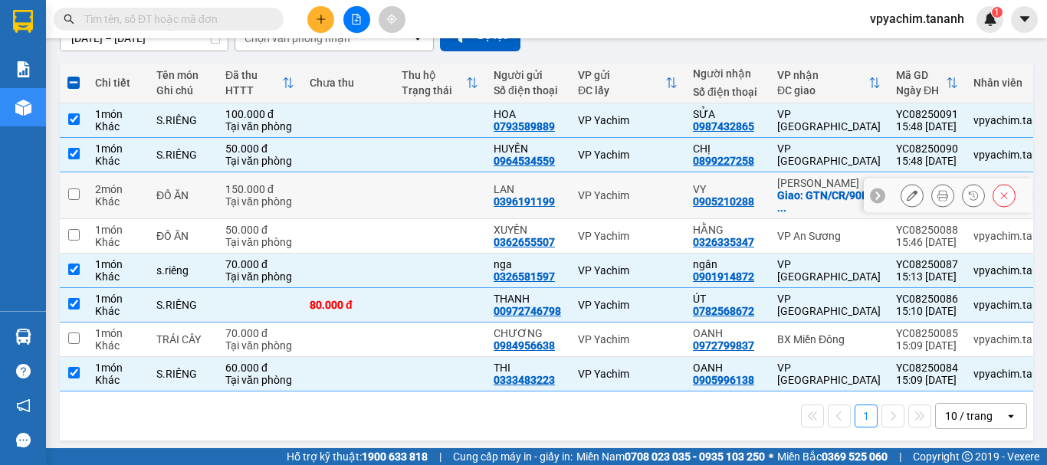
scroll to position [0, 0]
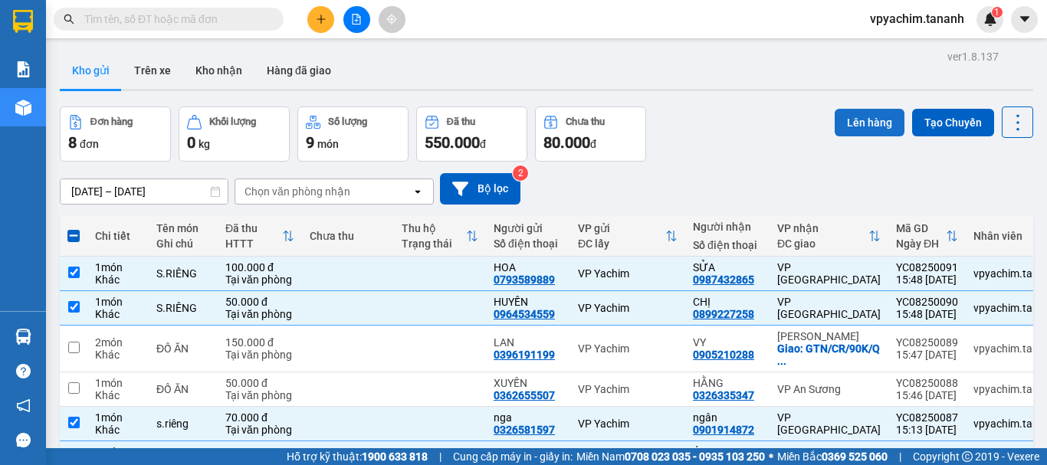
click at [869, 115] on button "Lên hàng" at bounding box center [870, 123] width 70 height 28
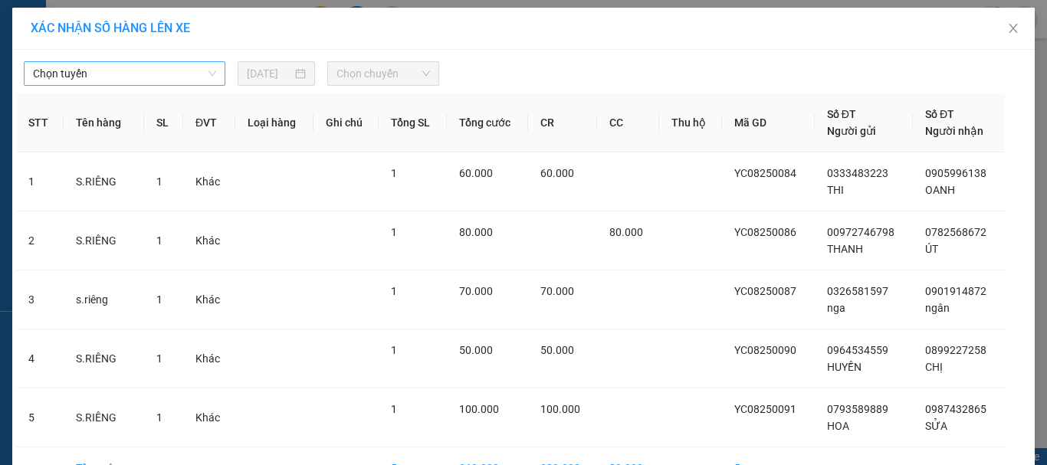
click at [159, 75] on span "Chọn tuyến" at bounding box center [124, 73] width 183 height 23
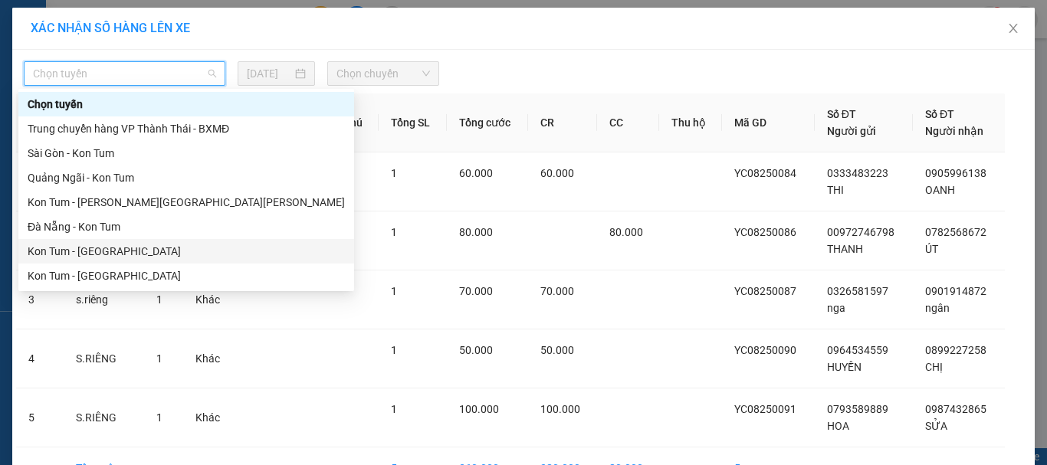
click at [107, 251] on div "Kon Tum - [GEOGRAPHIC_DATA]" at bounding box center [186, 251] width 317 height 17
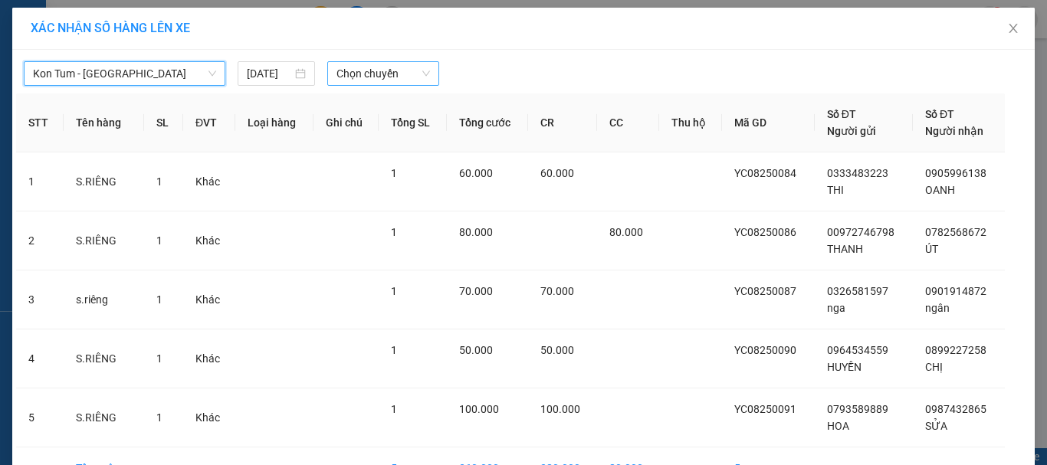
click at [369, 71] on span "Chọn chuyến" at bounding box center [384, 73] width 94 height 23
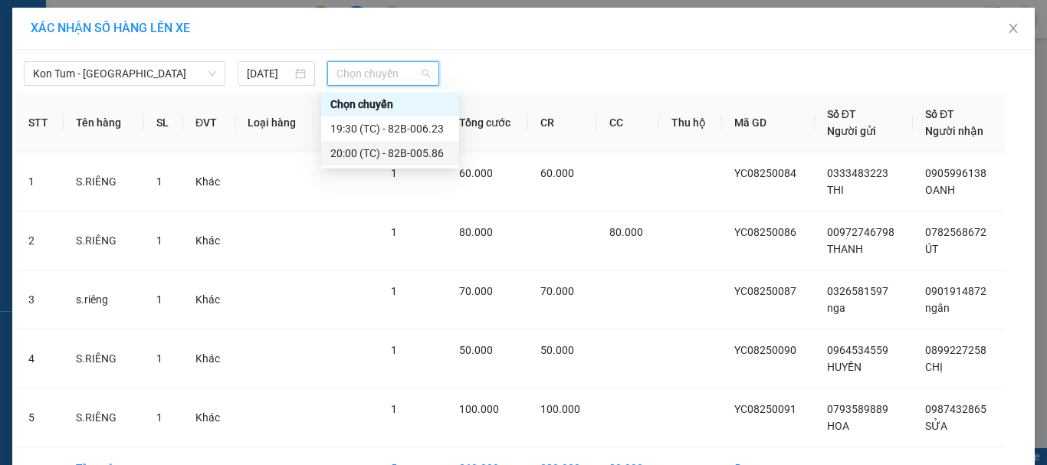
click at [396, 153] on div "20:00 (TC) - 82B-005.86" at bounding box center [390, 153] width 120 height 17
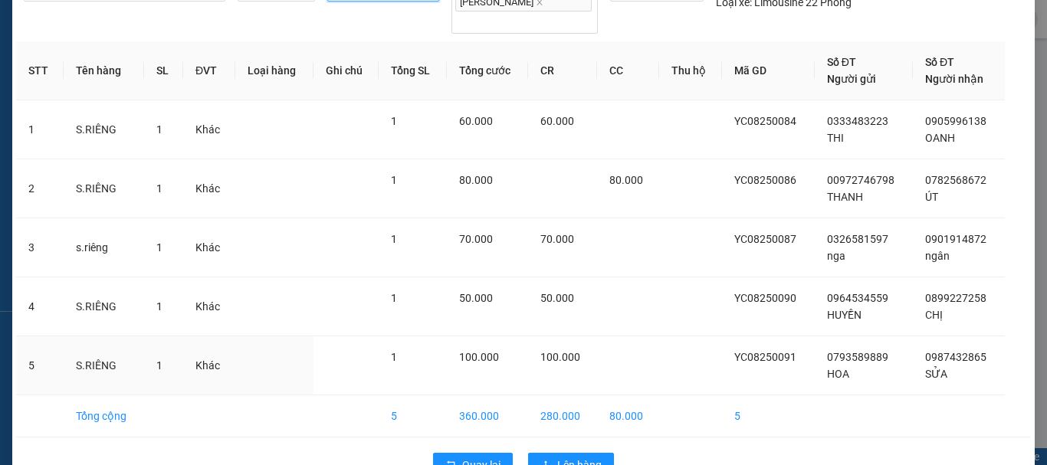
scroll to position [104, 0]
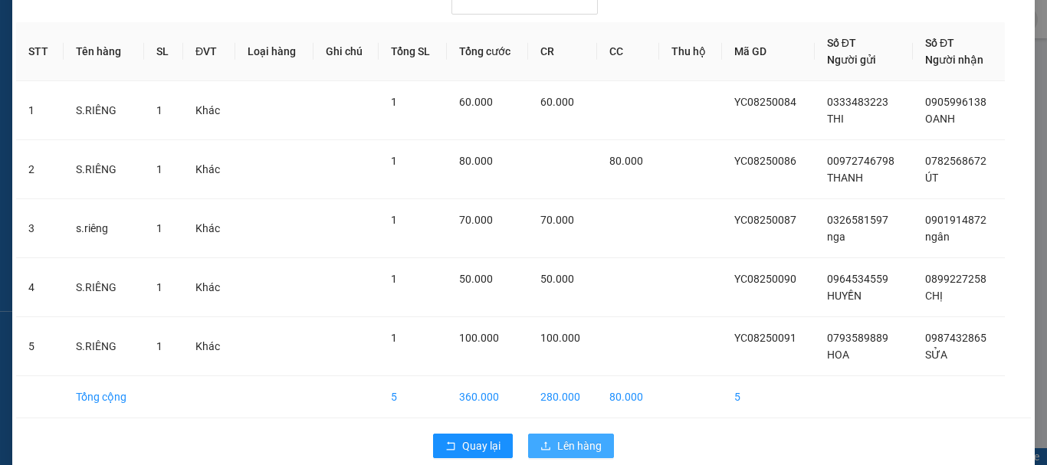
click at [601, 434] on button "Lên hàng" at bounding box center [571, 446] width 86 height 25
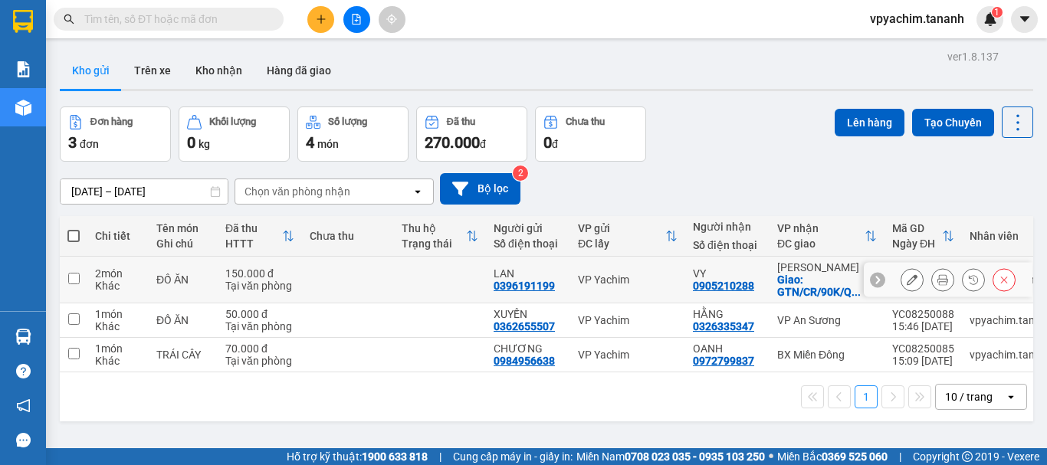
click at [75, 276] on input "checkbox" at bounding box center [74, 279] width 12 height 12
checkbox input "true"
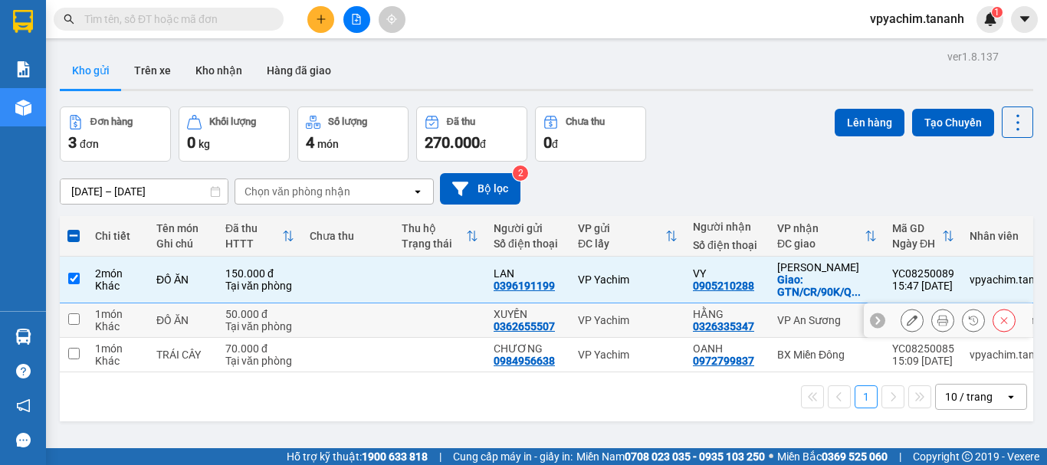
click at [72, 315] on input "checkbox" at bounding box center [74, 320] width 12 height 12
checkbox input "true"
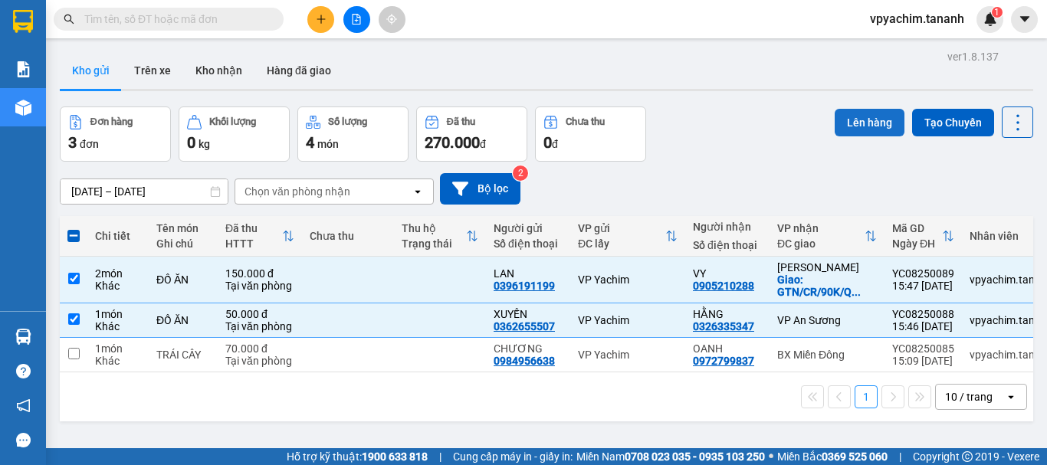
click at [857, 122] on button "Lên hàng" at bounding box center [870, 123] width 70 height 28
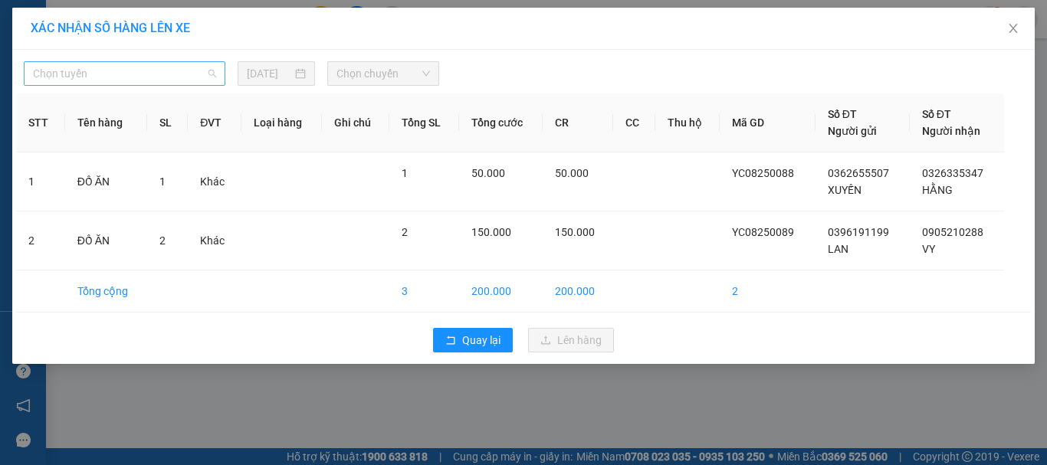
click at [191, 67] on span "Chọn tuyến" at bounding box center [124, 73] width 183 height 23
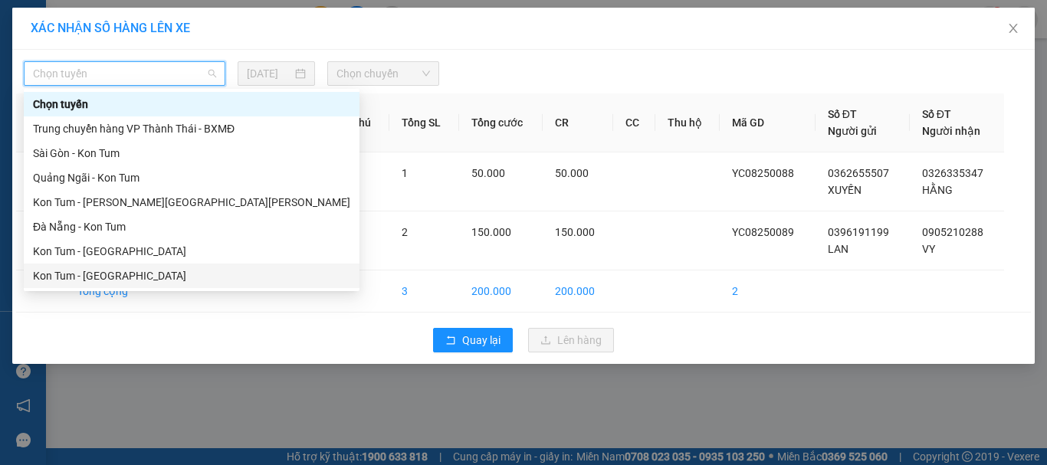
click at [116, 272] on div "Kon Tum - [GEOGRAPHIC_DATA]" at bounding box center [191, 276] width 317 height 17
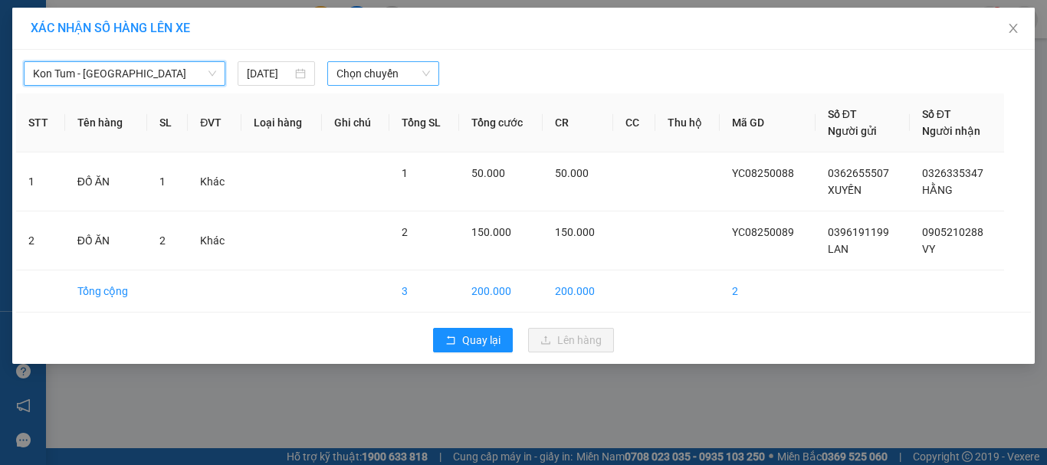
click at [358, 77] on span "Chọn chuyến" at bounding box center [384, 73] width 94 height 23
click at [391, 73] on span "Chọn chuyến" at bounding box center [384, 73] width 94 height 23
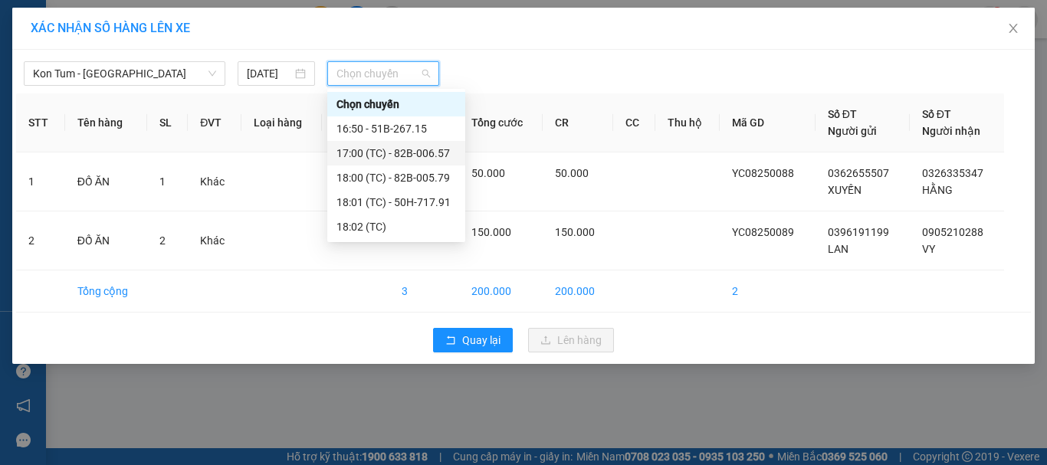
click at [423, 143] on div "17:00 (TC) - 82B-006.57" at bounding box center [396, 153] width 138 height 25
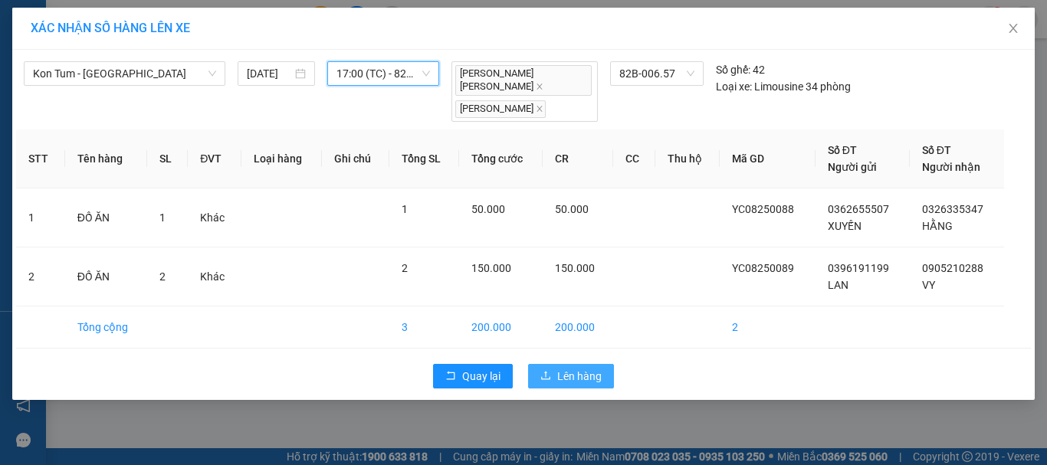
click at [580, 370] on span "Lên hàng" at bounding box center [579, 376] width 44 height 17
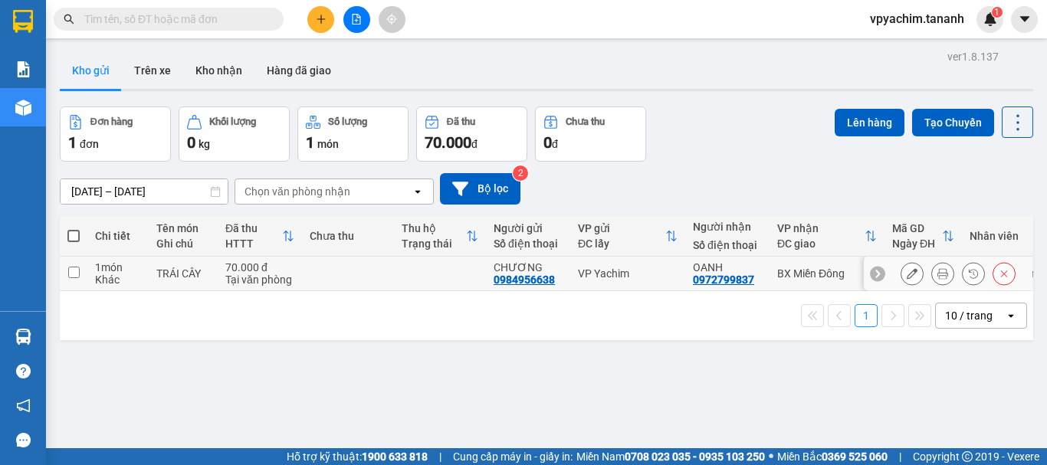
click at [74, 265] on td at bounding box center [74, 274] width 28 height 35
checkbox input "true"
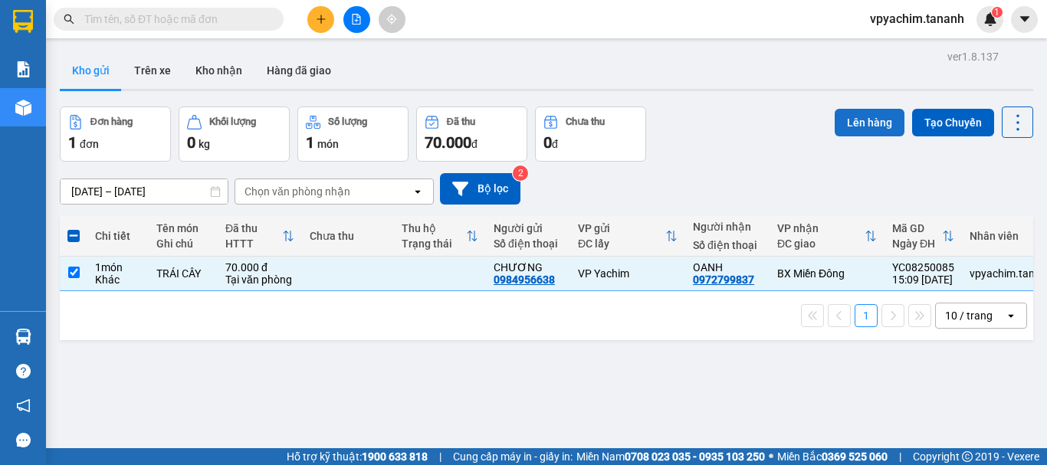
click at [837, 127] on button "Lên hàng" at bounding box center [870, 123] width 70 height 28
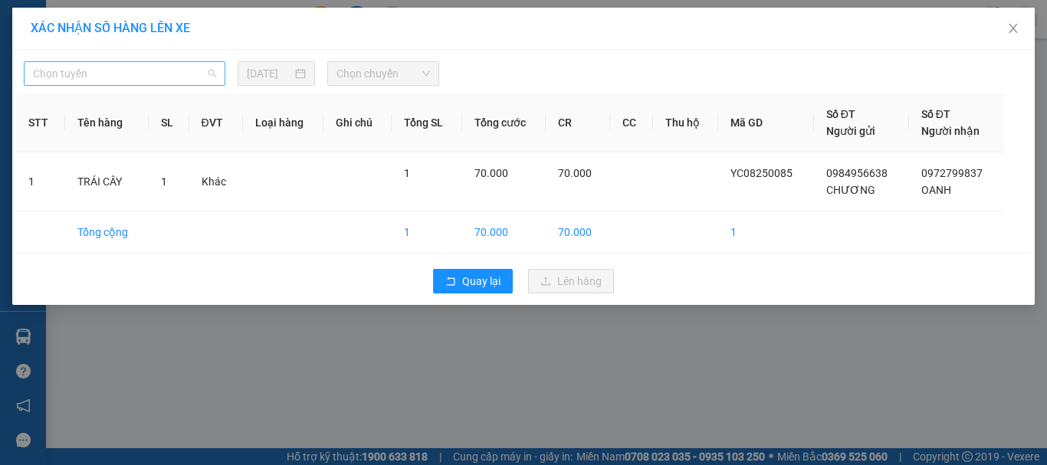
click at [143, 72] on span "Chọn tuyến" at bounding box center [124, 73] width 183 height 23
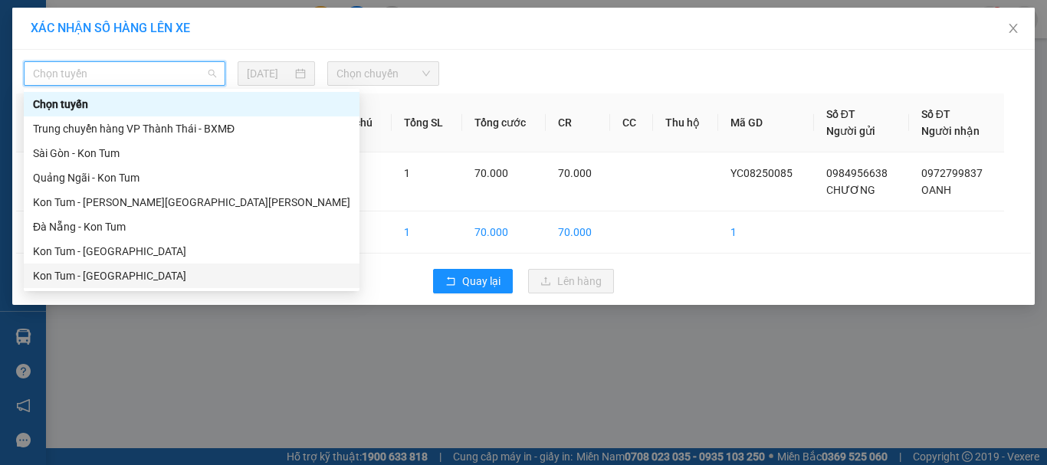
click at [110, 282] on div "Kon Tum - [GEOGRAPHIC_DATA]" at bounding box center [191, 276] width 317 height 17
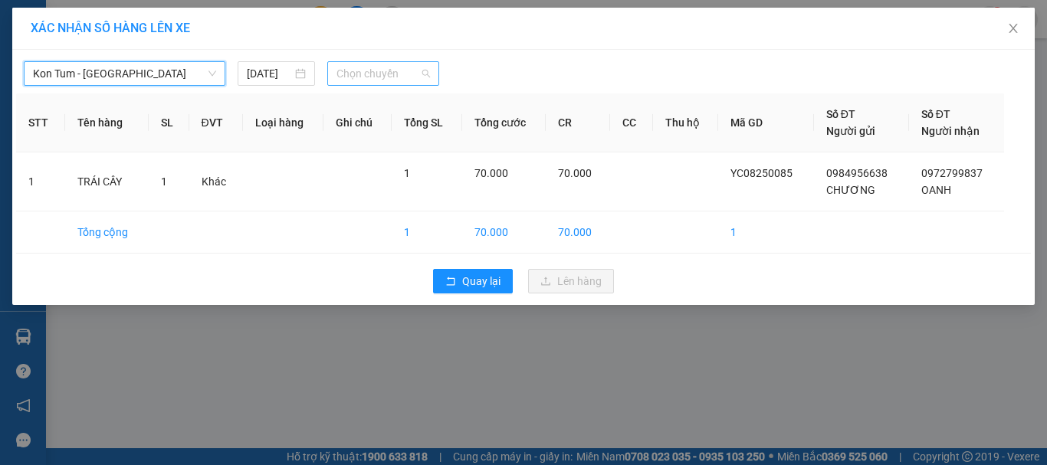
click at [375, 79] on span "Chọn chuyến" at bounding box center [384, 73] width 94 height 23
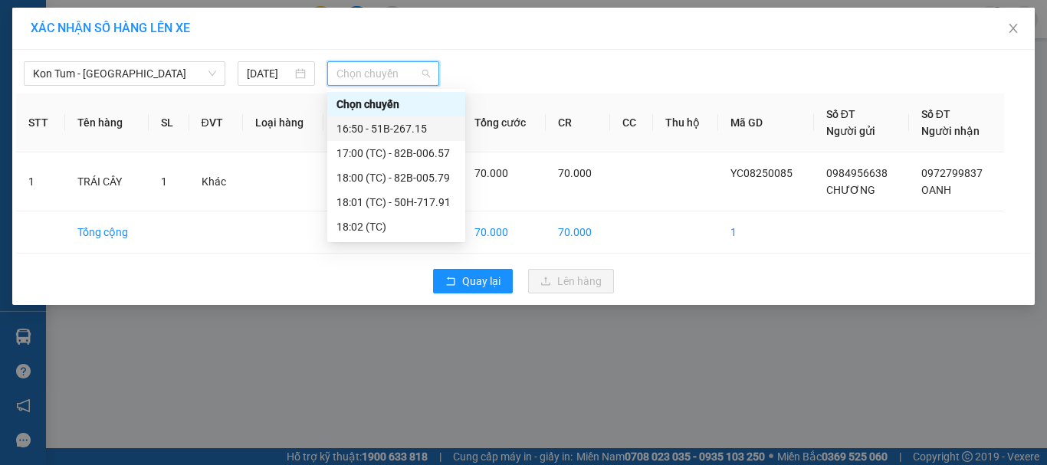
click at [383, 120] on div "16:50 - 51B-267.15" at bounding box center [396, 129] width 138 height 25
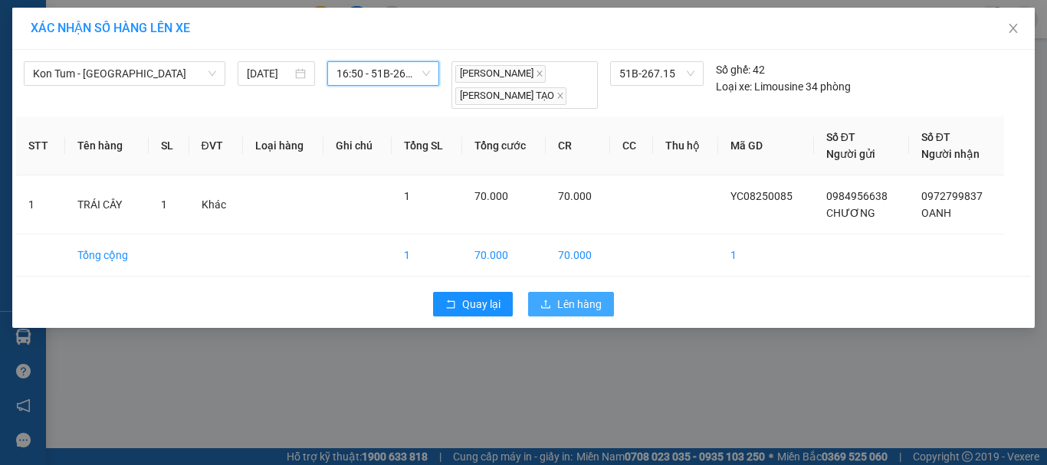
click at [573, 307] on span "Lên hàng" at bounding box center [579, 304] width 44 height 17
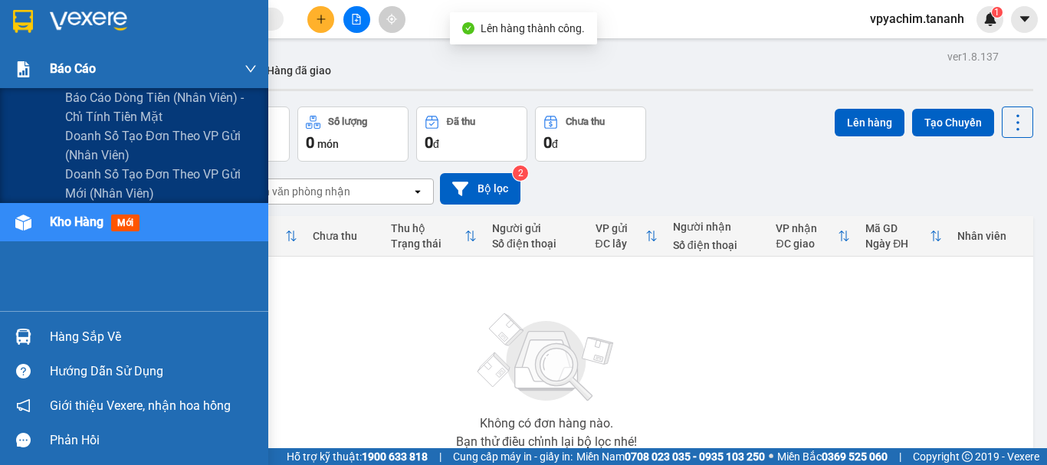
click at [22, 78] on div at bounding box center [23, 69] width 27 height 27
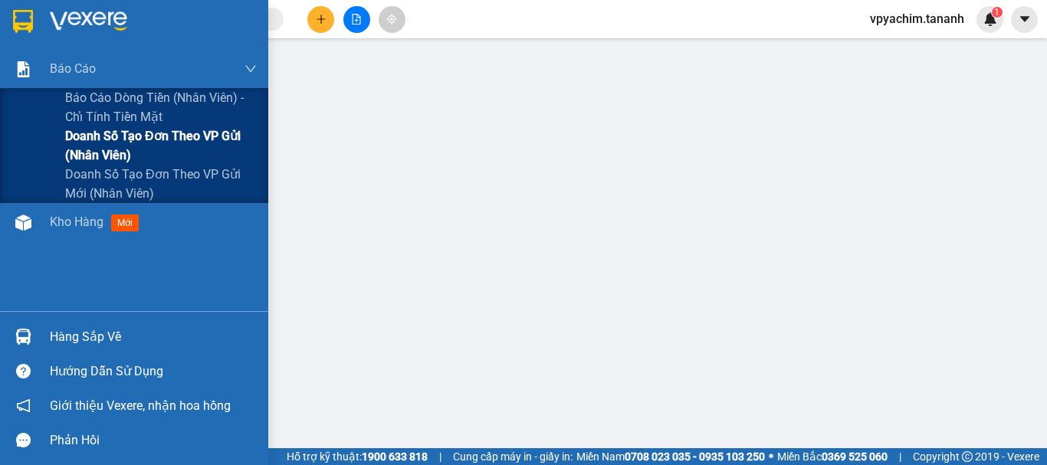
click at [110, 144] on span "Doanh số tạo đơn theo VP gửi (nhân viên)" at bounding box center [161, 146] width 192 height 38
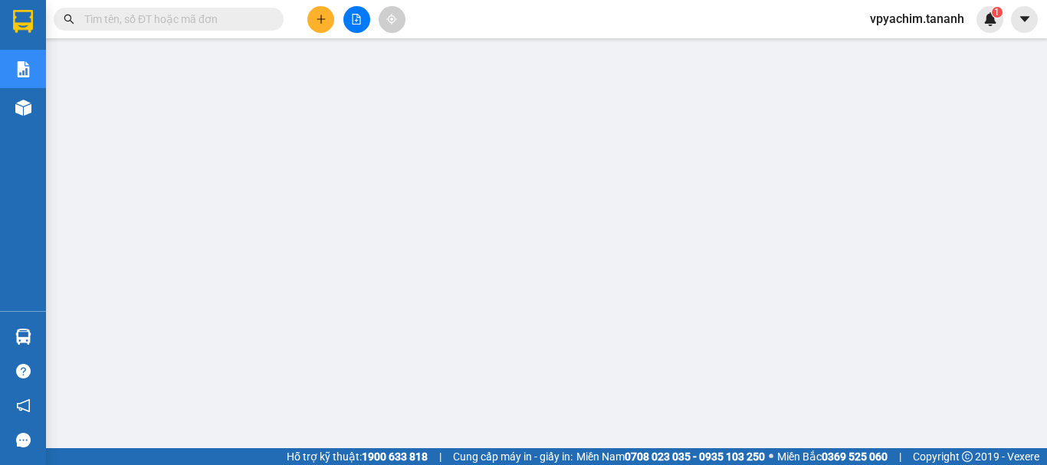
click at [196, 28] on span at bounding box center [169, 19] width 230 height 23
click at [208, 13] on input "text" at bounding box center [174, 19] width 181 height 17
click at [335, 14] on div at bounding box center [356, 19] width 115 height 27
click at [313, 23] on button at bounding box center [320, 19] width 27 height 27
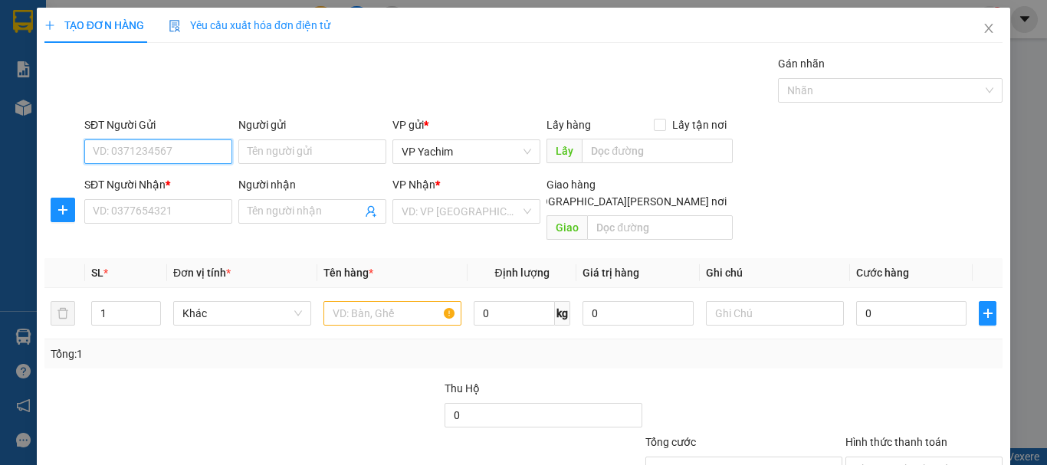
click at [180, 150] on input "SĐT Người Gửi" at bounding box center [158, 152] width 148 height 25
click at [176, 144] on input "SĐT Người Gửi" at bounding box center [158, 152] width 148 height 25
type input "0866849568"
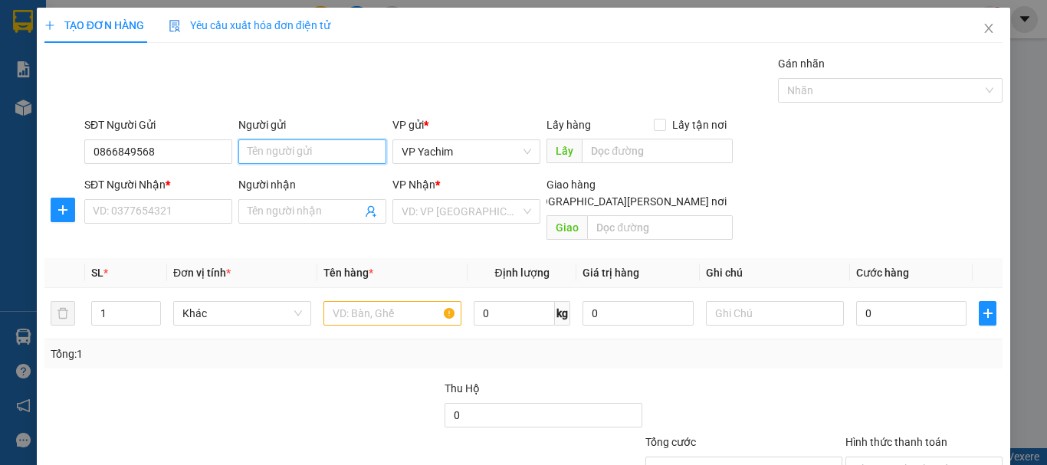
click at [297, 156] on input "Người gửi" at bounding box center [312, 152] width 148 height 25
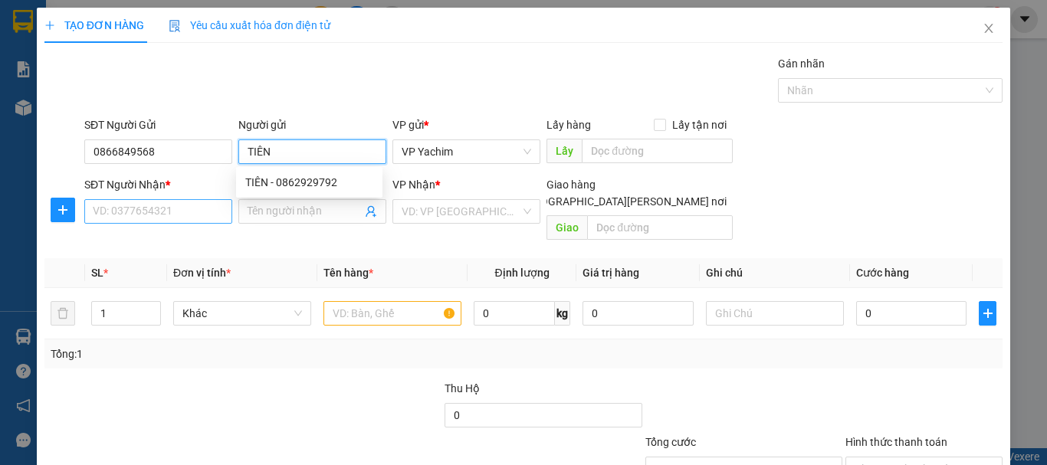
type input "TIÊN"
click at [197, 211] on input "SĐT Người Nhận *" at bounding box center [158, 211] width 148 height 25
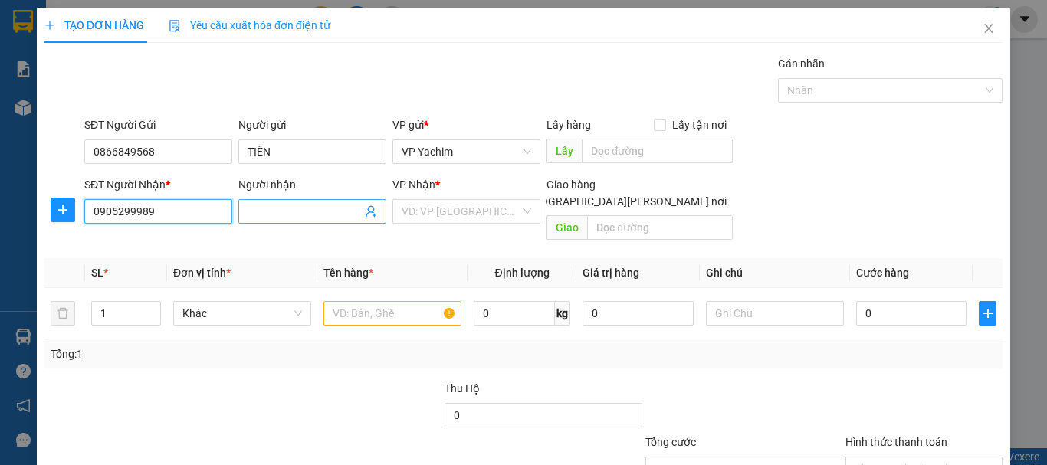
type input "0905299989"
click at [276, 215] on input "Người nhận" at bounding box center [305, 211] width 114 height 17
type input "ĐÀO"
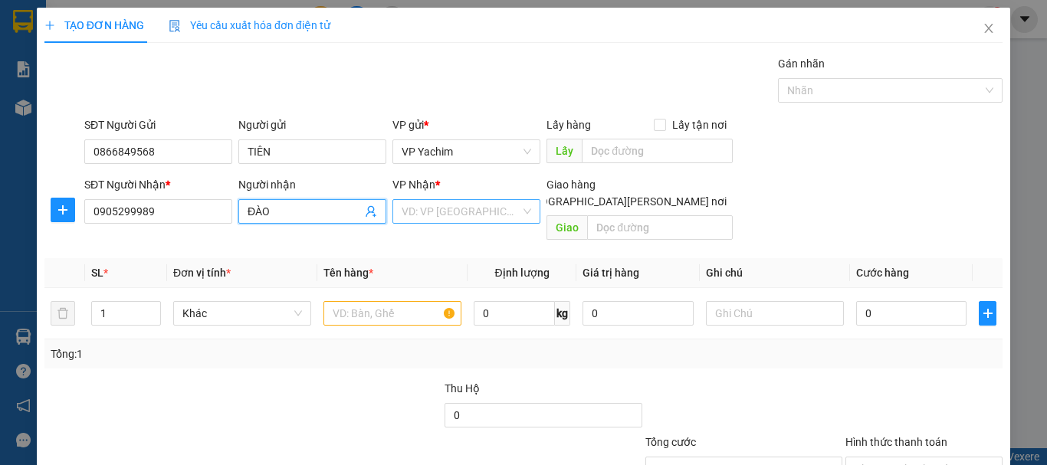
drag, startPoint x: 481, startPoint y: 230, endPoint x: 481, endPoint y: 217, distance: 13.0
click at [481, 228] on div "Transit Pickup Surcharge Ids Transit Deliver Surcharge Ids Transit Deliver Surc…" at bounding box center [523, 304] width 958 height 499
click at [481, 215] on input "search" at bounding box center [461, 211] width 119 height 23
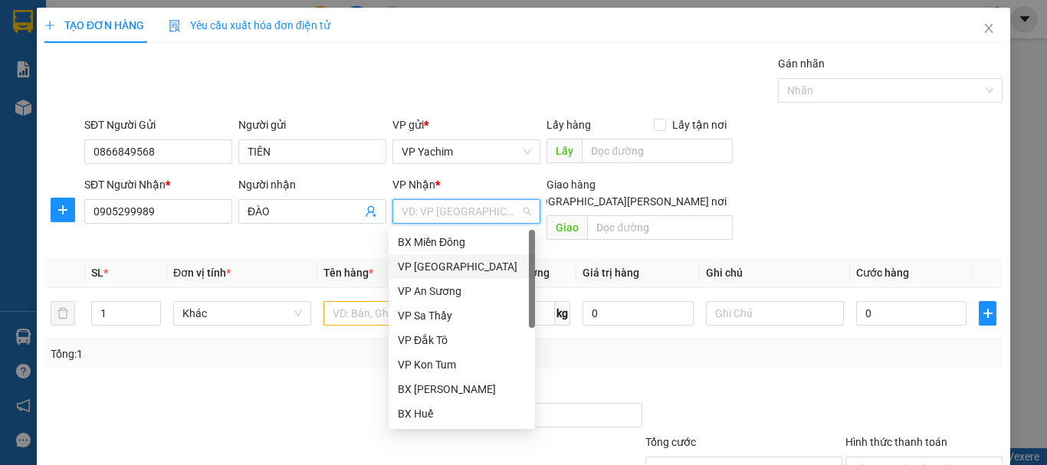
click at [462, 273] on div "VP [GEOGRAPHIC_DATA]" at bounding box center [462, 266] width 128 height 17
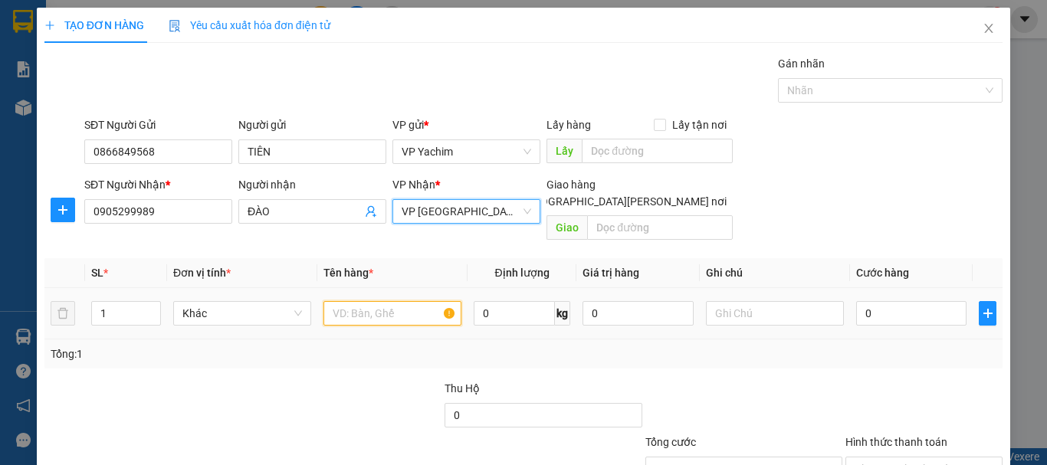
click at [371, 301] on input "text" at bounding box center [393, 313] width 138 height 25
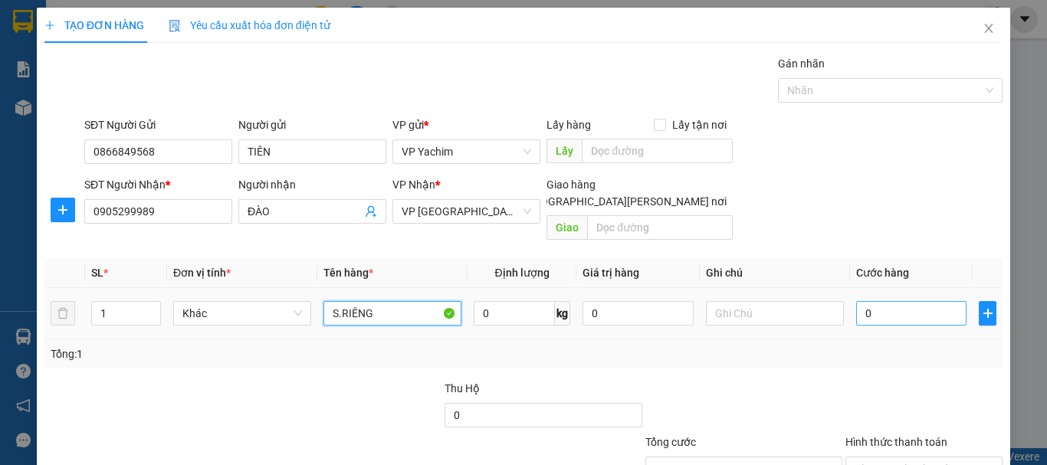
type input "S.RIÊNG"
click at [856, 301] on input "0" at bounding box center [911, 313] width 110 height 25
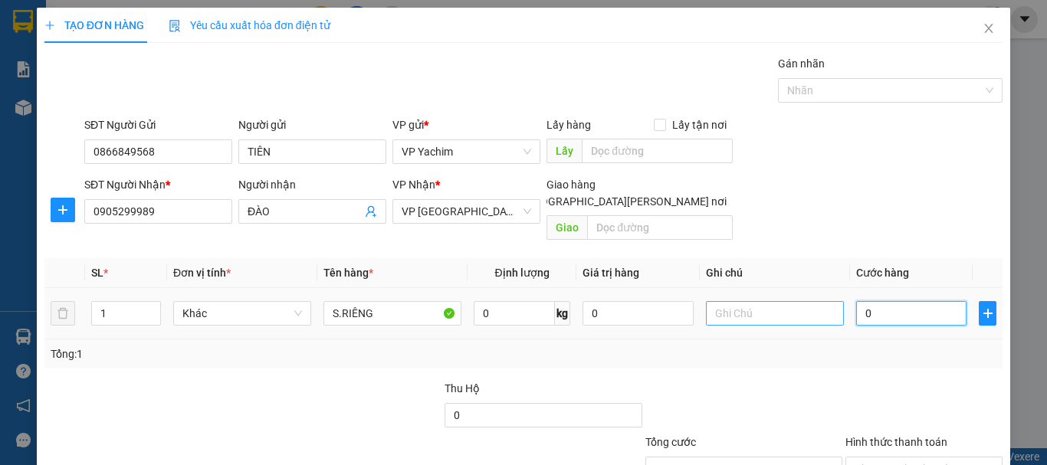
type input "50"
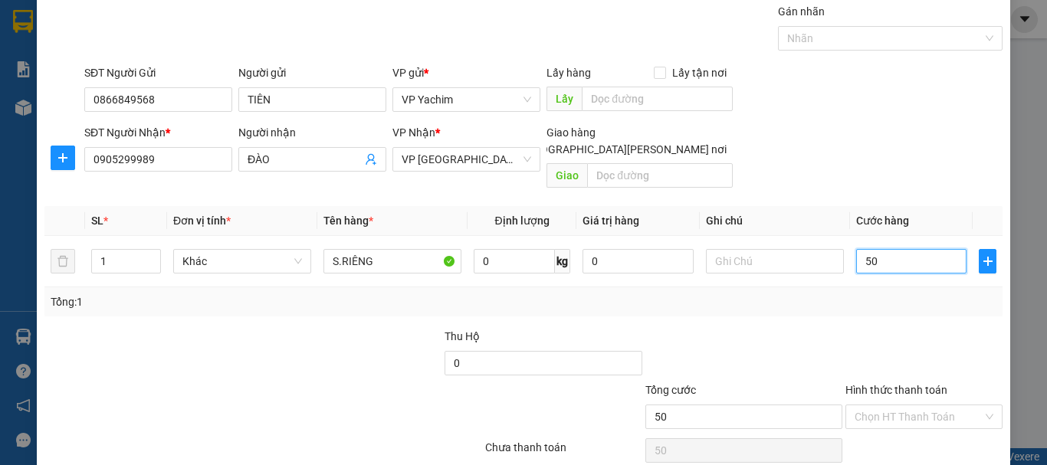
scroll to position [102, 0]
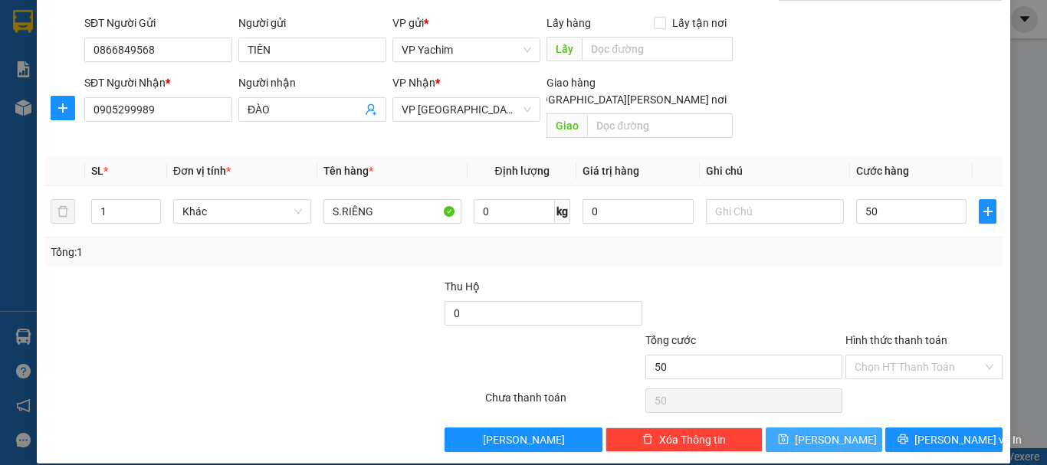
click at [813, 428] on button "[PERSON_NAME]" at bounding box center [824, 440] width 117 height 25
type input "50.000"
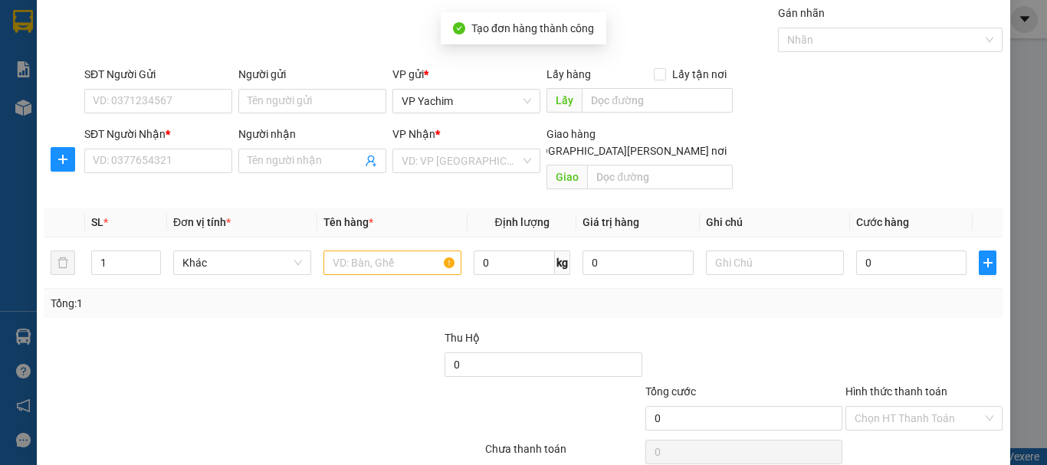
scroll to position [0, 0]
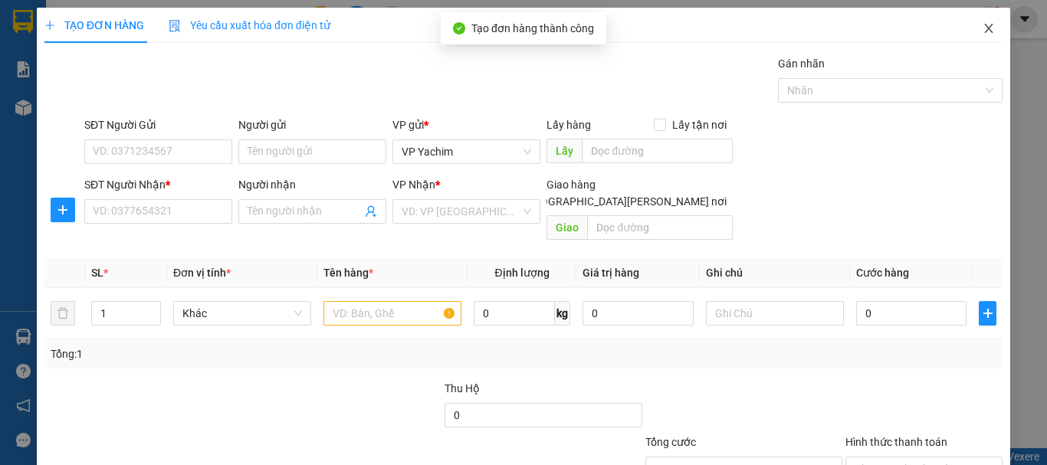
click at [985, 32] on icon "close" at bounding box center [989, 28] width 8 height 9
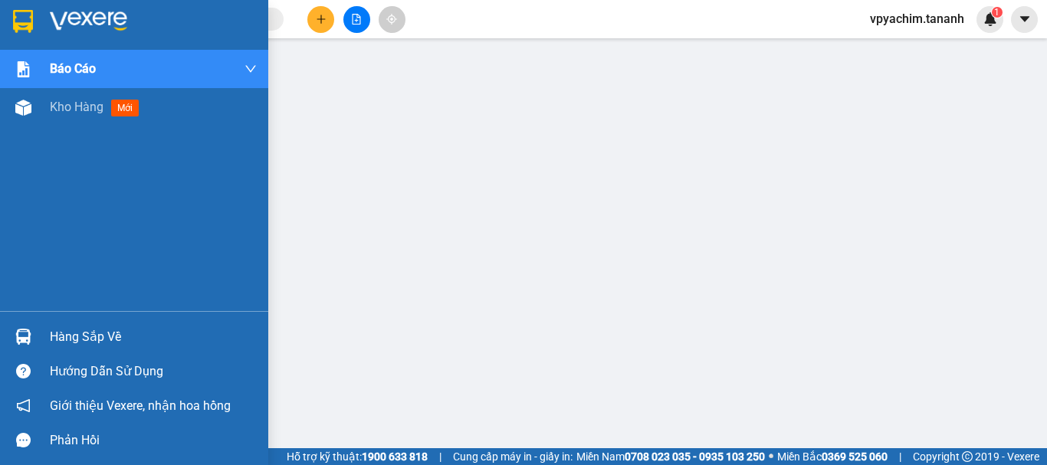
click at [87, 213] on div "[PERSON_NAME] [PERSON_NAME] [PERSON_NAME] ([PERSON_NAME]) - chỉ [PERSON_NAME] m…" at bounding box center [134, 180] width 268 height 261
click at [77, 110] on span "Kho hàng" at bounding box center [77, 107] width 54 height 15
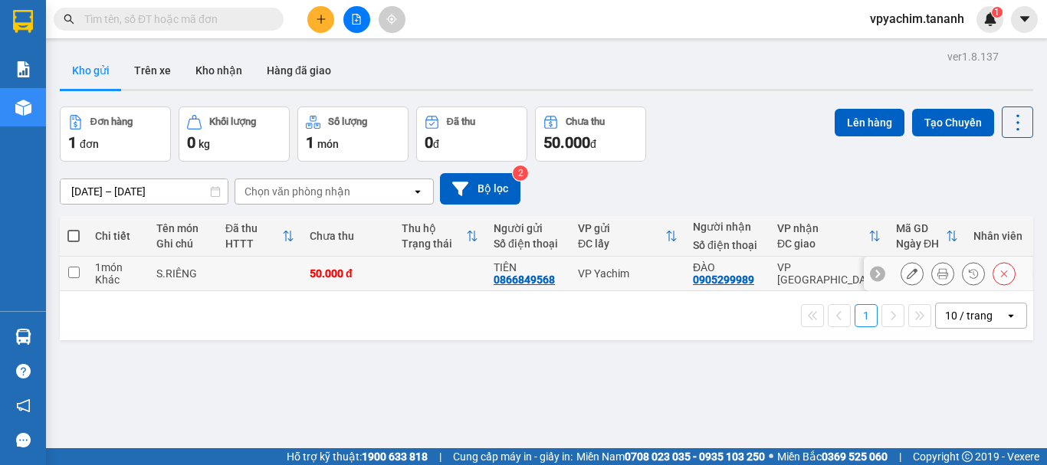
click at [71, 268] on input "checkbox" at bounding box center [74, 273] width 12 height 12
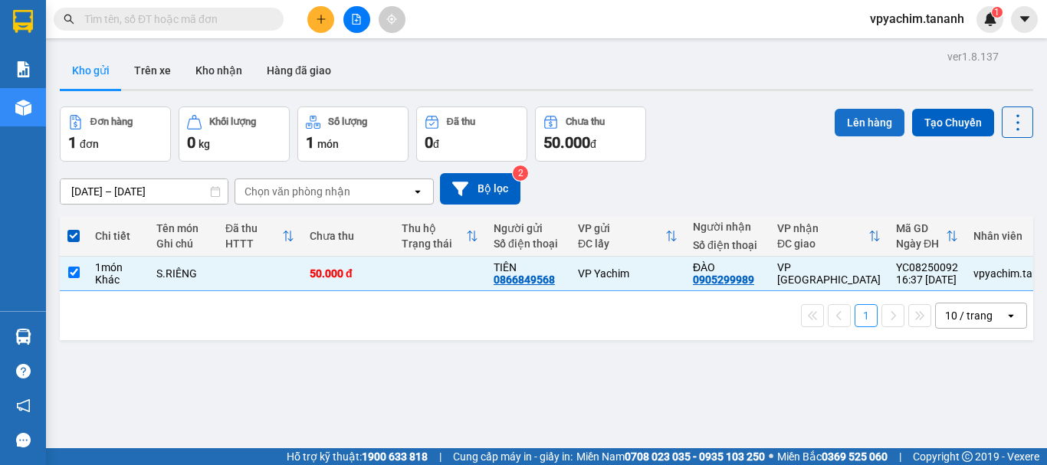
click at [851, 127] on button "Lên hàng" at bounding box center [870, 123] width 70 height 28
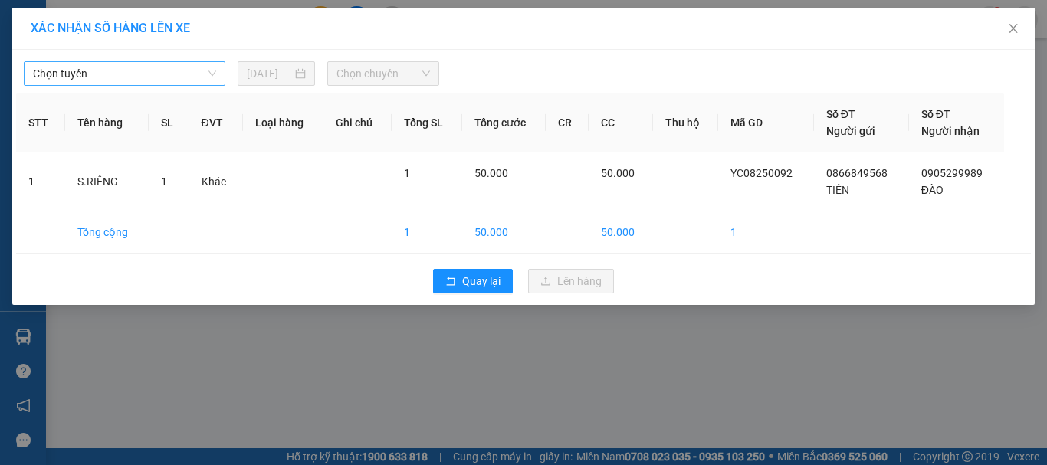
click at [182, 67] on span "Chọn tuyến" at bounding box center [124, 73] width 183 height 23
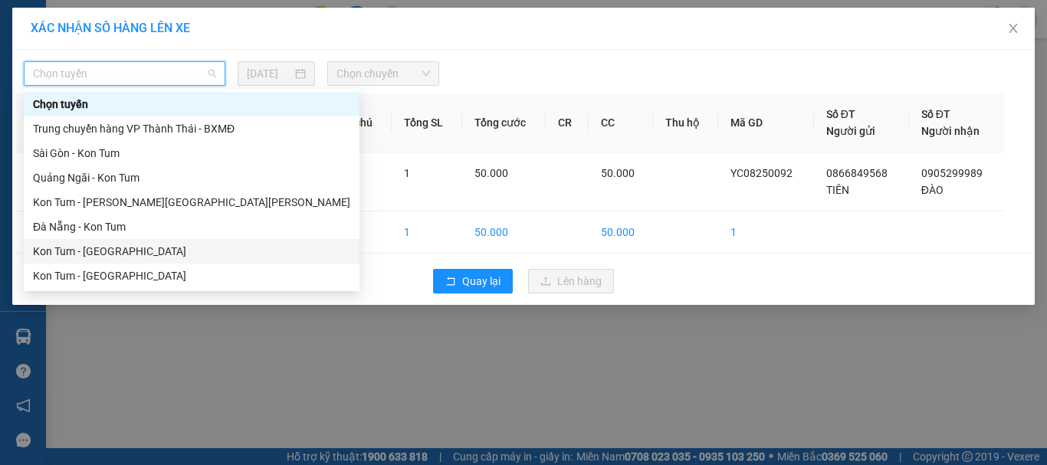
click at [94, 245] on div "Kon Tum - [GEOGRAPHIC_DATA]" at bounding box center [191, 251] width 317 height 17
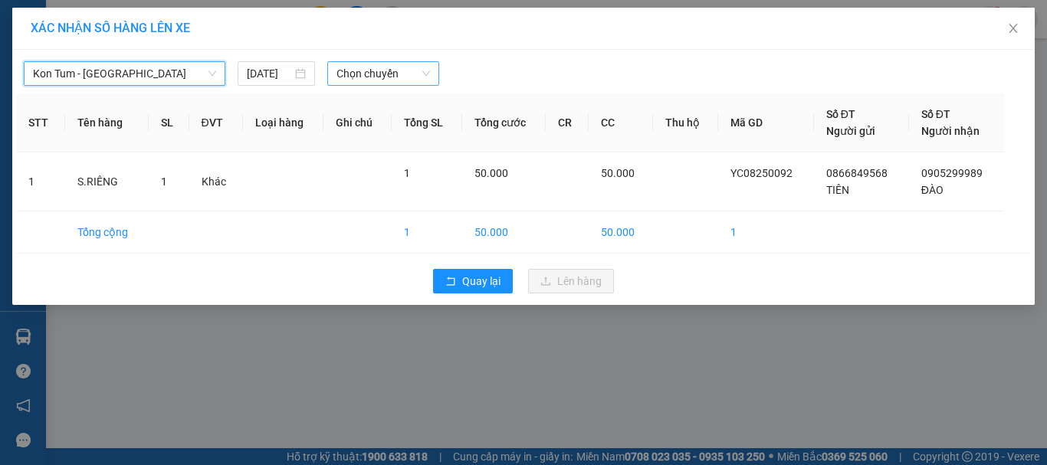
click at [383, 71] on span "Chọn chuyến" at bounding box center [384, 73] width 94 height 23
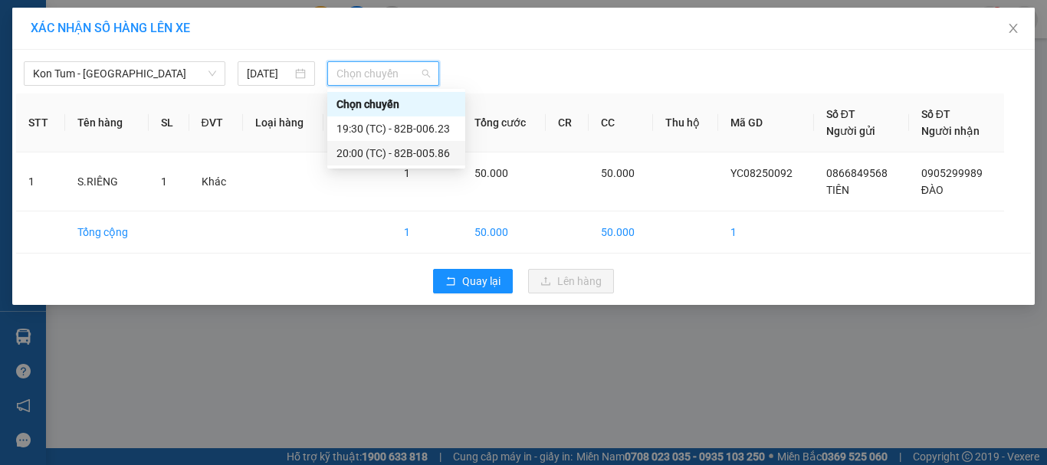
click at [397, 147] on div "20:00 (TC) - 82B-005.86" at bounding box center [397, 153] width 120 height 17
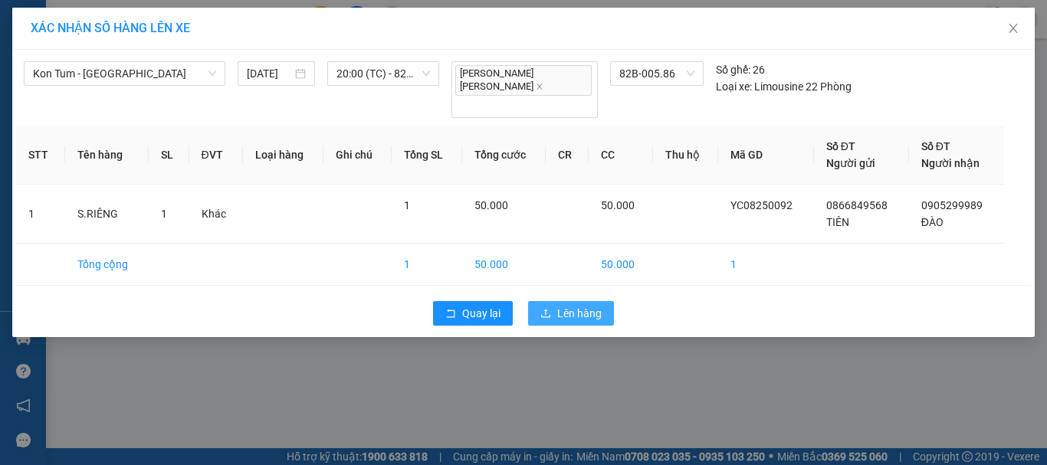
click at [575, 301] on button "Lên hàng" at bounding box center [571, 313] width 86 height 25
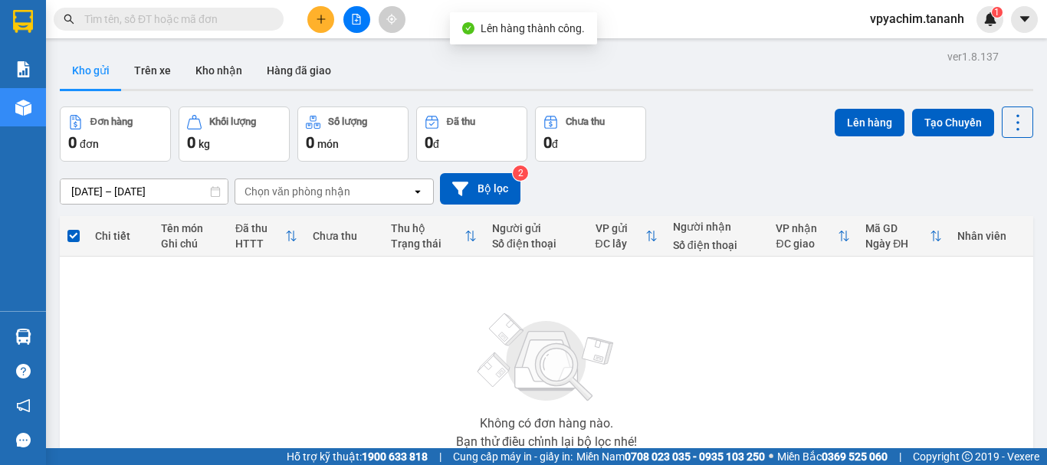
click at [82, 74] on button "Kho gửi" at bounding box center [91, 70] width 62 height 37
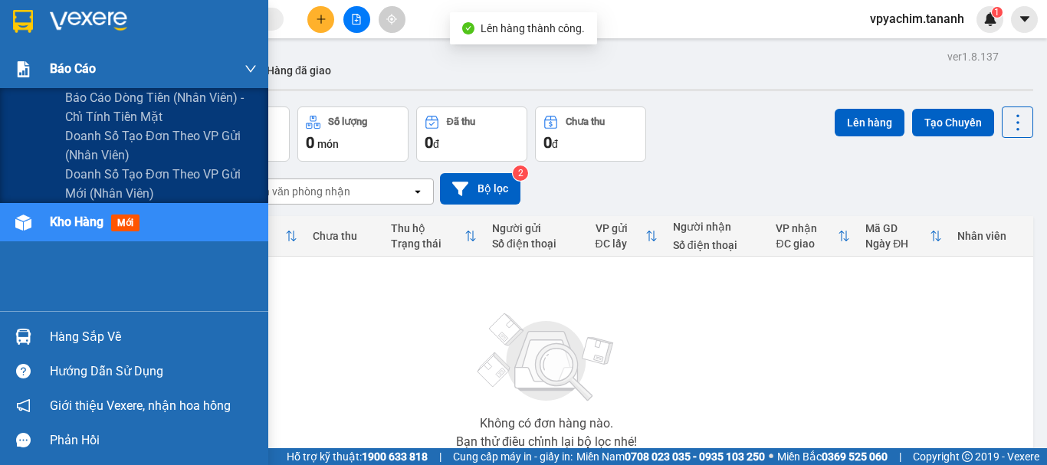
click at [0, 82] on div "Báo cáo" at bounding box center [134, 69] width 268 height 38
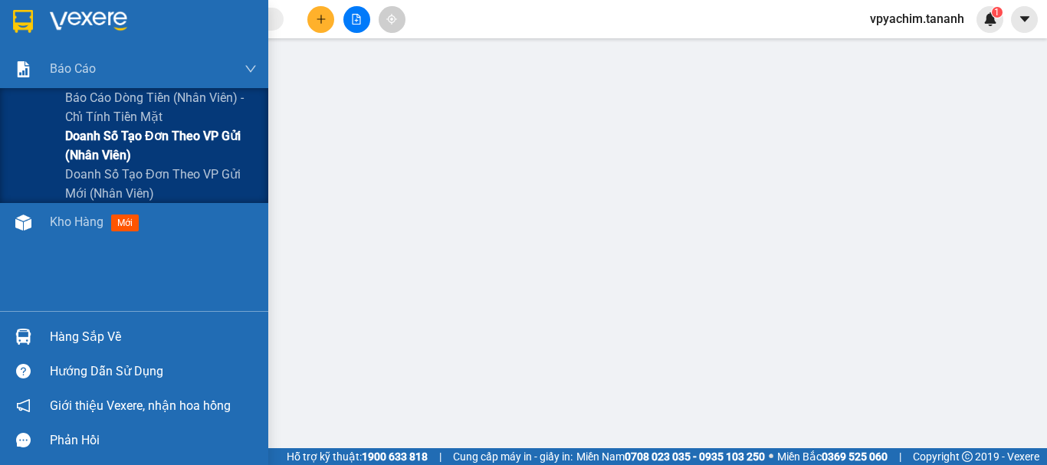
click at [113, 142] on span "Doanh số tạo đơn theo VP gửi (nhân viên)" at bounding box center [161, 146] width 192 height 38
